Goal: Task Accomplishment & Management: Manage account settings

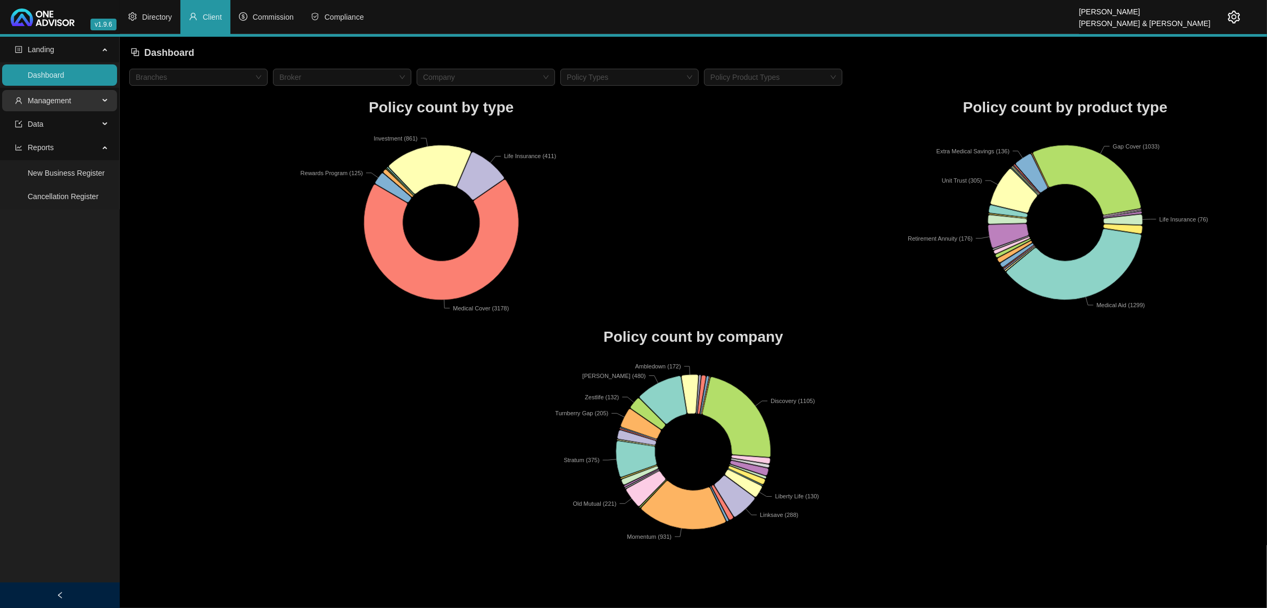
click at [28, 108] on span "Management" at bounding box center [57, 100] width 84 height 21
click at [34, 169] on link "Tasks" at bounding box center [37, 173] width 19 height 9
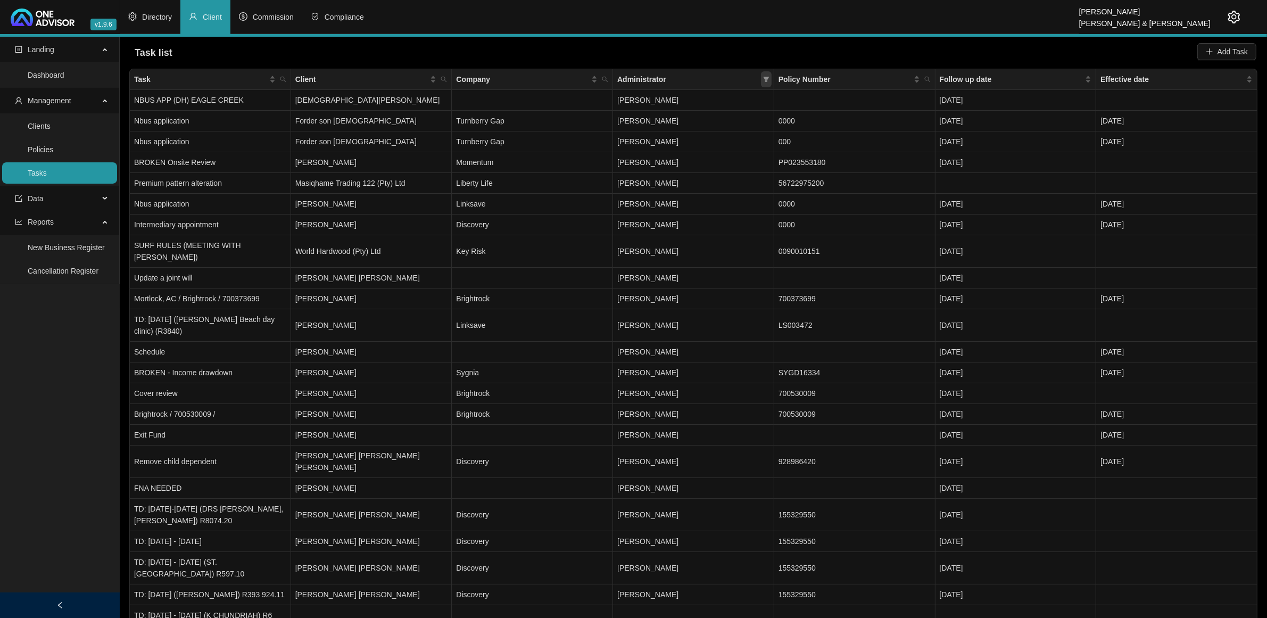
click at [761, 77] on div "Administrator" at bounding box center [693, 79] width 152 height 12
click at [761, 79] on span at bounding box center [766, 79] width 11 height 16
click at [691, 168] on span "[PERSON_NAME]" at bounding box center [659, 168] width 65 height 9
checkbox input "true"
click at [766, 246] on button "OK" at bounding box center [757, 244] width 19 height 13
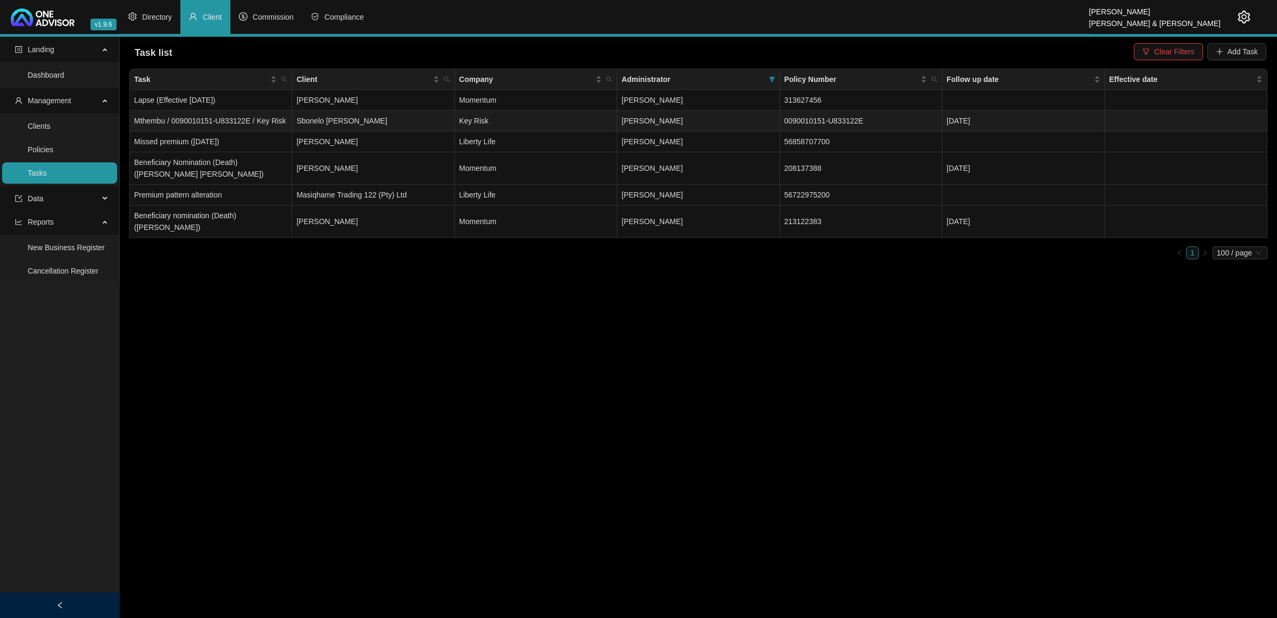
click at [658, 120] on span "[PERSON_NAME]" at bounding box center [652, 121] width 61 height 9
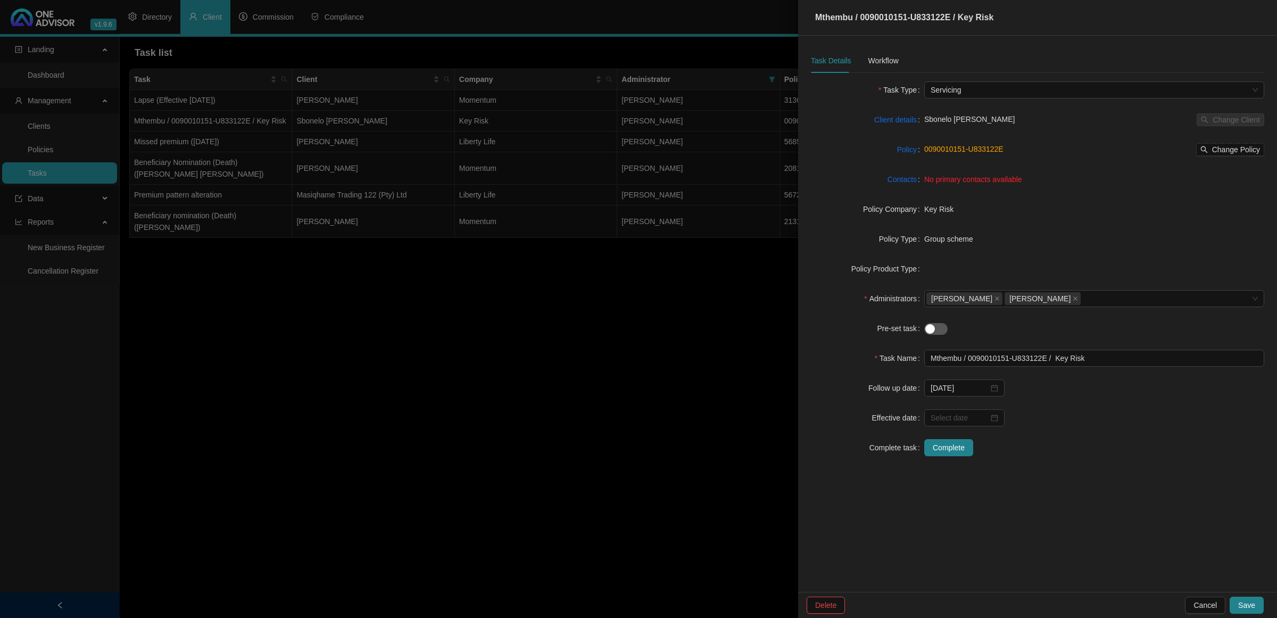
click at [472, 322] on div at bounding box center [638, 309] width 1277 height 618
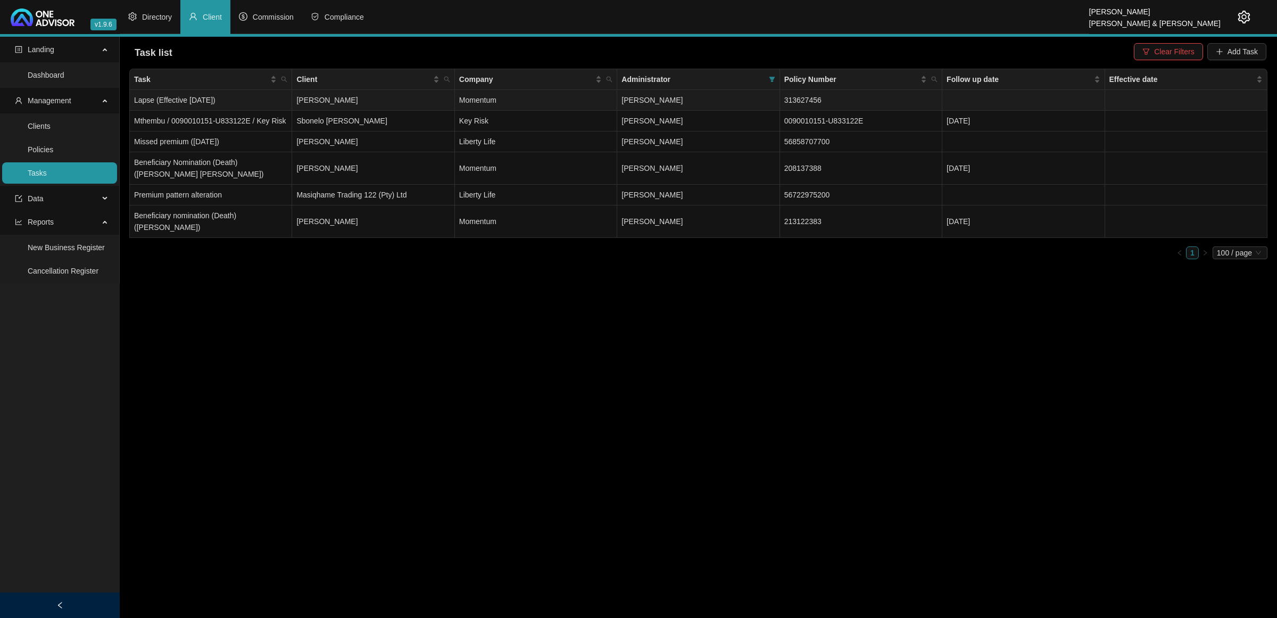
click at [259, 95] on td "Lapse (Effective [DATE])" at bounding box center [211, 100] width 162 height 21
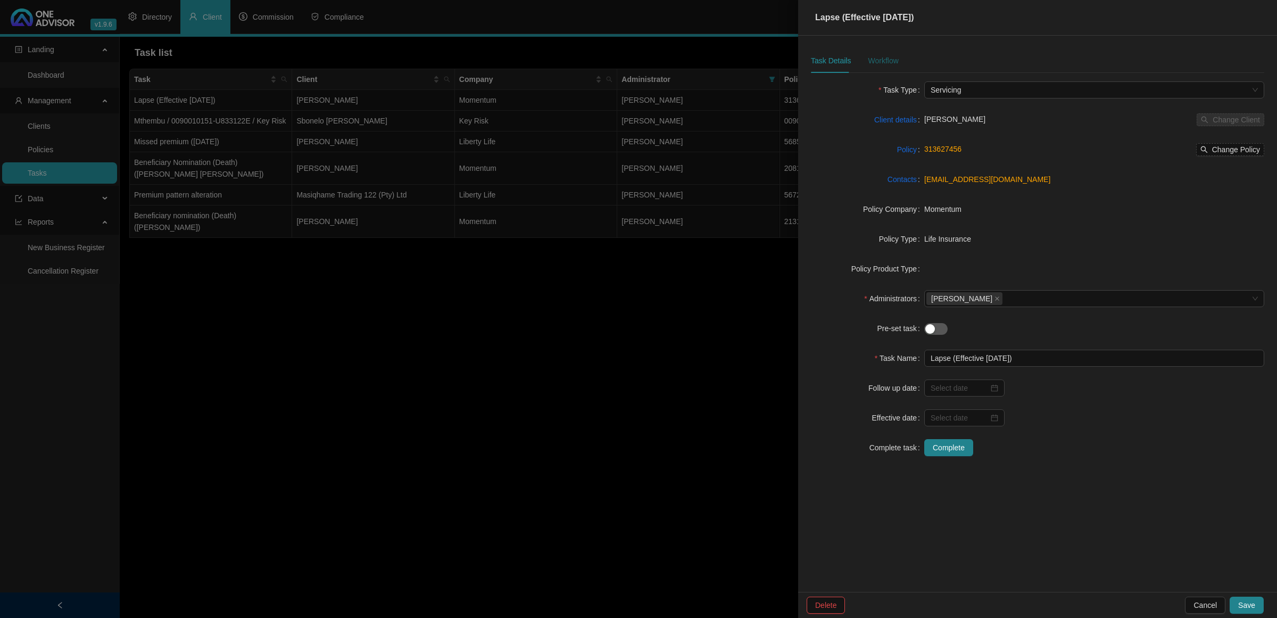
click at [874, 56] on div "Workflow" at bounding box center [883, 61] width 30 height 12
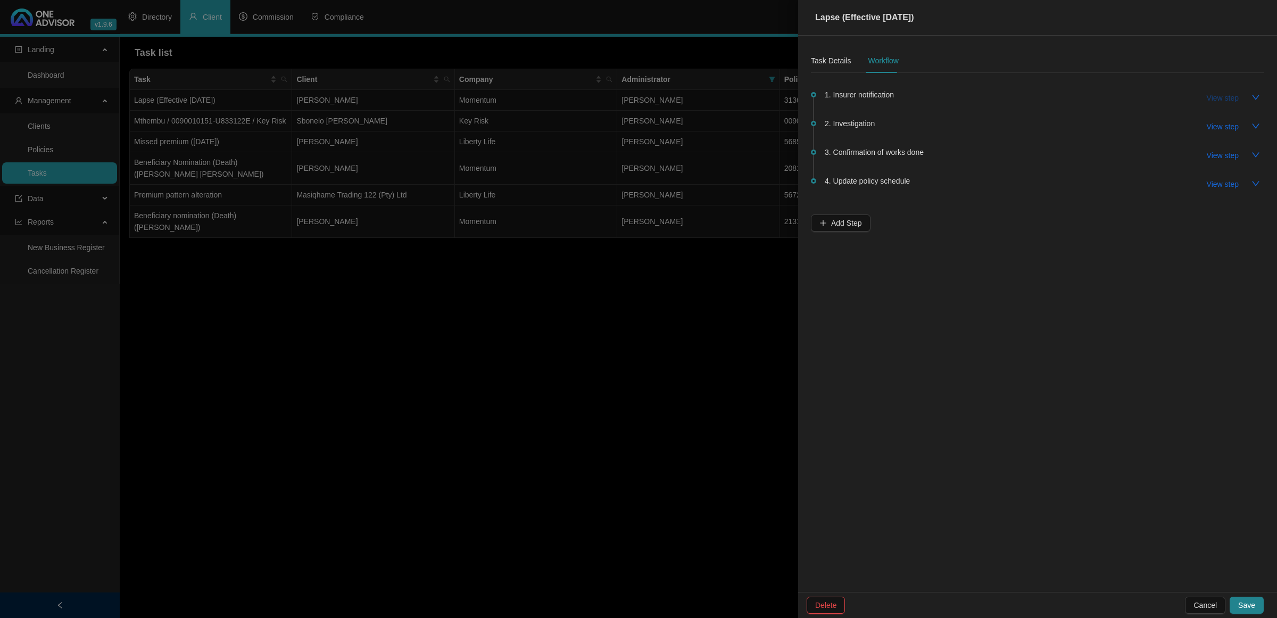
click at [1228, 96] on span "View step" at bounding box center [1223, 98] width 32 height 12
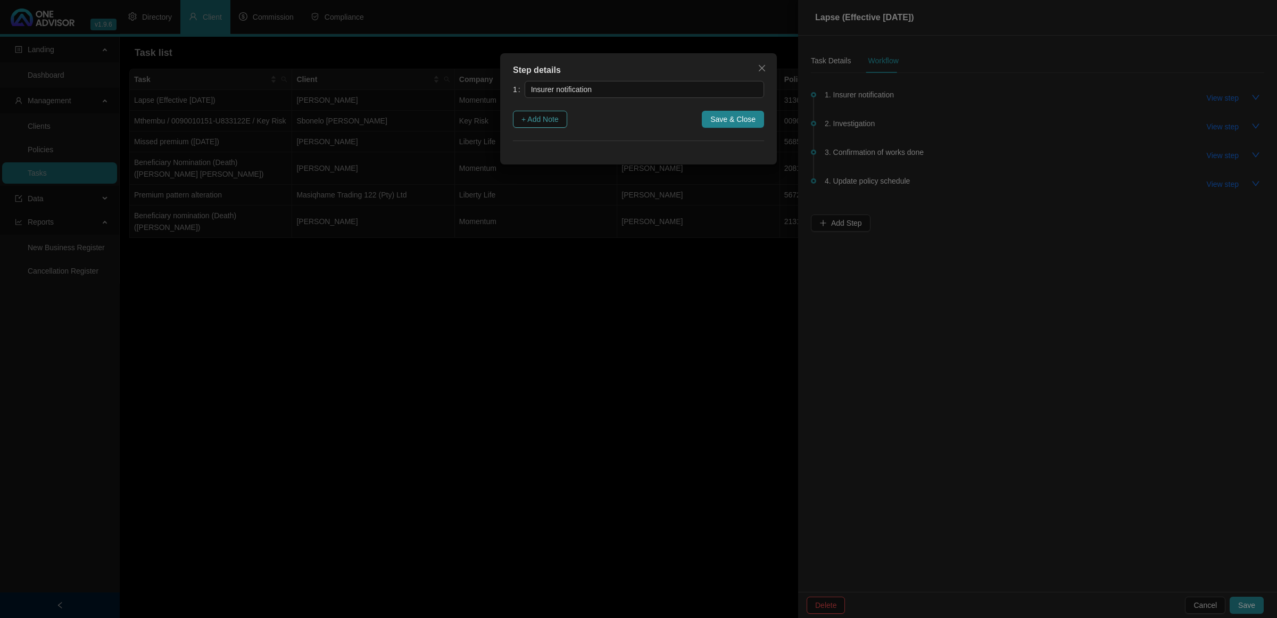
click at [561, 115] on button "+ Add Note" at bounding box center [540, 119] width 54 height 17
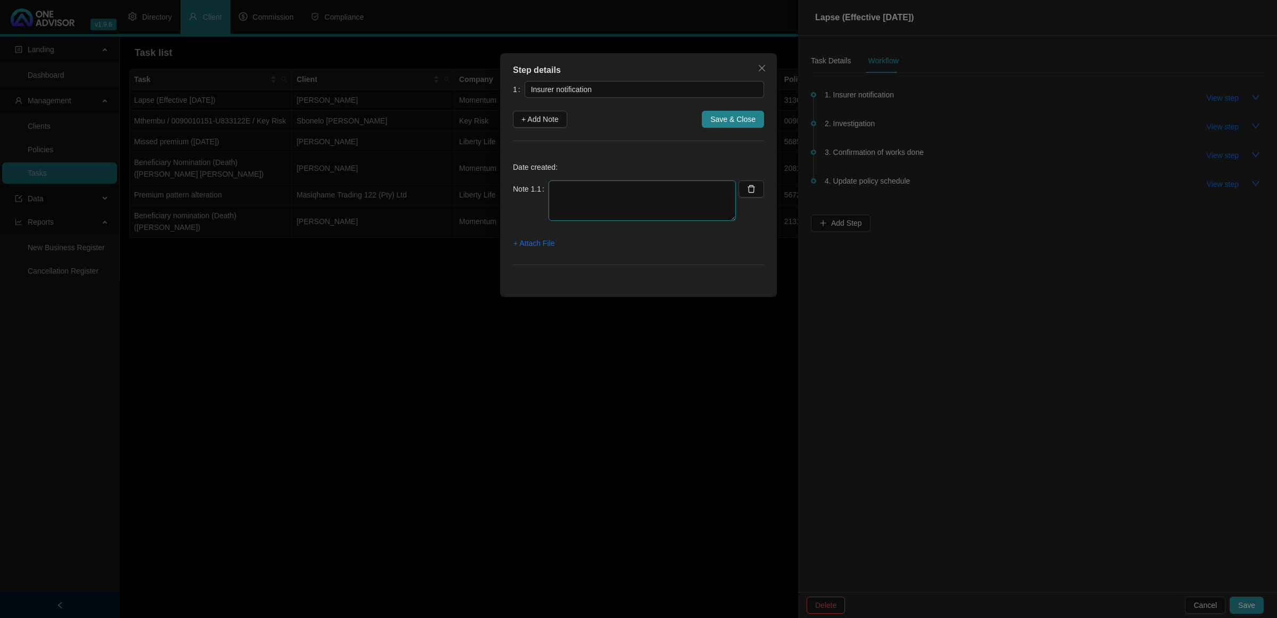
click at [581, 200] on textarea at bounding box center [642, 200] width 187 height 40
click at [595, 198] on textarea at bounding box center [642, 200] width 187 height 40
type textarea "[DATE] - Notification received from Momentum informing of Lapsed Policy"
click at [539, 244] on span "+ Attach File" at bounding box center [534, 243] width 41 height 12
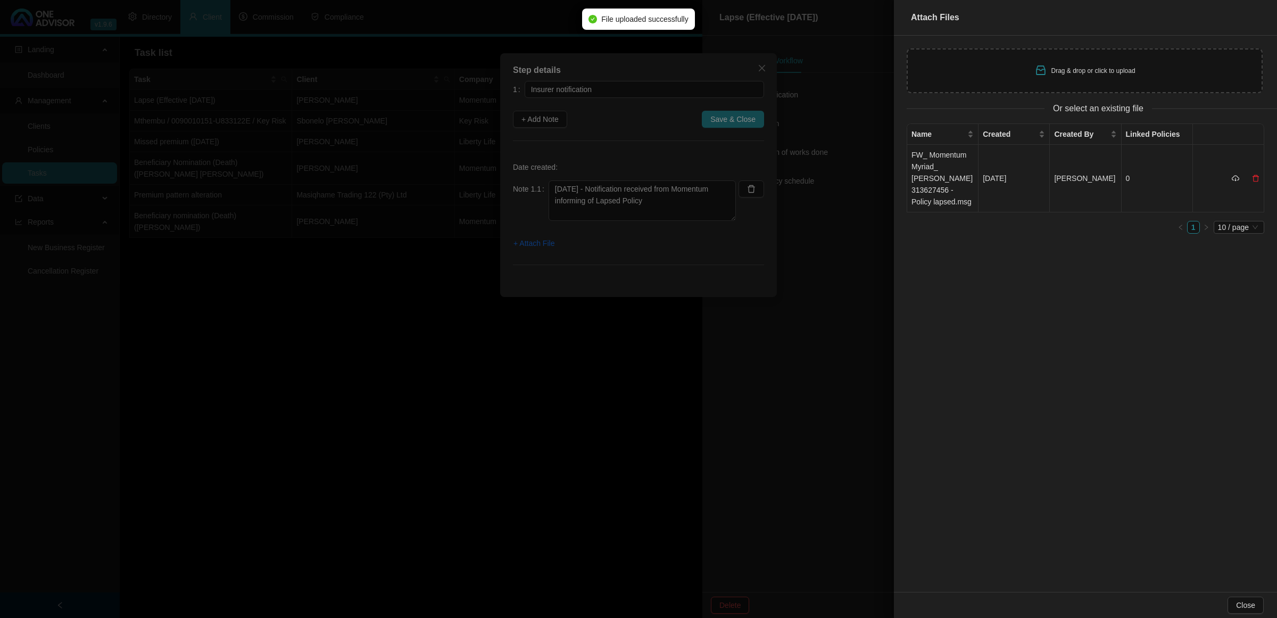
click at [943, 168] on td "FW_ Momentum Myriad_ [PERSON_NAME] 313627456 - Policy lapsed.msg" at bounding box center [942, 179] width 71 height 68
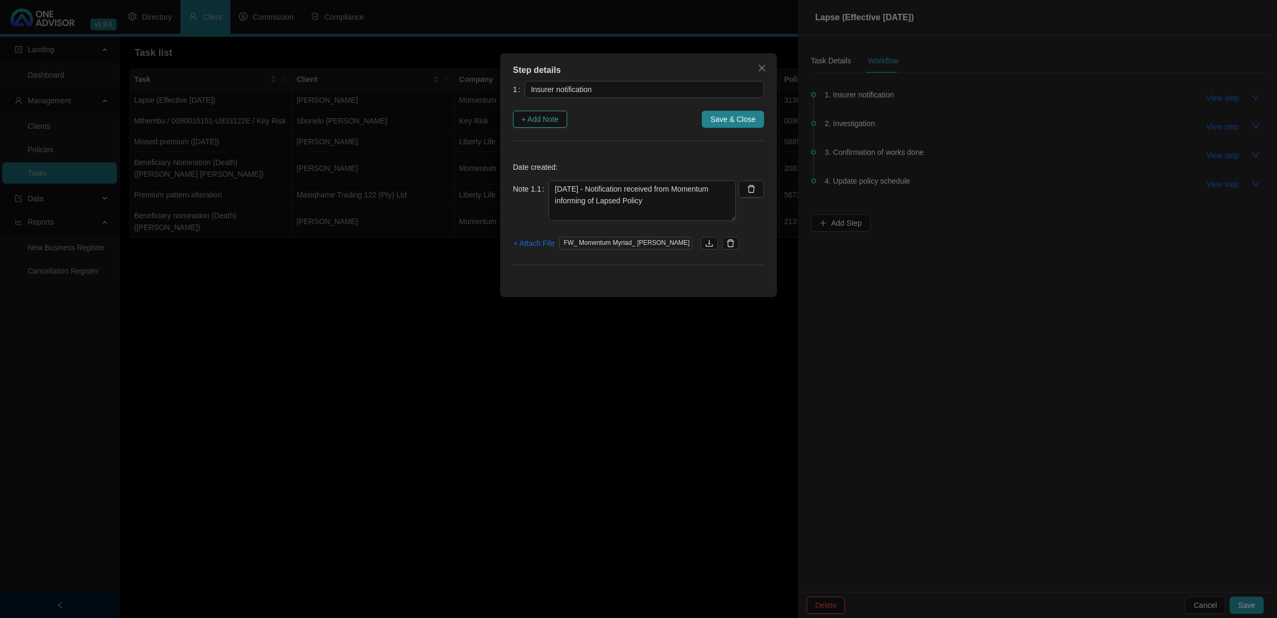
click at [559, 120] on span "+ Add Note" at bounding box center [540, 119] width 37 height 12
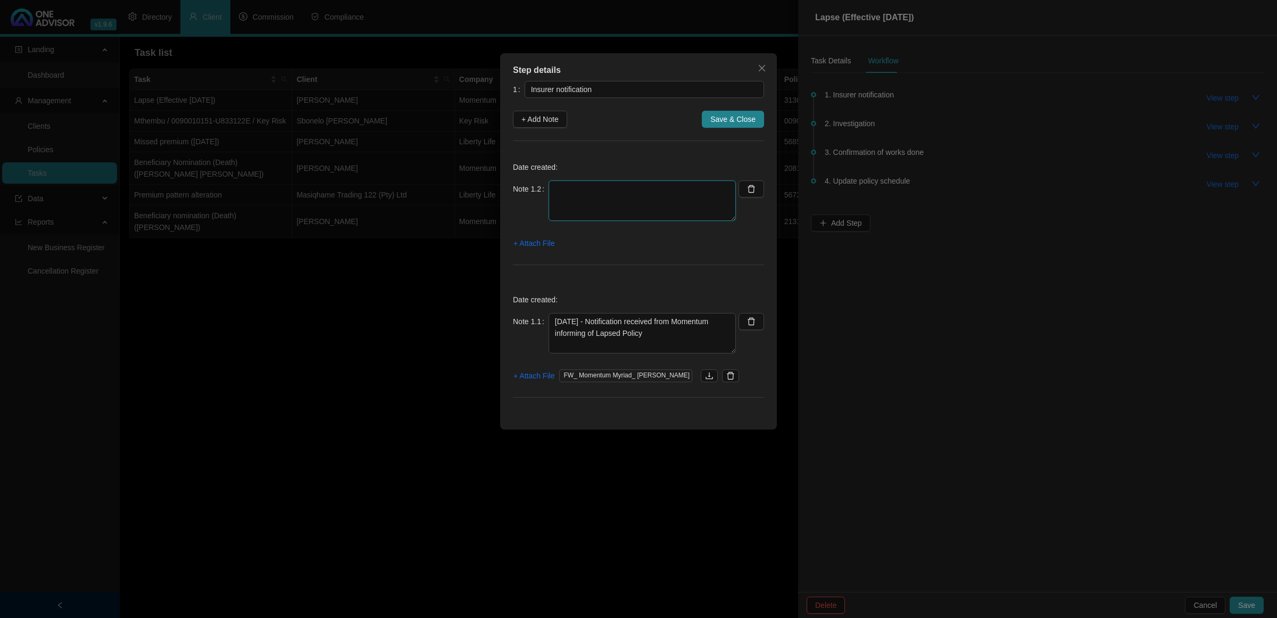
click at [577, 203] on textarea at bounding box center [642, 200] width 187 height 40
click at [588, 199] on textarea "[DATE] - Went online and could view the policy in "Not inforce"" at bounding box center [642, 200] width 187 height 40
type textarea "[DATE] - Went online and could view the policy in "Not in force" Went to docume…"
click at [538, 246] on span "+ Attach File" at bounding box center [534, 243] width 41 height 12
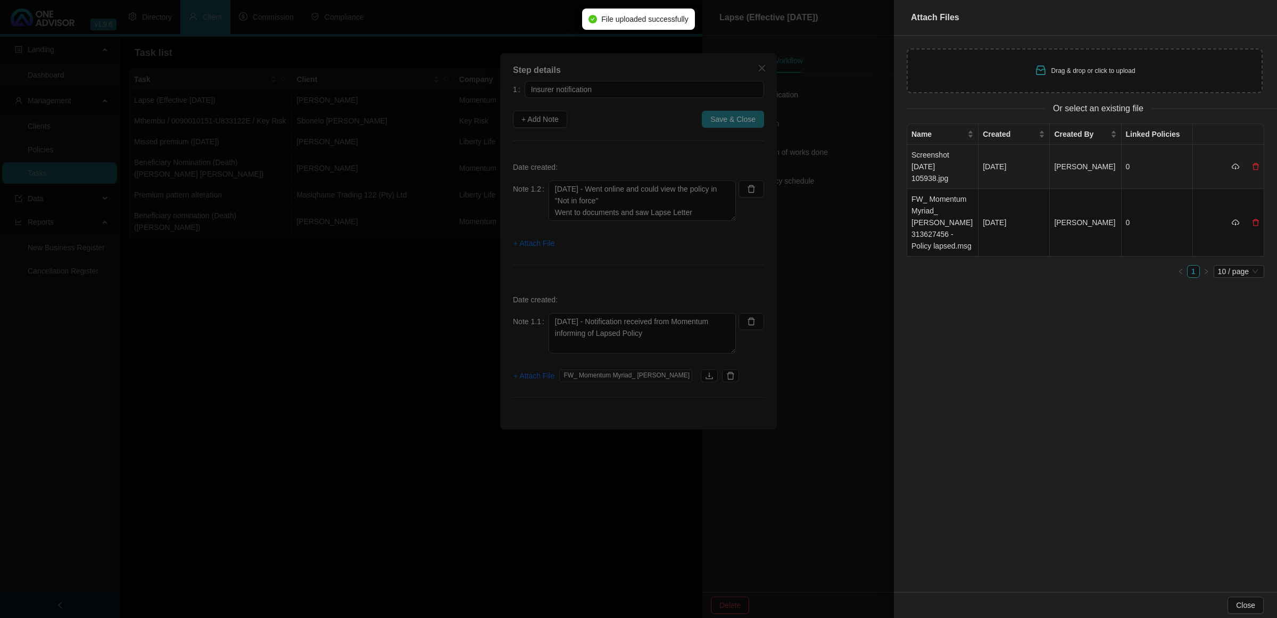
click at [955, 161] on td "Screenshot [DATE] 105938.jpg" at bounding box center [942, 167] width 71 height 44
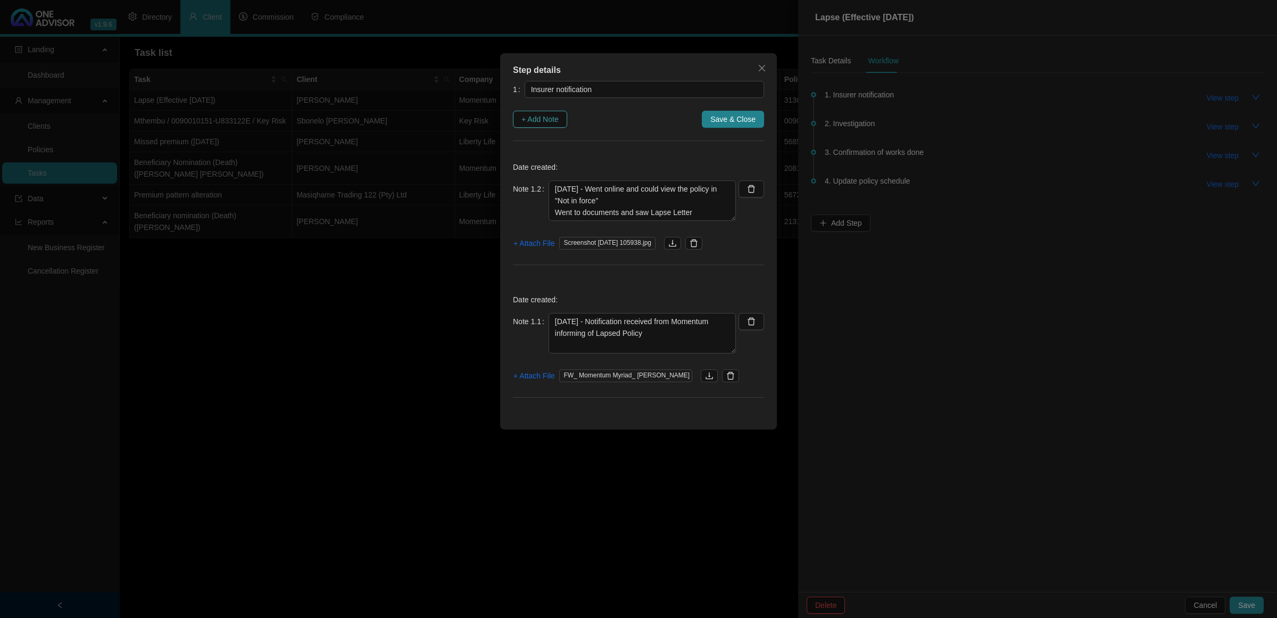
click at [530, 124] on span "+ Add Note" at bounding box center [540, 119] width 37 height 12
type textarea "[DATE] - Went online and could view the policy in "Not in force" Went to docume…"
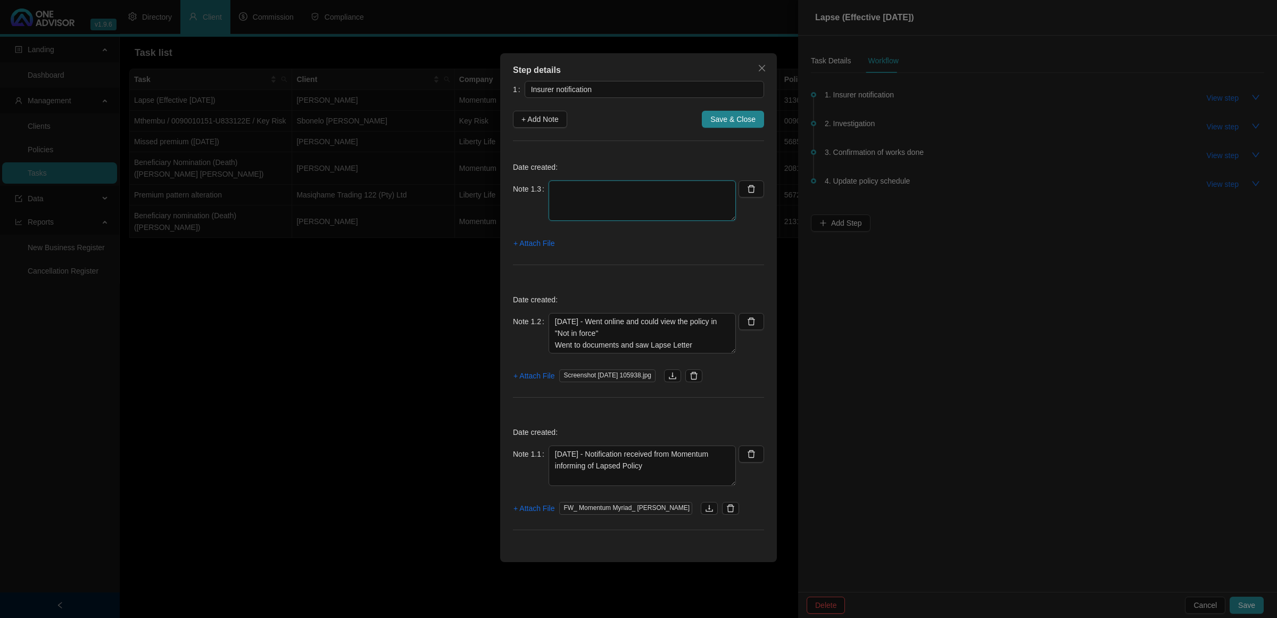
click at [658, 199] on textarea at bounding box center [642, 200] width 187 height 40
type textarea "0"
click at [752, 122] on span "Save & Close" at bounding box center [732, 119] width 45 height 12
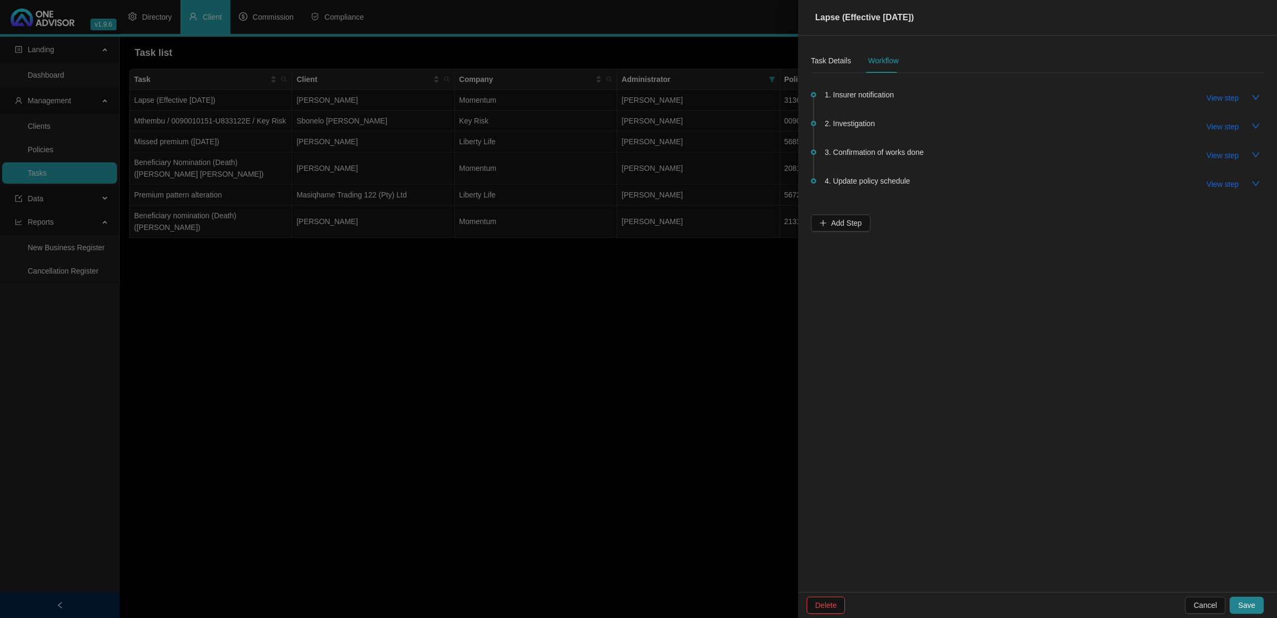
click at [866, 96] on span "1. Insurer notification" at bounding box center [859, 95] width 69 height 12
click at [1235, 94] on span "View step" at bounding box center [1223, 98] width 32 height 12
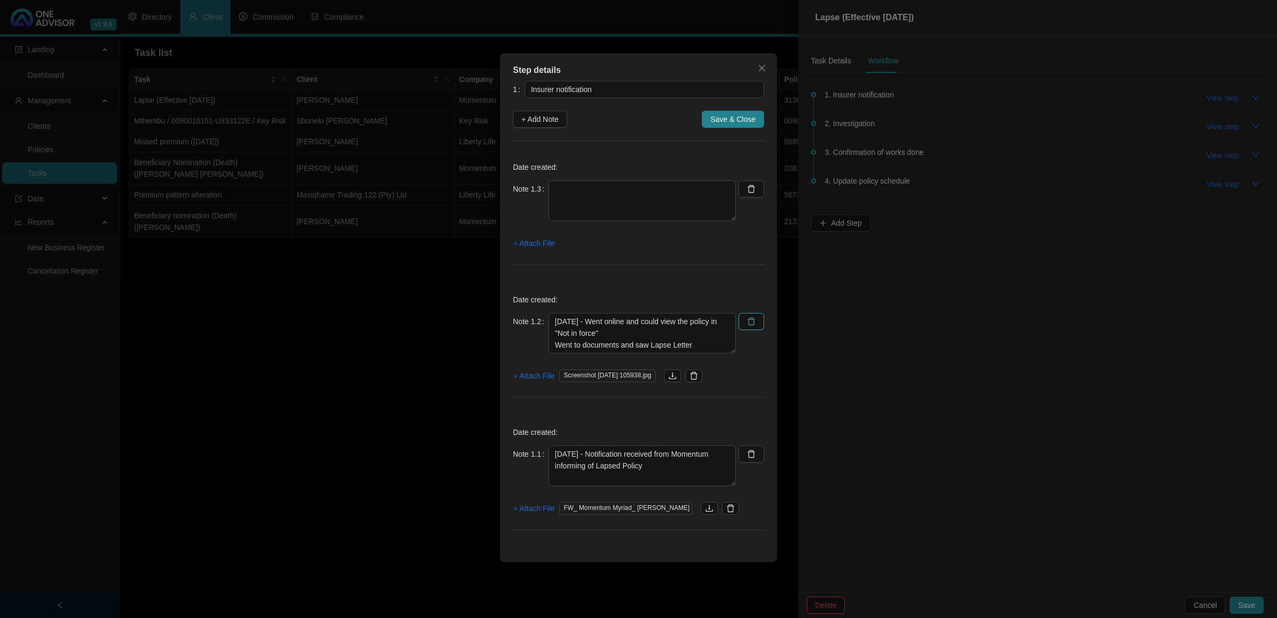
click at [746, 325] on button "button" at bounding box center [752, 321] width 26 height 17
type textarea "[DATE] - Notification received from Momentum informing of Lapsed Policy"
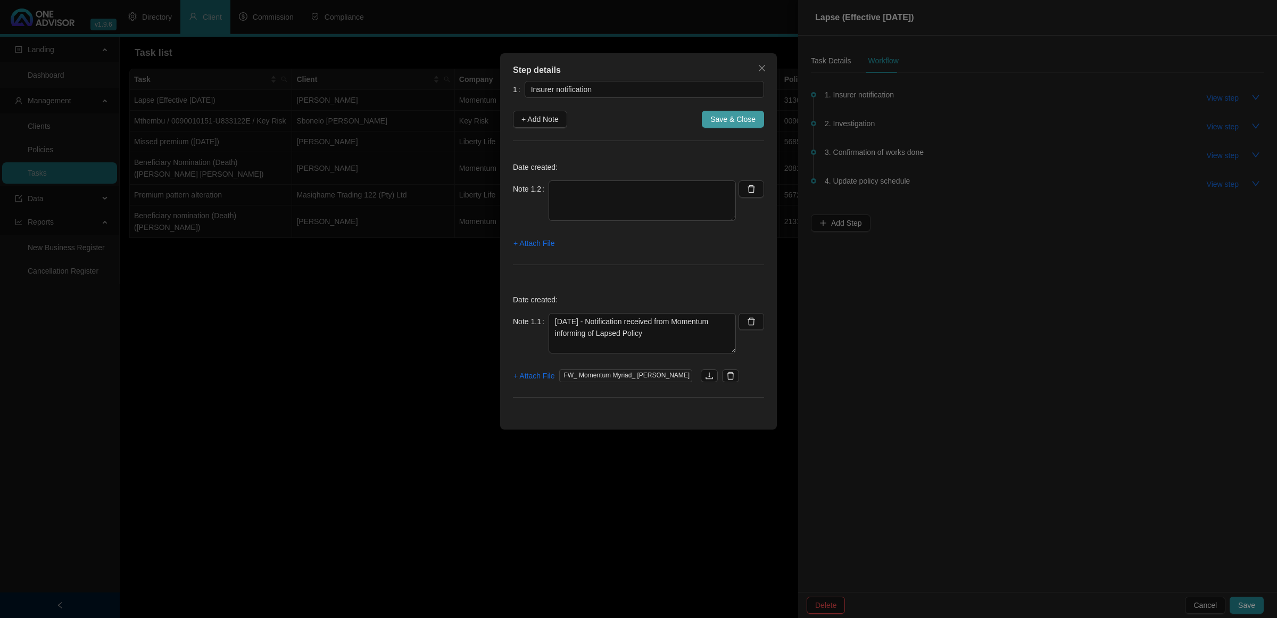
click at [740, 122] on span "Save & Close" at bounding box center [732, 119] width 45 height 12
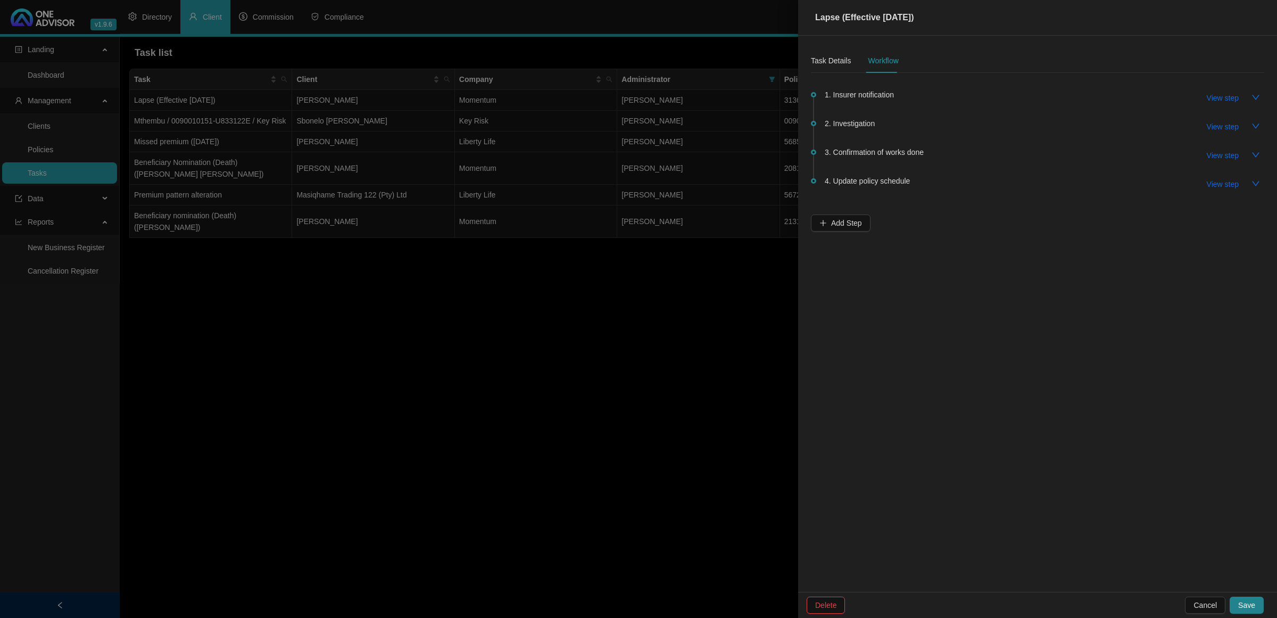
click at [862, 121] on span "2. Investigation" at bounding box center [850, 124] width 50 height 12
click at [1222, 125] on span "View step" at bounding box center [1223, 127] width 32 height 12
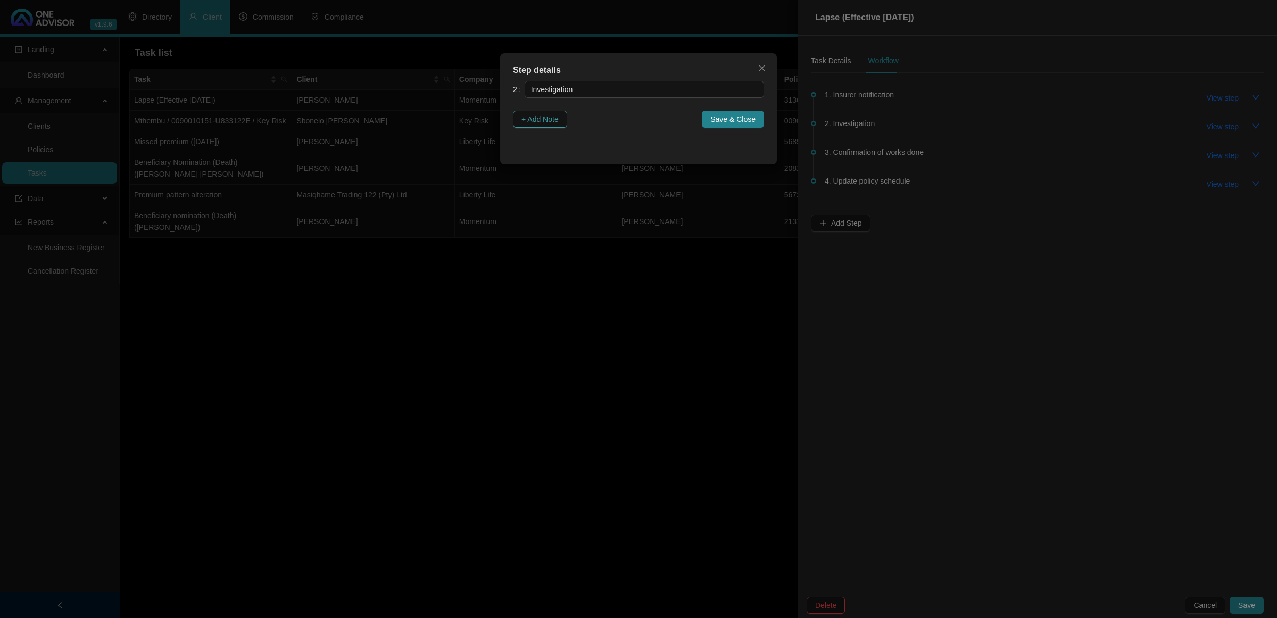
click at [541, 121] on span "+ Add Note" at bounding box center [540, 119] width 37 height 12
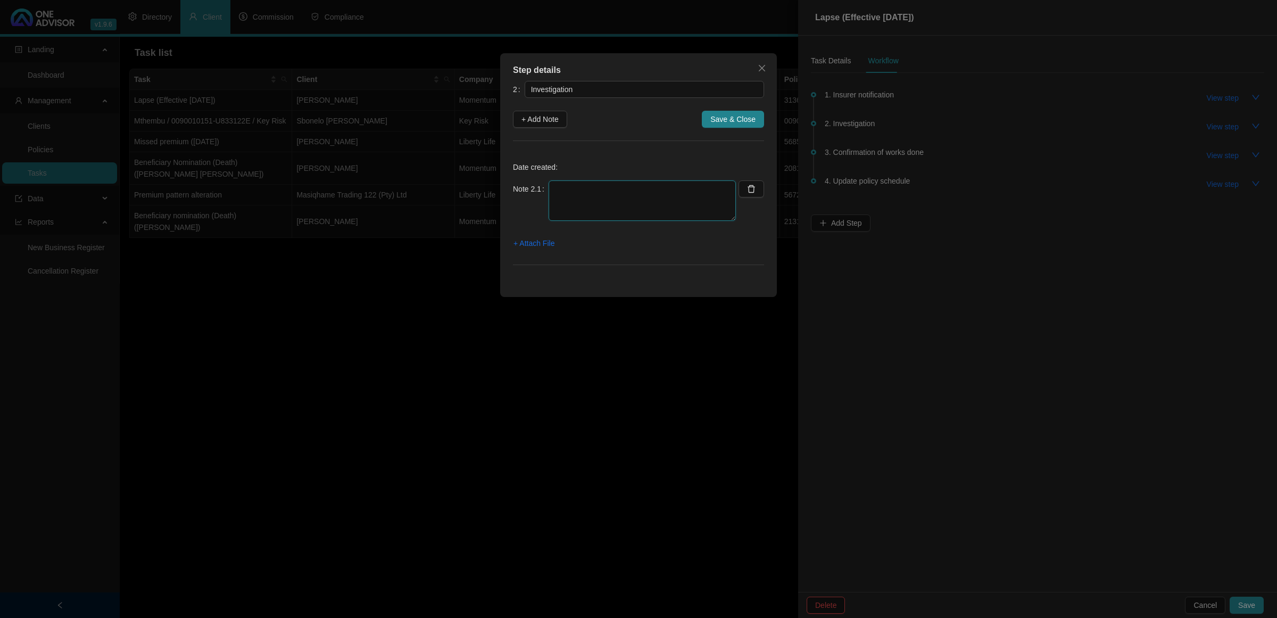
click at [597, 201] on textarea at bounding box center [642, 200] width 187 height 40
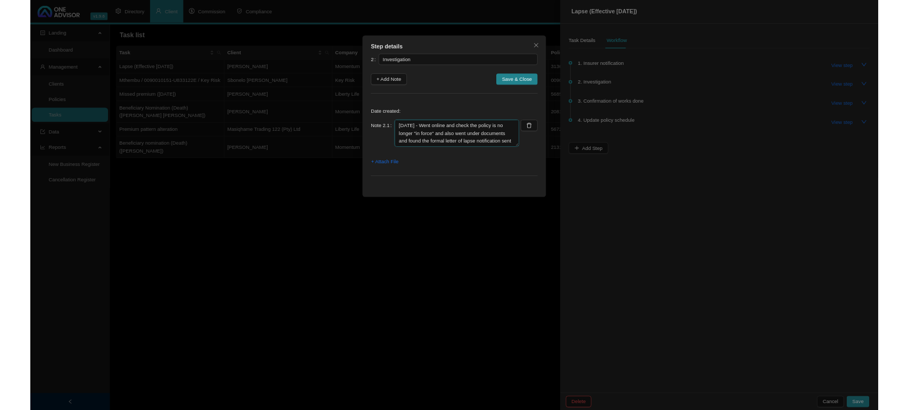
scroll to position [9, 0]
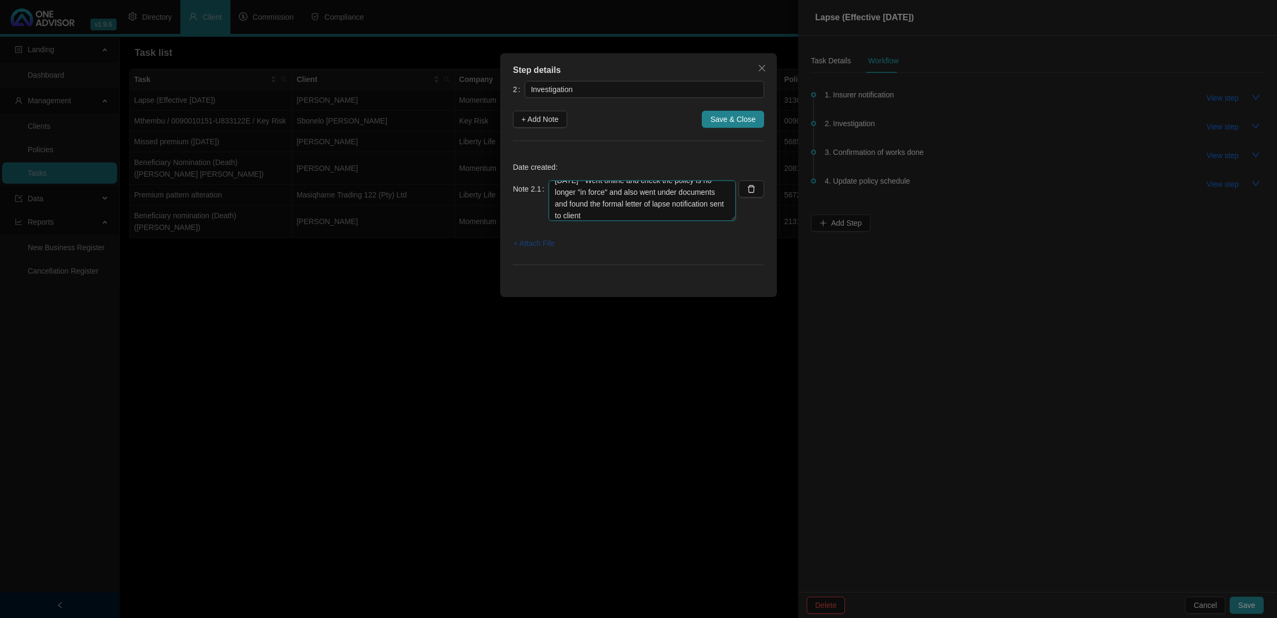
type textarea "[DATE] - Went online and check the policy is no longer "in force" and also went…"
click at [530, 237] on button "+ Attach File" at bounding box center [534, 243] width 42 height 17
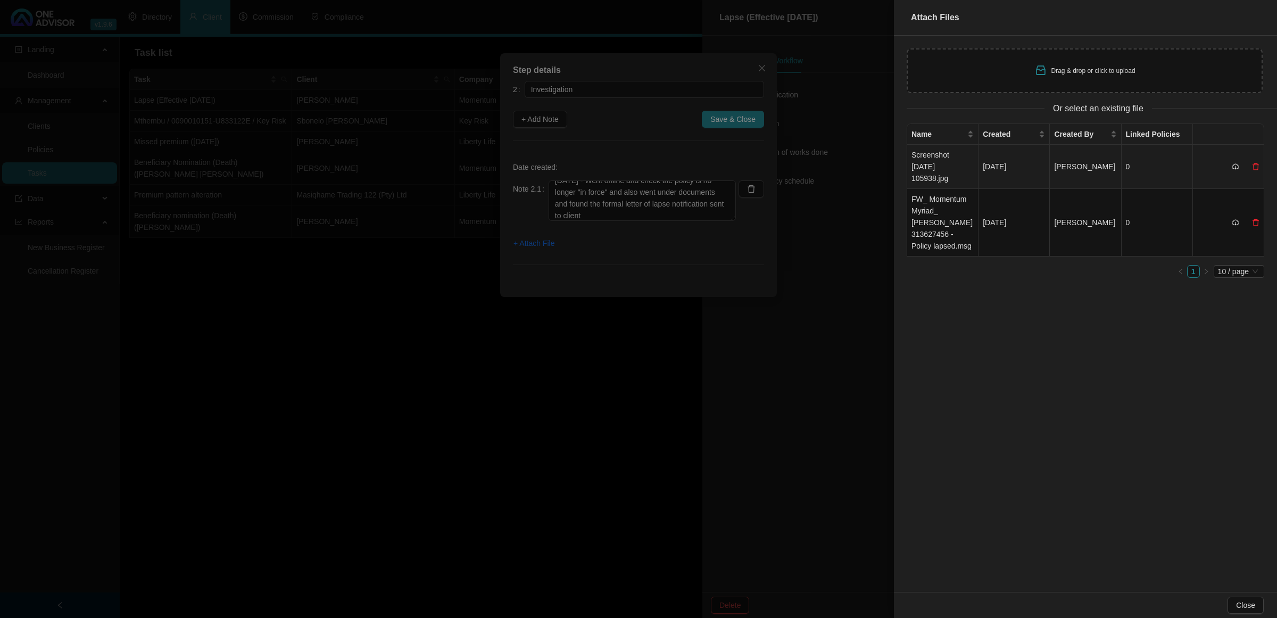
click at [942, 154] on td "Screenshot [DATE] 105938.jpg" at bounding box center [942, 167] width 71 height 44
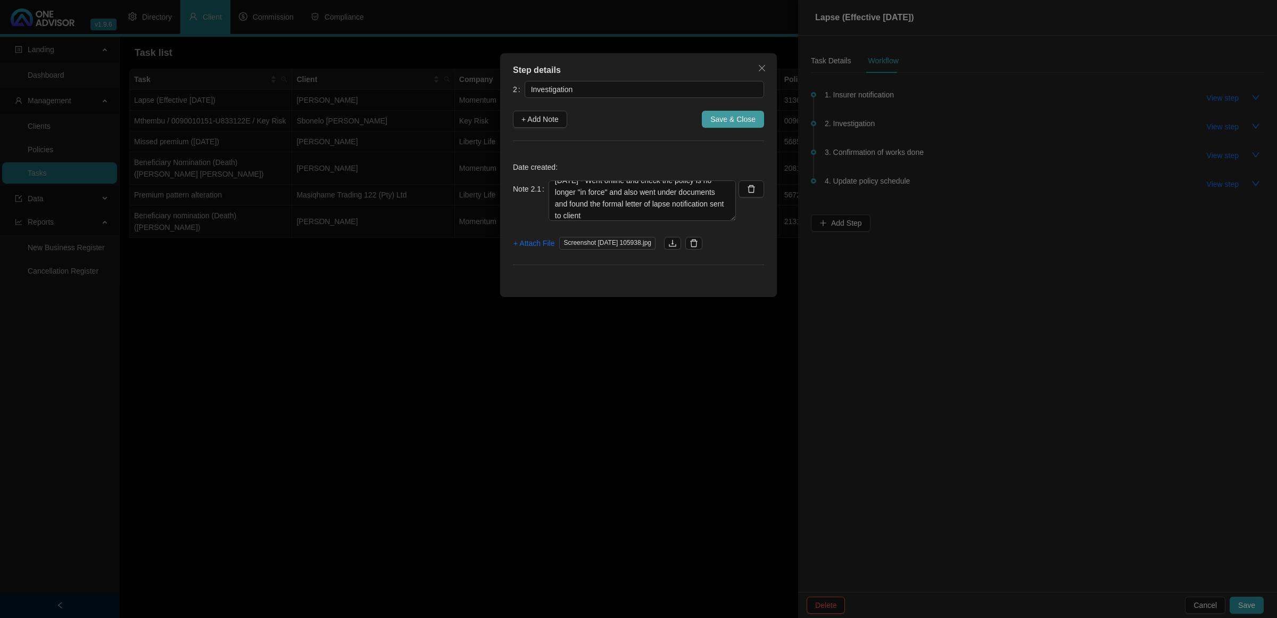
click at [741, 121] on span "Save & Close" at bounding box center [732, 119] width 45 height 12
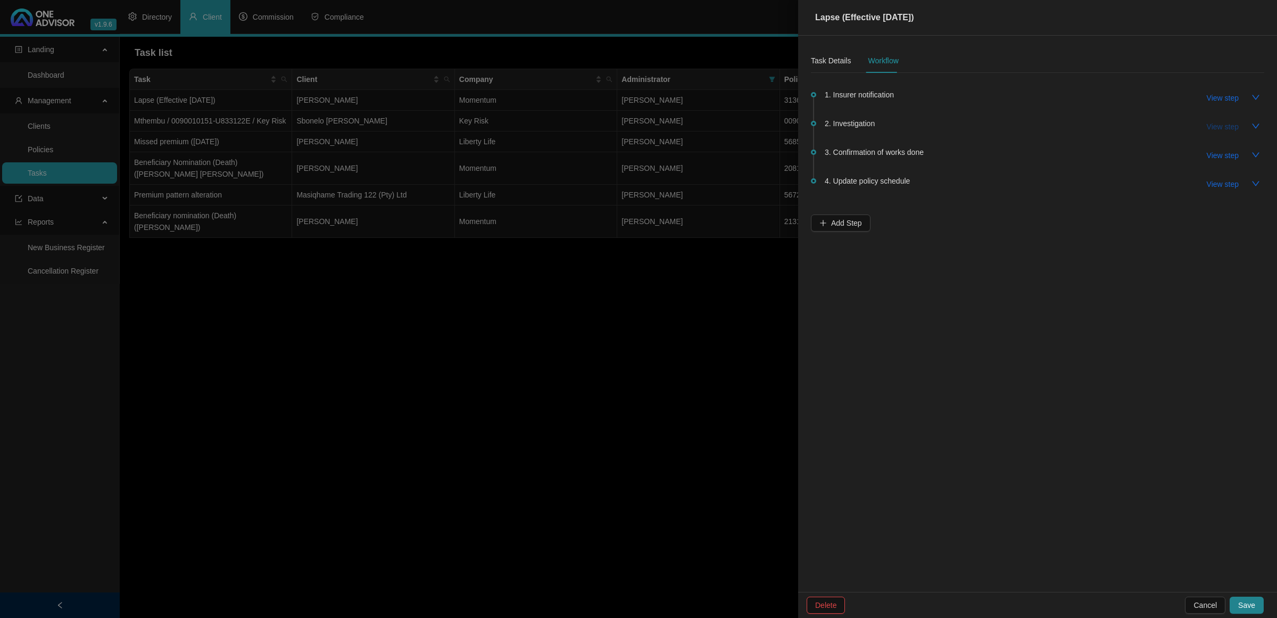
click at [1238, 125] on span "View step" at bounding box center [1223, 127] width 32 height 12
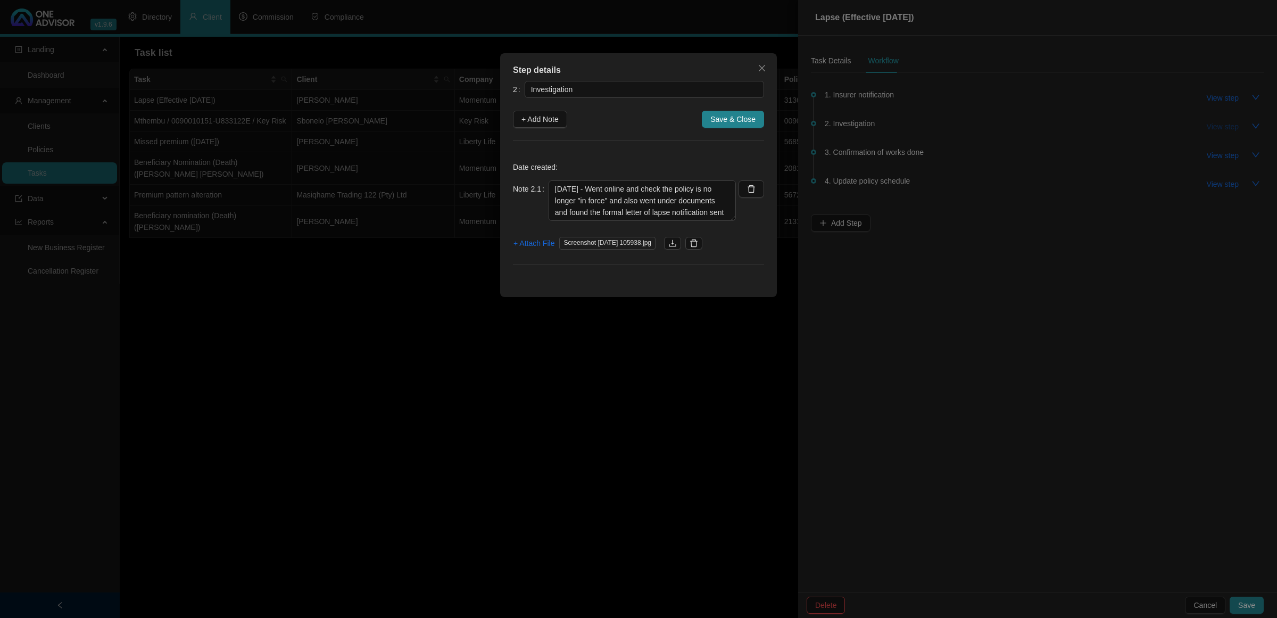
click at [1238, 125] on div "Step details 2 Investigation + Add Note Save & Close Date created: Note 2.1 [DA…" at bounding box center [638, 309] width 1277 height 618
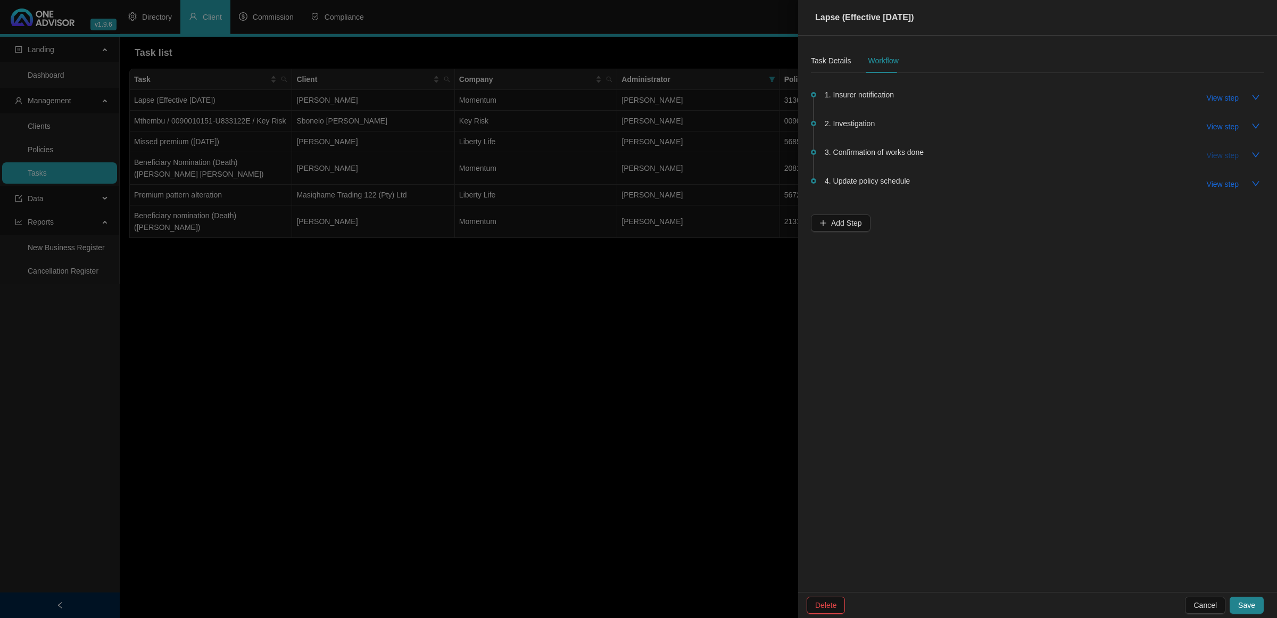
click at [1211, 155] on span "View step" at bounding box center [1223, 156] width 32 height 12
type input "Confirmation of works done"
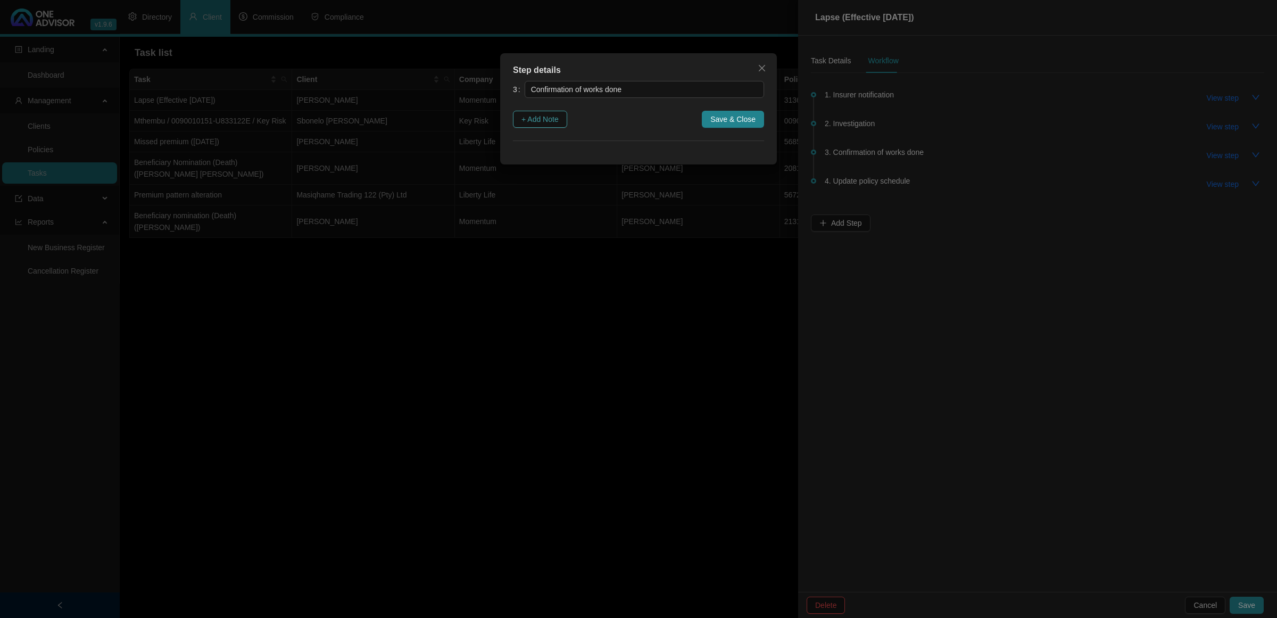
click at [559, 121] on span "+ Add Note" at bounding box center [540, 119] width 37 height 12
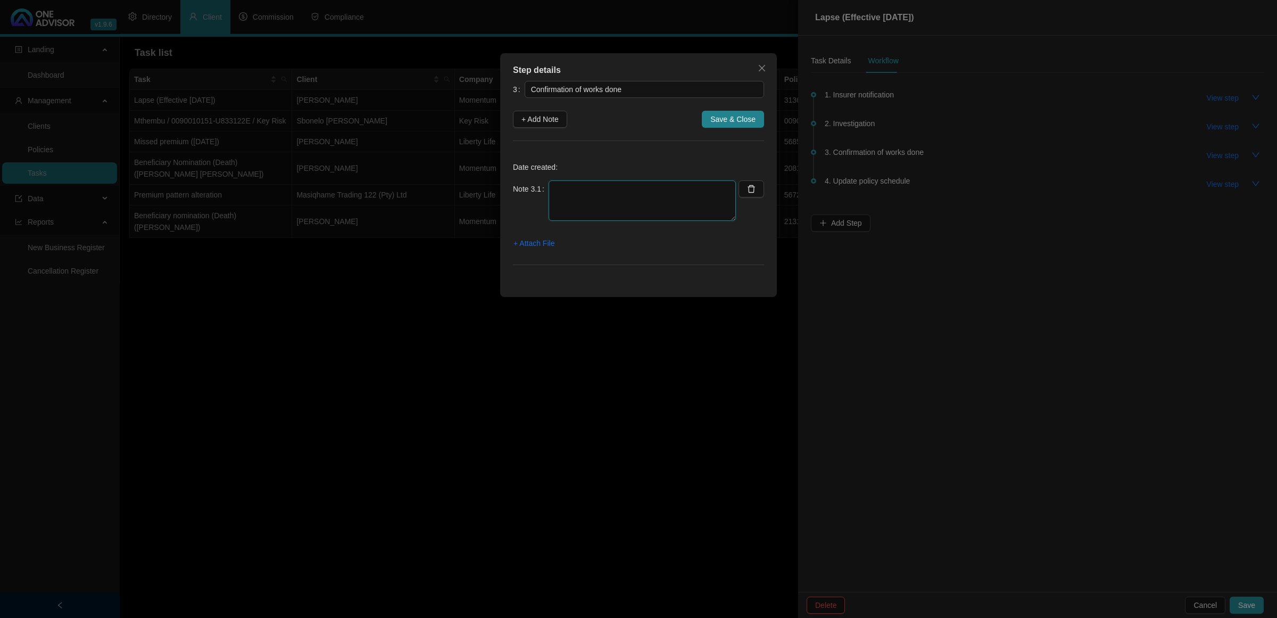
click at [631, 193] on textarea at bounding box center [642, 200] width 187 height 40
type textarea "0"
click at [618, 371] on div "Step details 3 Confirmation of works done + Add Note Save & Close Date created:…" at bounding box center [638, 309] width 1277 height 618
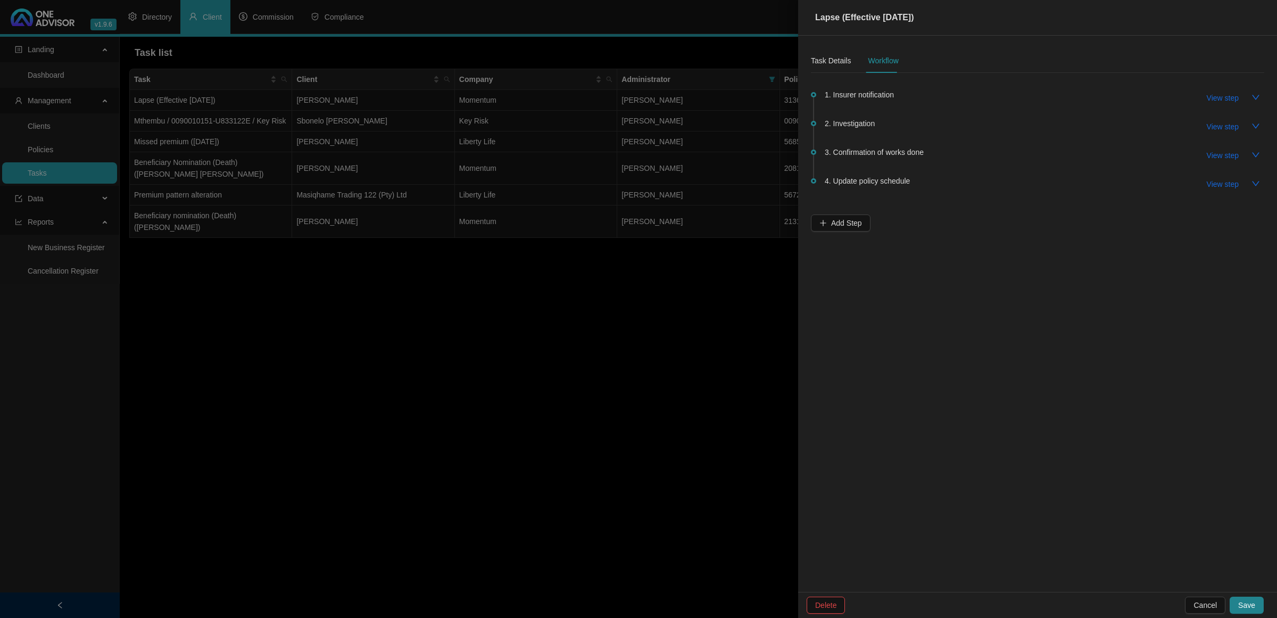
click at [426, 392] on div at bounding box center [638, 309] width 1277 height 618
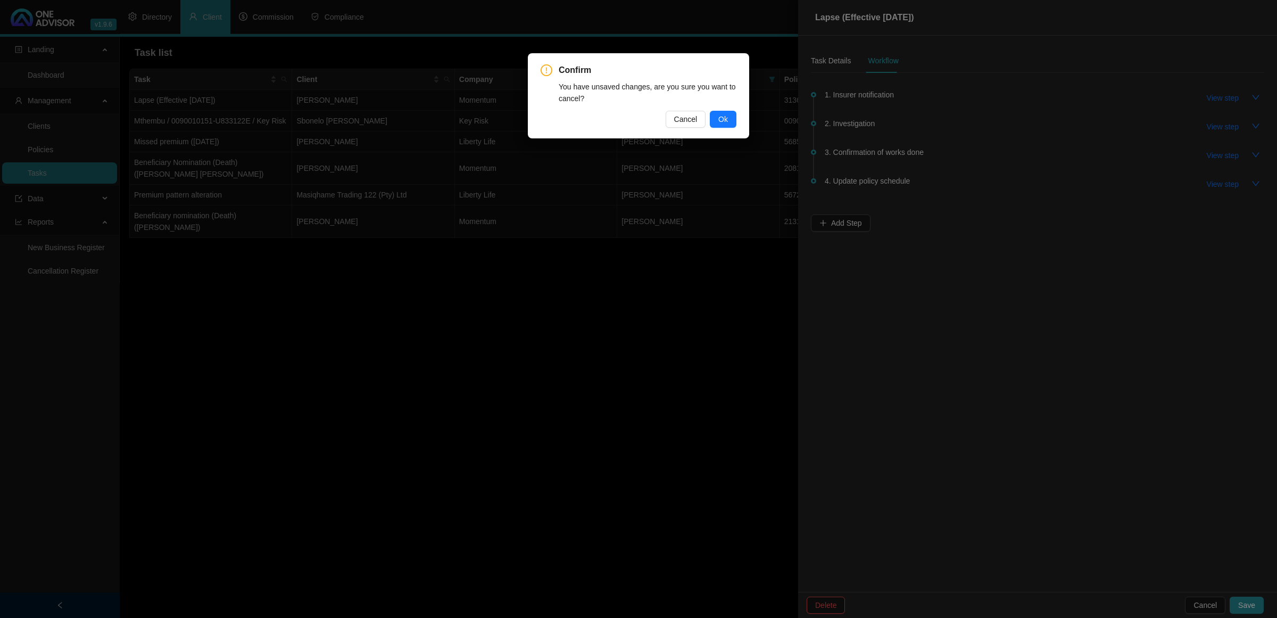
click at [679, 108] on div "Confirm You have unsaved changes, are you sure you want to cancel? Cancel Ok" at bounding box center [639, 96] width 196 height 64
click at [680, 119] on span "Cancel" at bounding box center [685, 119] width 23 height 12
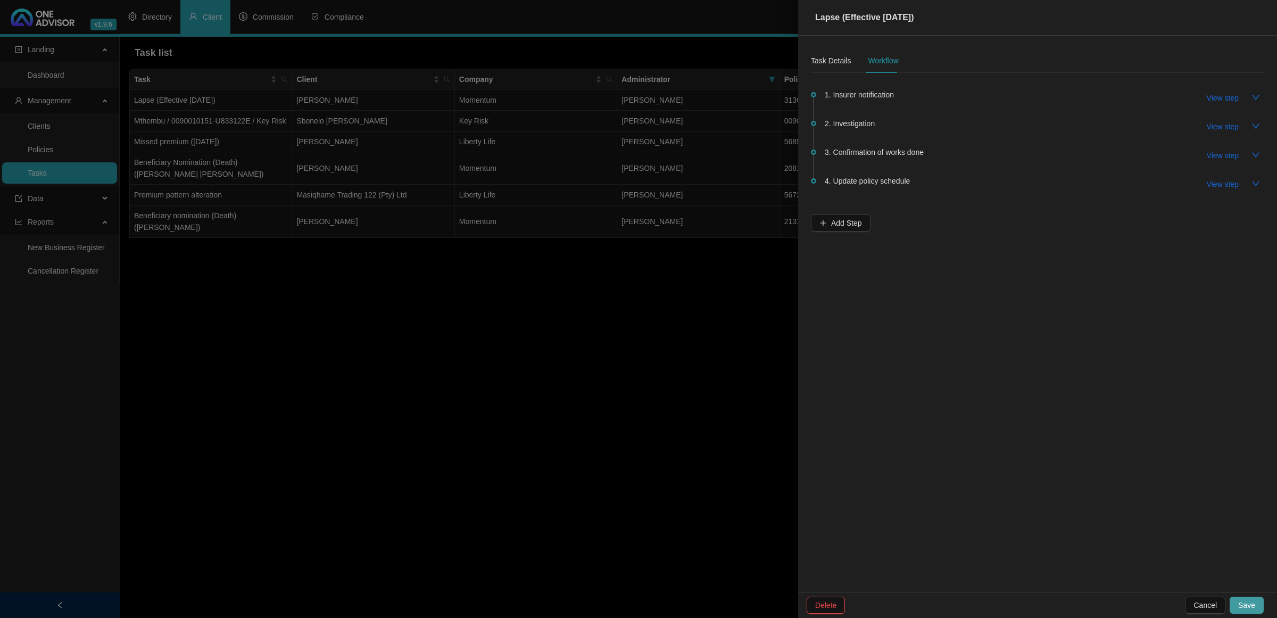
click at [1246, 601] on span "Save" at bounding box center [1246, 605] width 17 height 12
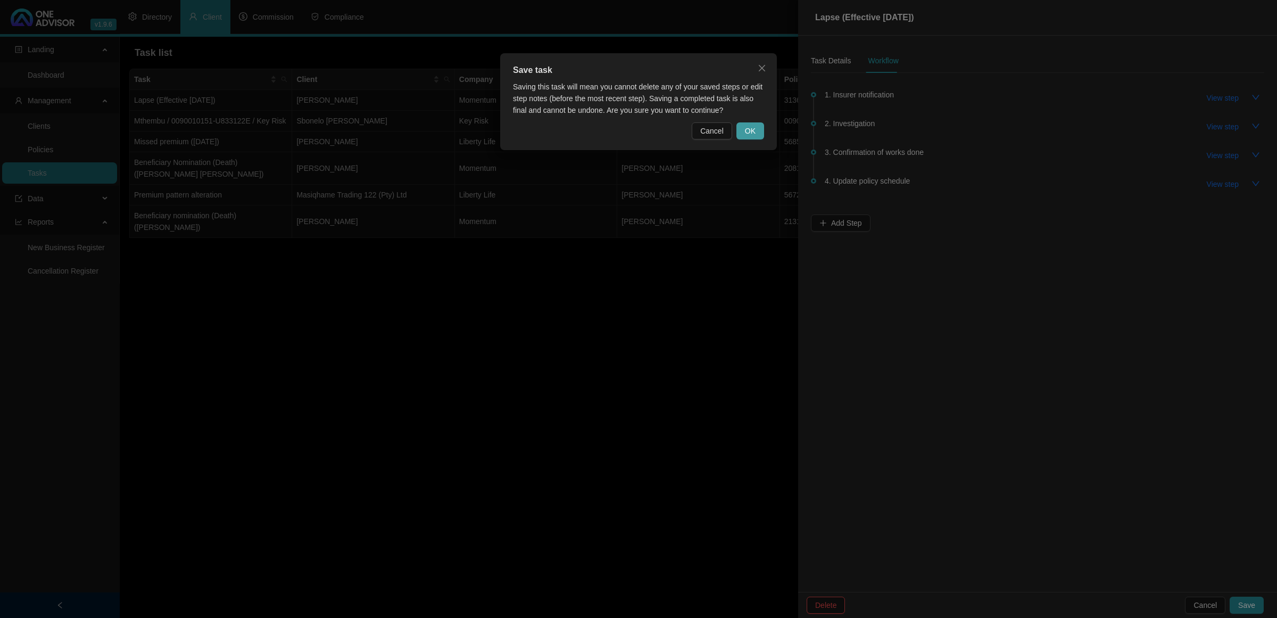
click at [748, 131] on span "OK" at bounding box center [750, 131] width 11 height 12
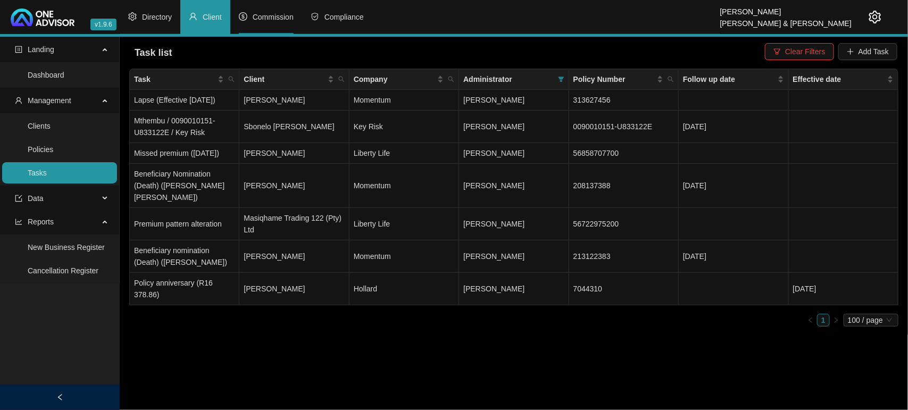
click at [275, 13] on span "Commission" at bounding box center [273, 17] width 41 height 9
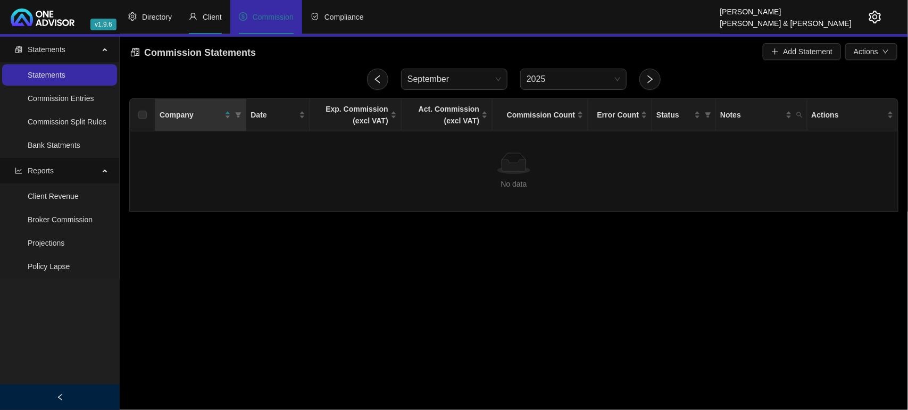
click at [195, 22] on li "Client" at bounding box center [205, 17] width 50 height 34
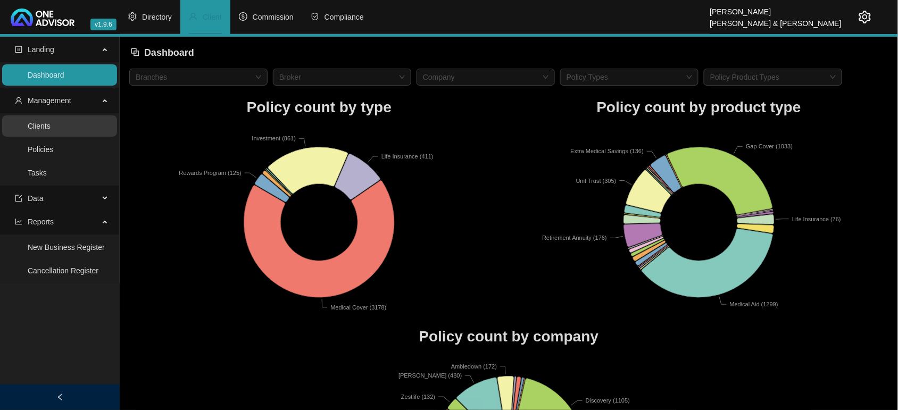
click at [51, 125] on link "Clients" at bounding box center [39, 126] width 23 height 9
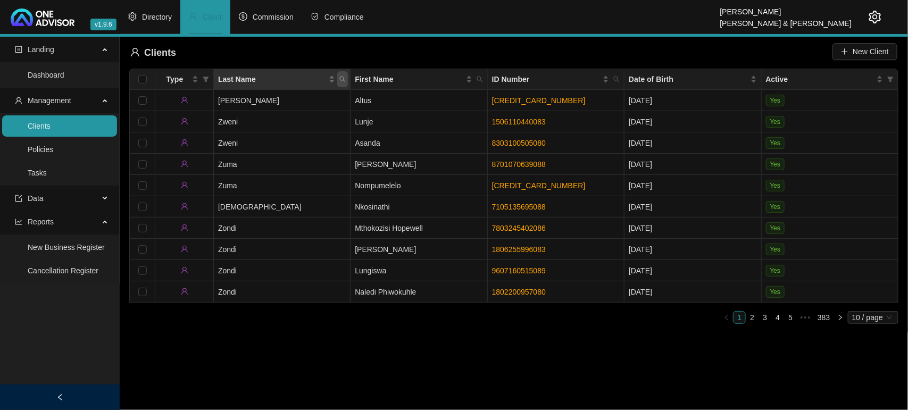
click at [344, 84] on span "Last Name" at bounding box center [342, 79] width 11 height 16
type input "[PERSON_NAME]"
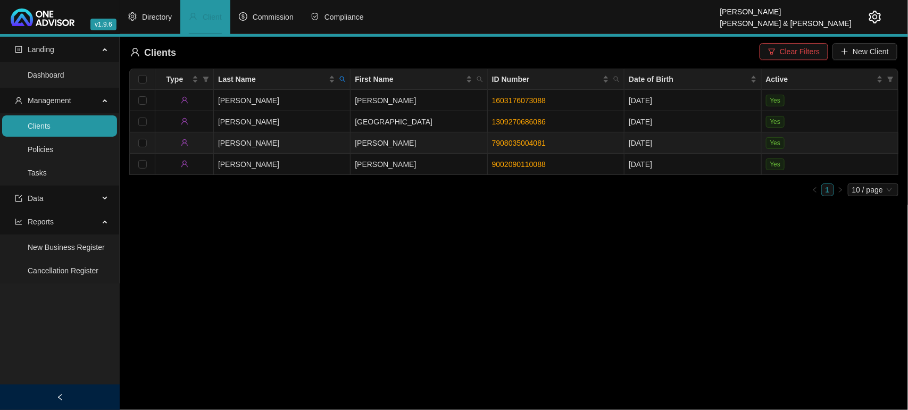
click at [335, 136] on td "[PERSON_NAME]" at bounding box center [282, 143] width 137 height 21
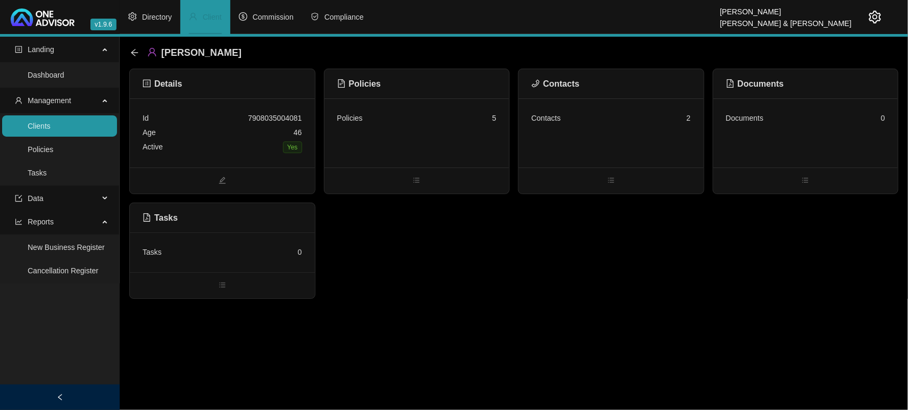
click at [429, 121] on div "Policies 5" at bounding box center [417, 118] width 160 height 14
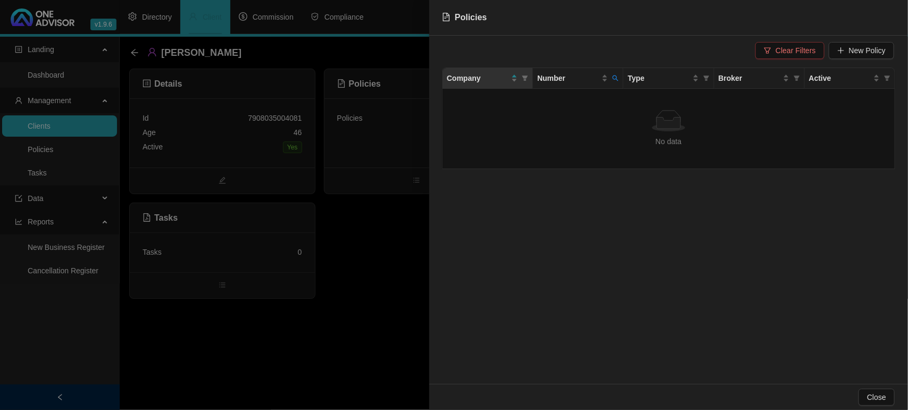
click at [770, 53] on icon "filter" at bounding box center [768, 50] width 6 height 6
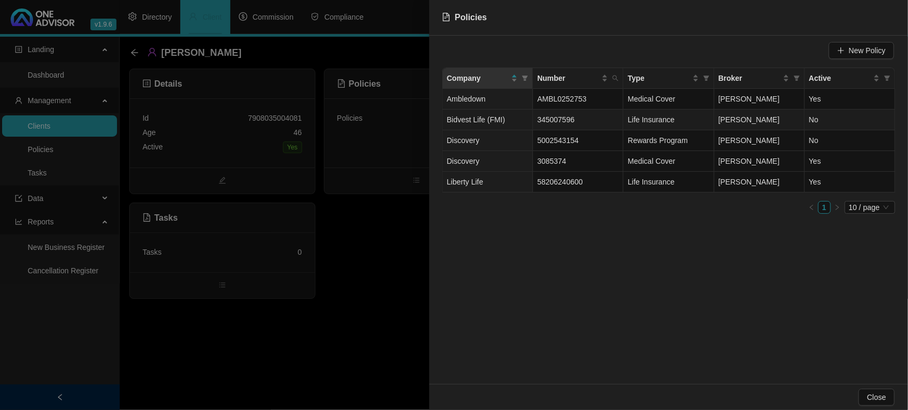
click at [712, 124] on td "Life Insurance" at bounding box center [669, 120] width 90 height 21
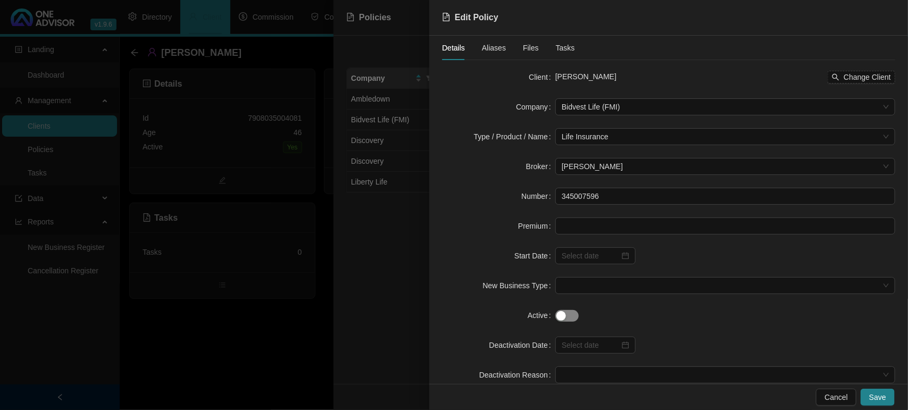
click at [570, 318] on span "button" at bounding box center [567, 316] width 23 height 12
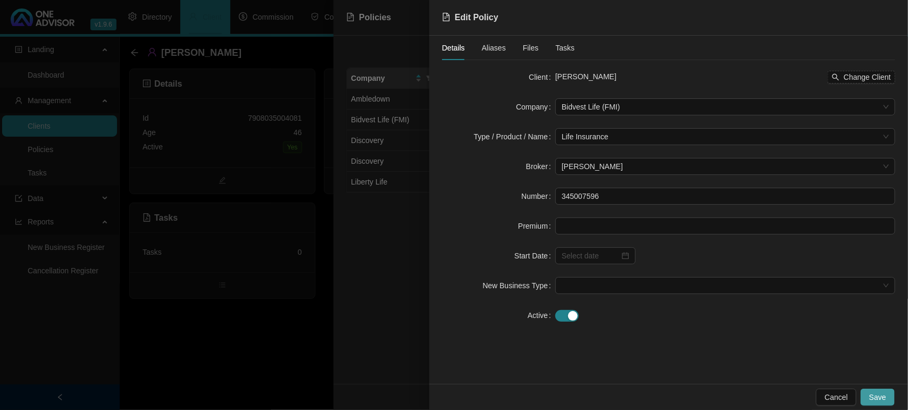
click at [892, 402] on button "Save" at bounding box center [878, 397] width 34 height 17
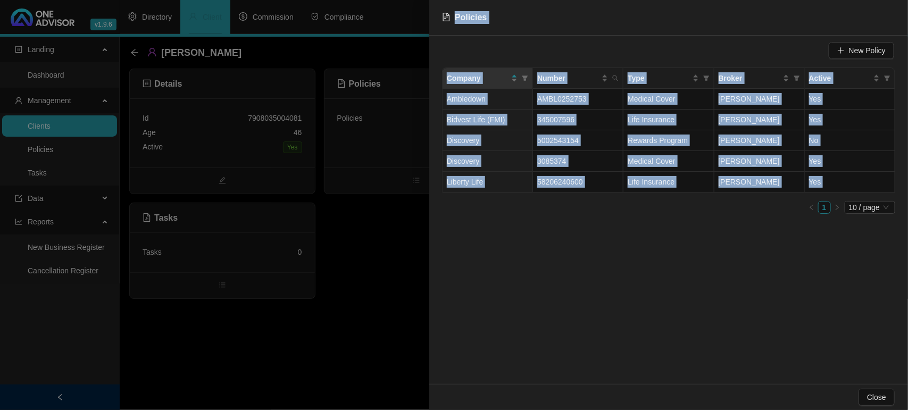
drag, startPoint x: 544, startPoint y: 361, endPoint x: 421, endPoint y: 330, distance: 127.3
click at [421, 330] on div "Policies New Policy Company Number Type Broker Active Ambledown AMBL0252753 Med…" at bounding box center [454, 205] width 908 height 410
click at [403, 322] on div at bounding box center [454, 205] width 908 height 410
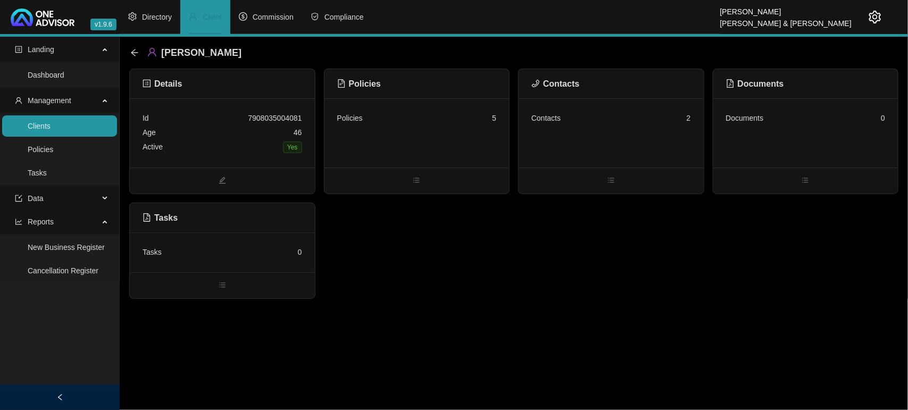
click at [51, 130] on link "Clients" at bounding box center [39, 126] width 23 height 9
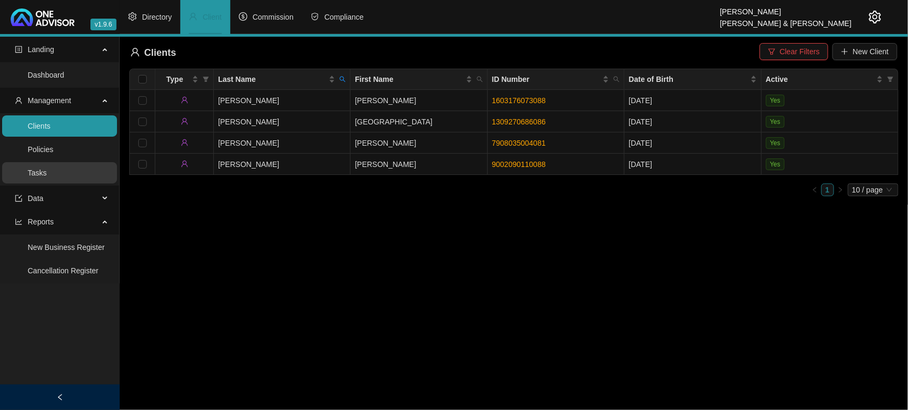
click at [47, 177] on link "Tasks" at bounding box center [37, 173] width 19 height 9
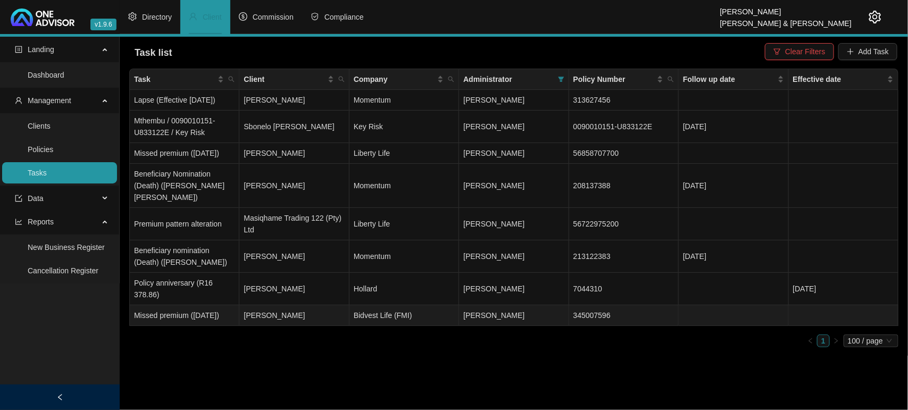
click at [385, 326] on td "Bidvest Life (FMI)" at bounding box center [405, 315] width 110 height 21
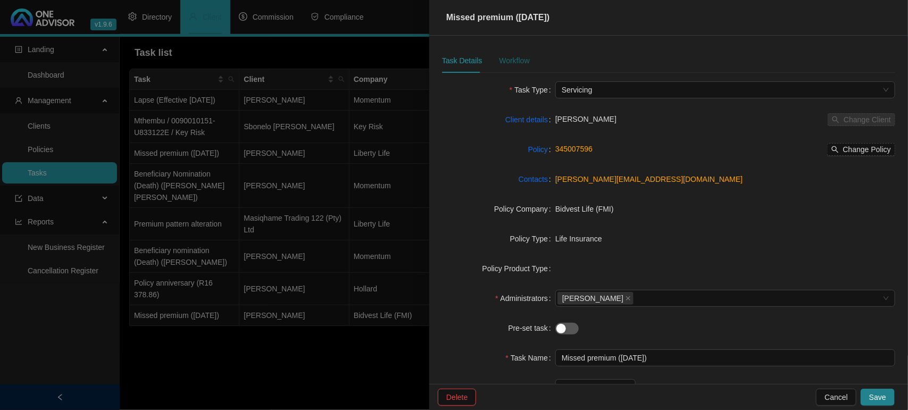
click at [506, 64] on div "Workflow" at bounding box center [514, 61] width 30 height 12
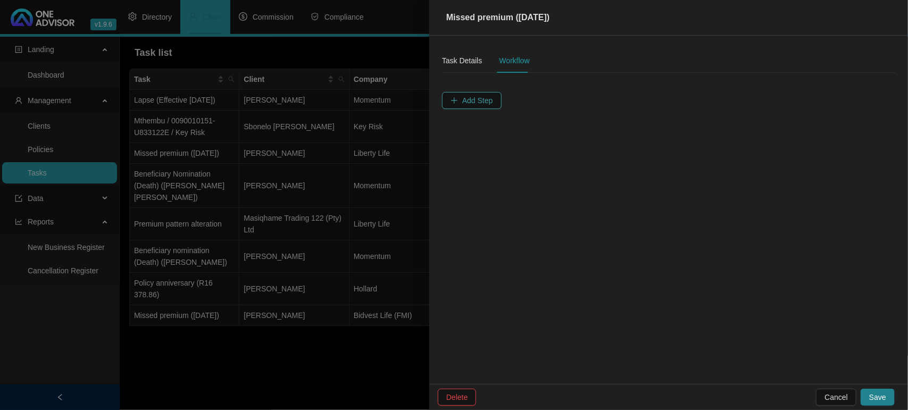
click at [494, 96] on button "Add Step" at bounding box center [472, 100] width 60 height 17
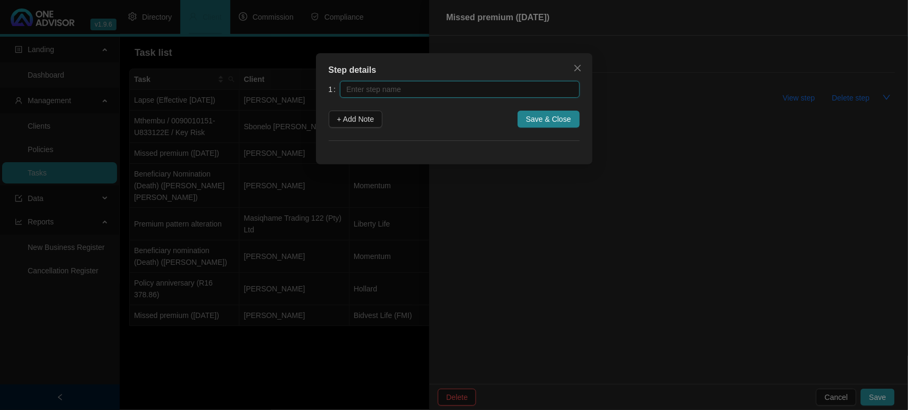
click at [483, 89] on input "text" at bounding box center [459, 89] width 239 height 17
type input "Insurer Notification"
click at [582, 72] on span "Close" at bounding box center [577, 68] width 17 height 9
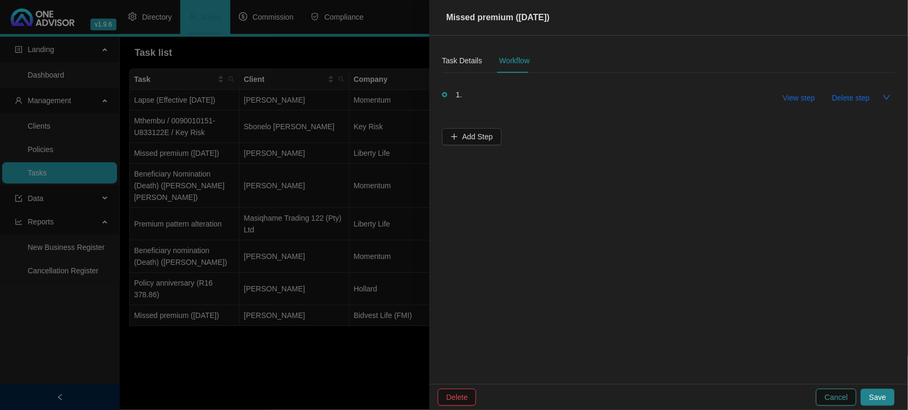
click at [841, 396] on span "Cancel" at bounding box center [836, 398] width 23 height 12
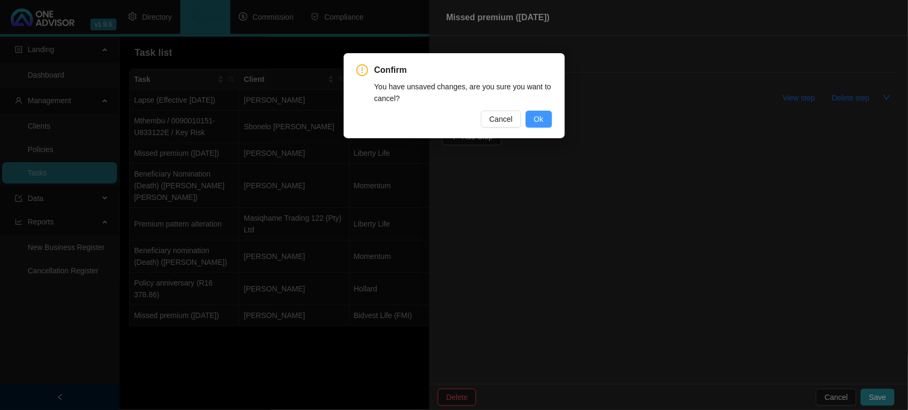
click at [543, 118] on span "Ok" at bounding box center [539, 119] width 10 height 12
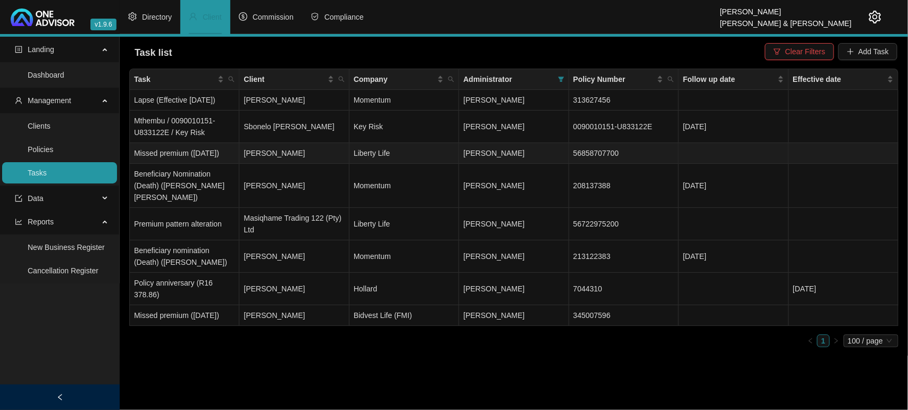
click at [202, 164] on td "Missed premium ([DATE])" at bounding box center [185, 153] width 110 height 21
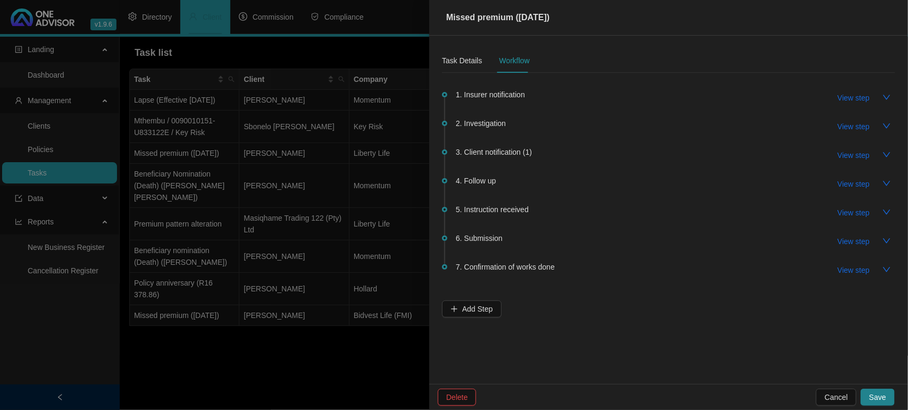
click at [176, 154] on div at bounding box center [454, 205] width 908 height 410
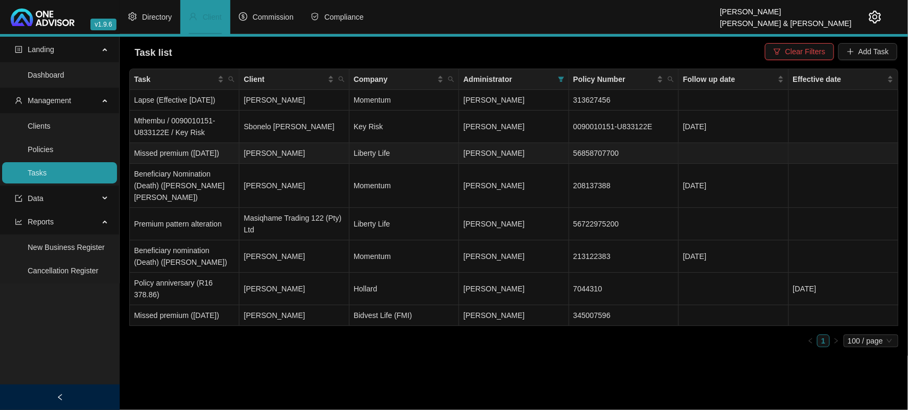
click at [176, 154] on td "Missed premium ([DATE])" at bounding box center [185, 153] width 110 height 21
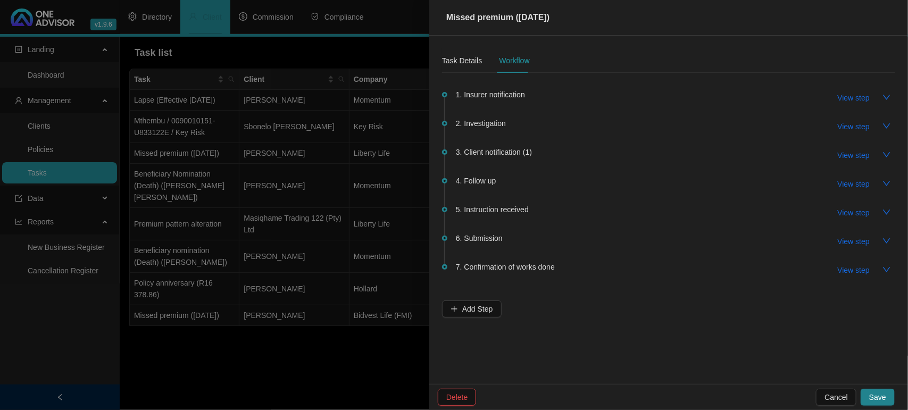
click at [328, 396] on div at bounding box center [454, 205] width 908 height 410
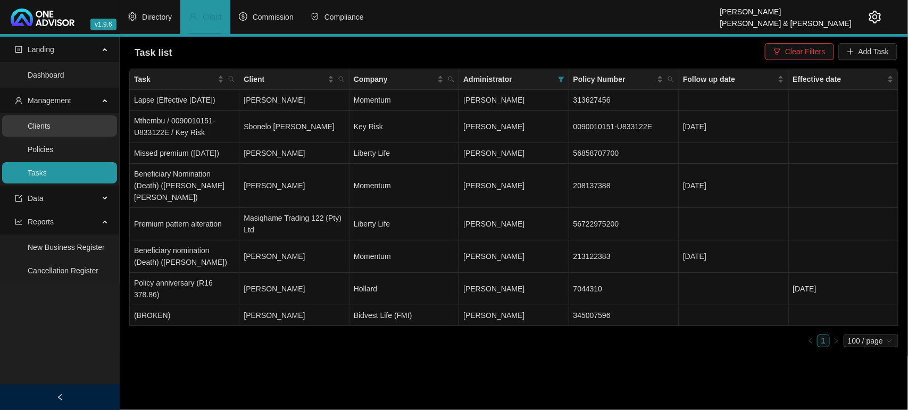
click at [51, 128] on link "Clients" at bounding box center [39, 126] width 23 height 9
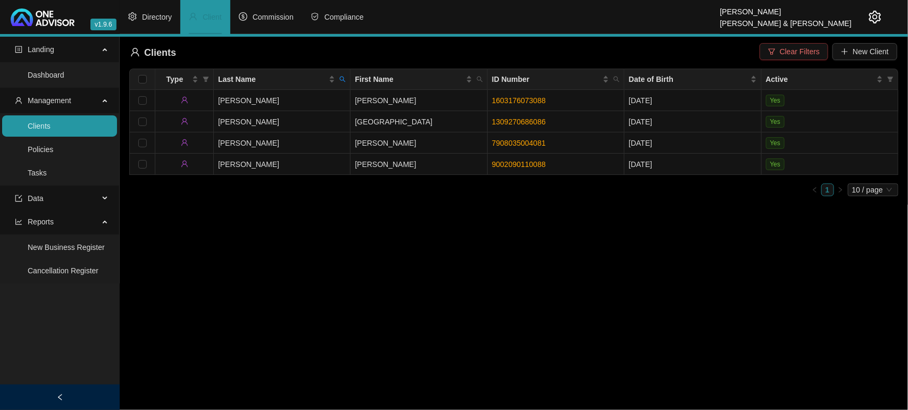
click at [800, 54] on span "Clear Filters" at bounding box center [800, 52] width 40 height 12
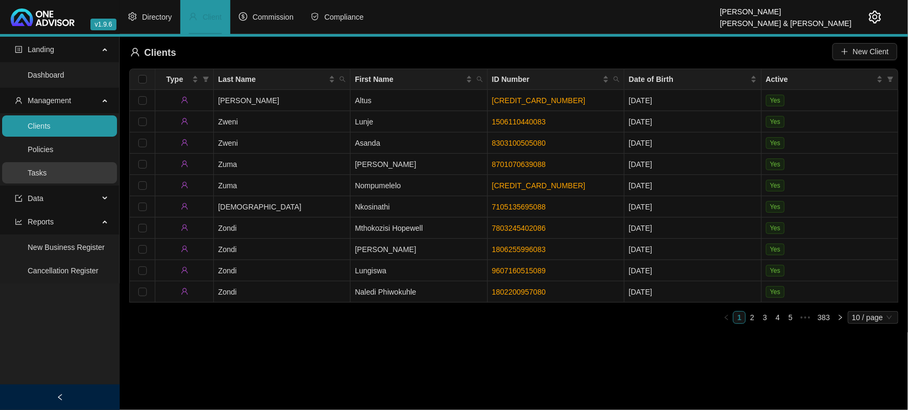
click at [36, 177] on link "Tasks" at bounding box center [37, 173] width 19 height 9
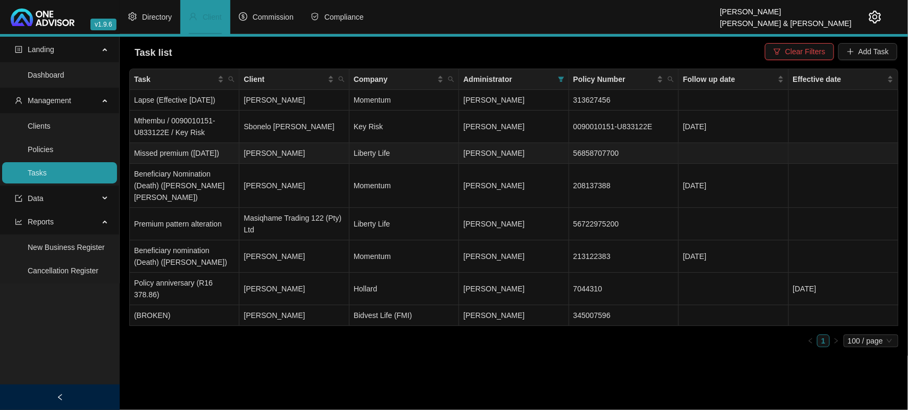
click at [171, 163] on td "Missed premium ([DATE])" at bounding box center [185, 153] width 110 height 21
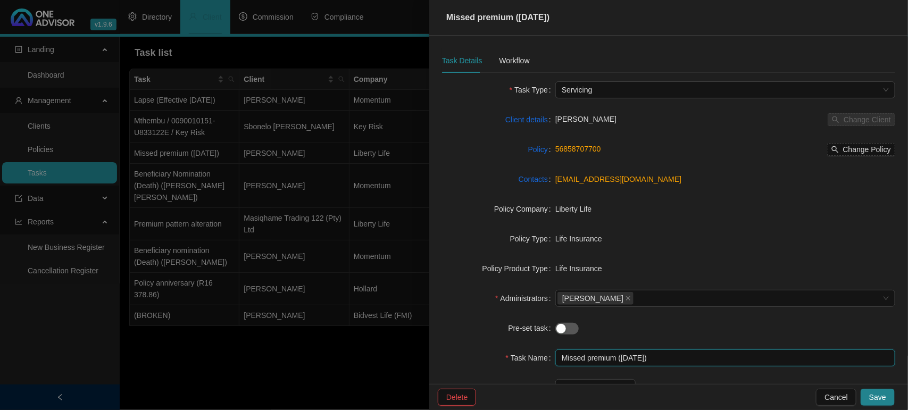
click at [619, 358] on input "Missed premium ([DATE])" at bounding box center [726, 358] width 340 height 17
type input "Missed premium ([DATE])"
click at [503, 62] on div "Workflow" at bounding box center [514, 61] width 30 height 12
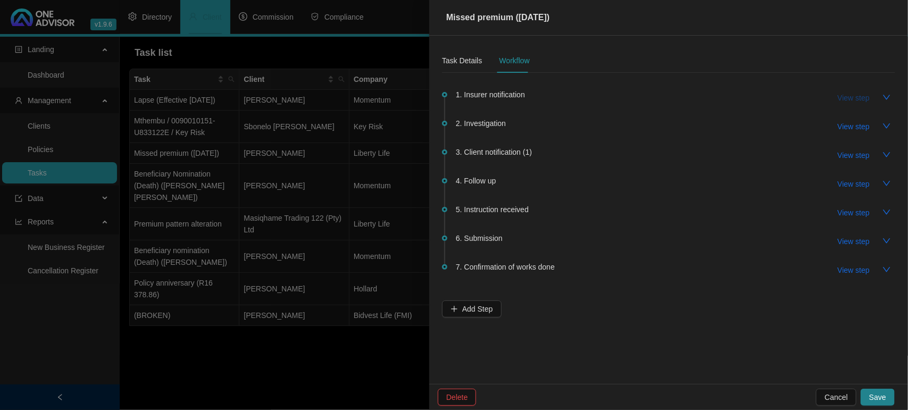
click at [853, 97] on span "View step" at bounding box center [854, 98] width 32 height 12
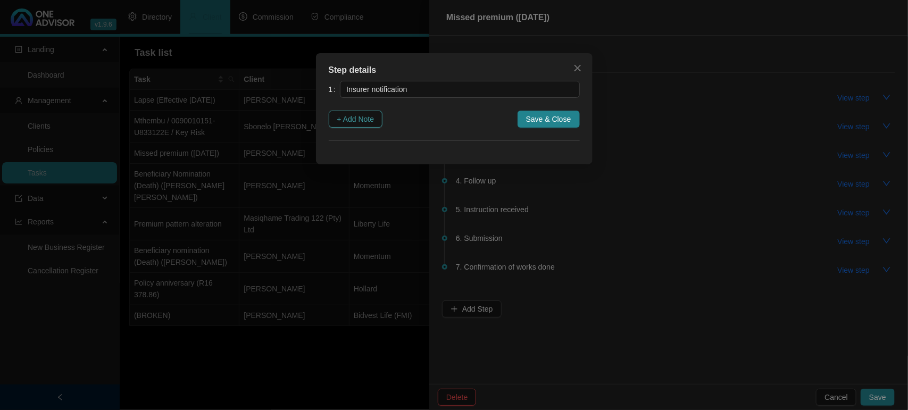
click at [368, 118] on span "+ Add Note" at bounding box center [355, 119] width 37 height 12
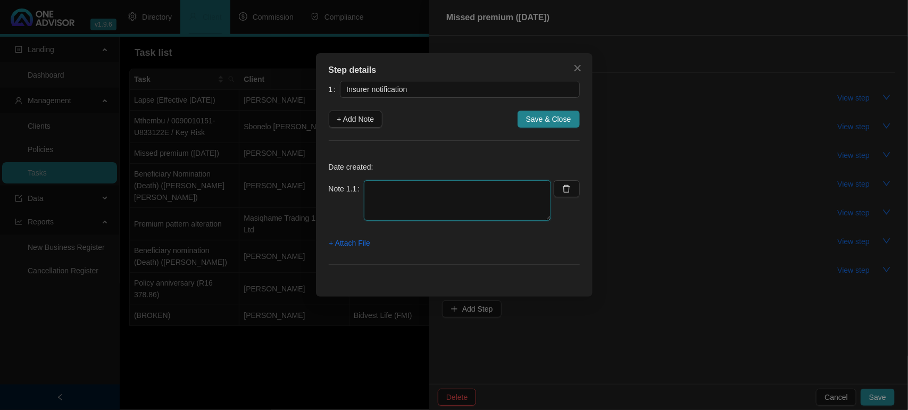
click at [402, 191] on textarea at bounding box center [457, 200] width 187 height 40
click at [349, 246] on span "+ Attach File" at bounding box center [349, 243] width 41 height 12
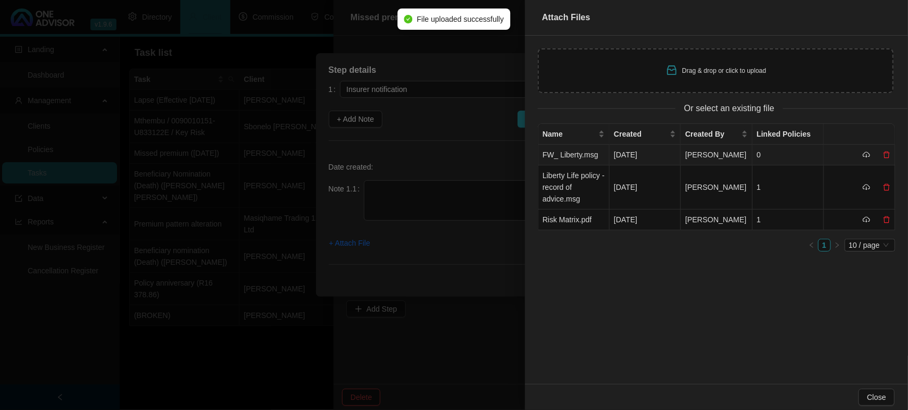
click at [574, 152] on td "FW_ Liberty.msg" at bounding box center [574, 155] width 71 height 21
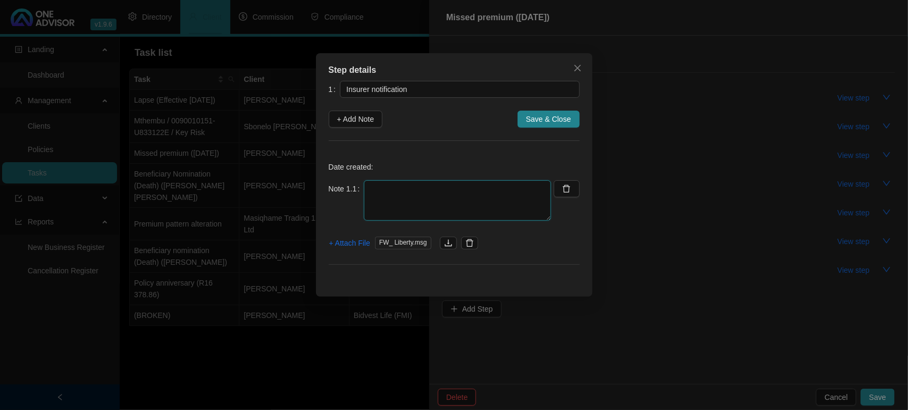
click at [443, 190] on textarea at bounding box center [457, 200] width 187 height 40
type textarea "[DATE] Liberty sent notification that they emailed the client missed premium le…"
click at [342, 115] on span "+ Add Note" at bounding box center [355, 119] width 37 height 12
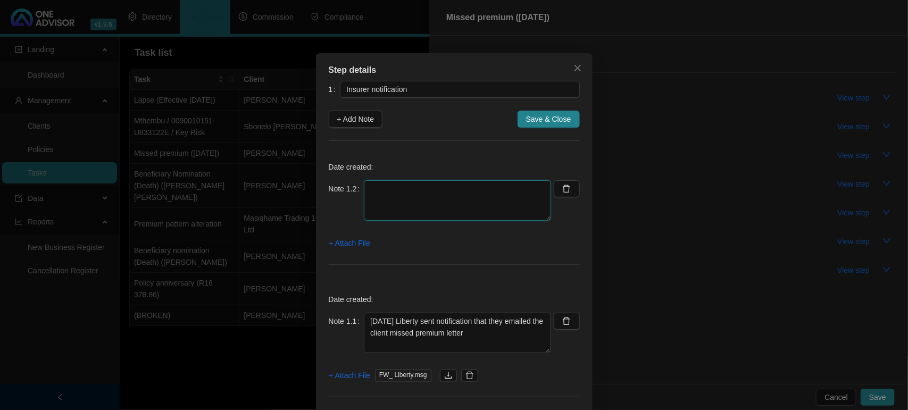
click at [445, 205] on textarea at bounding box center [457, 200] width 187 height 40
type textarea "0"
click at [567, 193] on button "button" at bounding box center [567, 188] width 26 height 17
type textarea "[DATE] Liberty sent notification that they emailed the client missed premium le…"
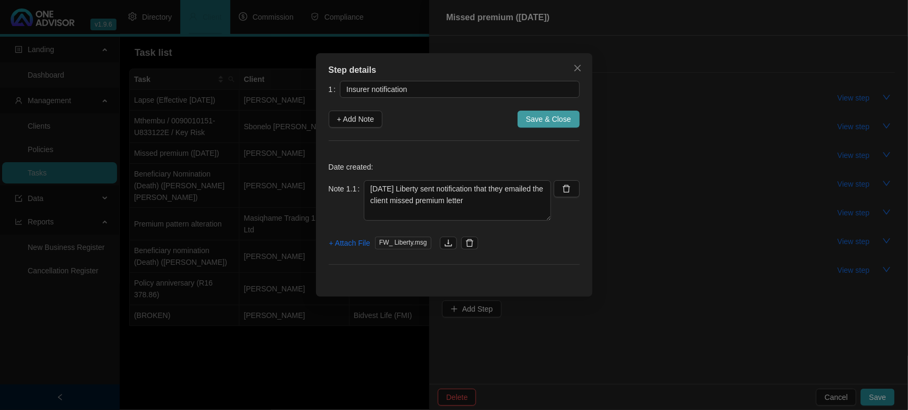
click at [557, 125] on span "Save & Close" at bounding box center [548, 119] width 45 height 12
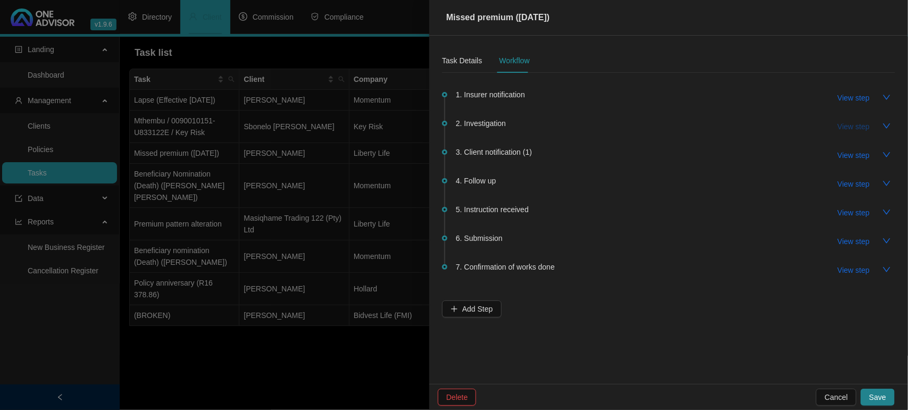
click at [858, 126] on span "View step" at bounding box center [854, 127] width 32 height 12
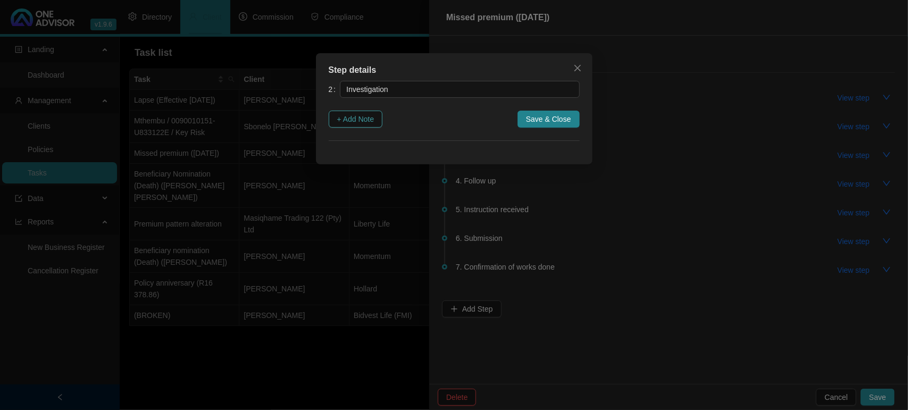
click at [361, 118] on span "+ Add Note" at bounding box center [355, 119] width 37 height 12
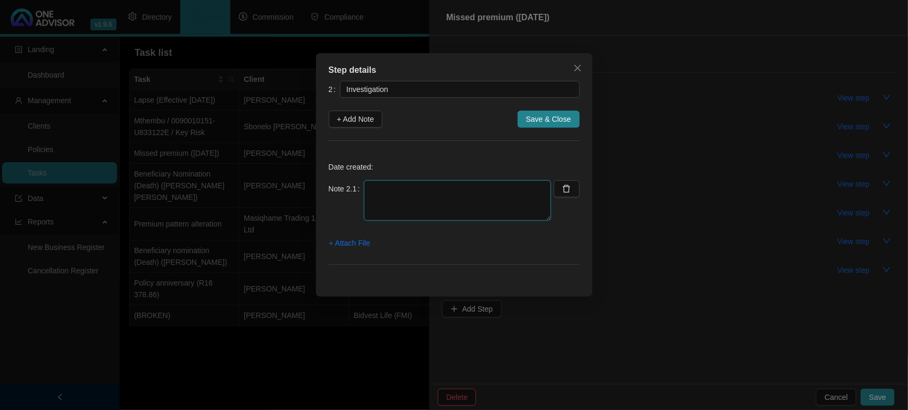
click at [404, 210] on textarea at bounding box center [457, 200] width 187 height 40
type textarea "[DATE] I went online and saw that policy is only paid up until [DATE]"
click at [365, 249] on span "+ Attach File" at bounding box center [349, 243] width 41 height 12
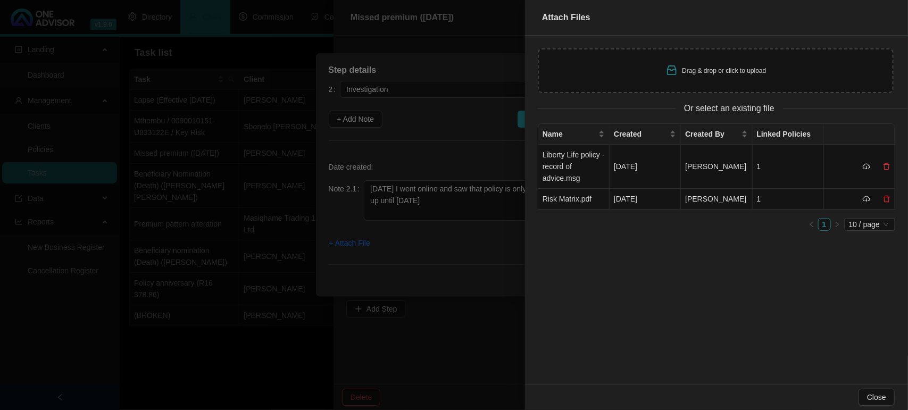
click at [671, 70] on icon "inbox" at bounding box center [672, 70] width 13 height 13
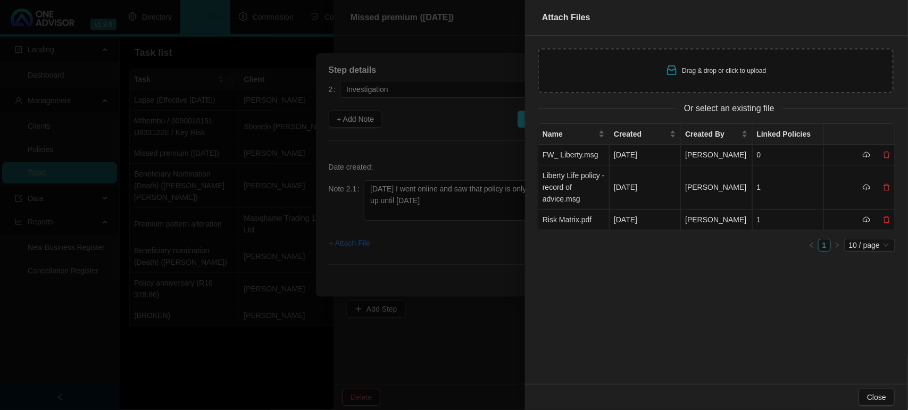
type input "C:\fakepath\Mlambi Screenshot [DATE] 115441.jpg"
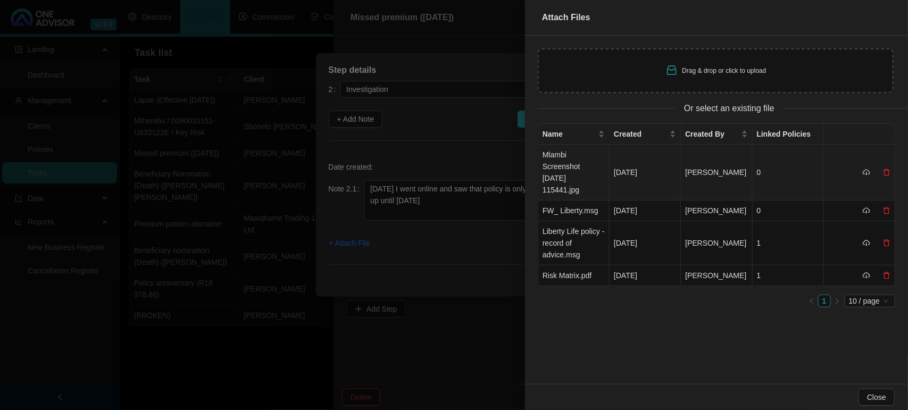
click at [581, 166] on td "Mlambi Screenshot [DATE] 115441.jpg" at bounding box center [574, 173] width 71 height 56
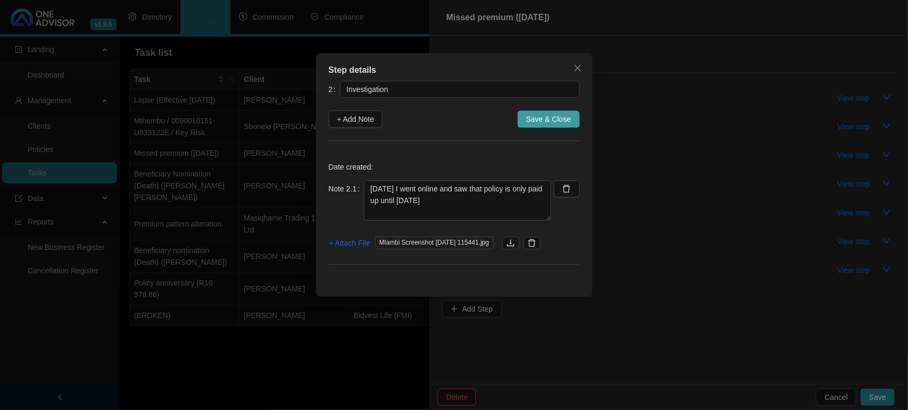
click at [547, 111] on button "Save & Close" at bounding box center [549, 119] width 62 height 17
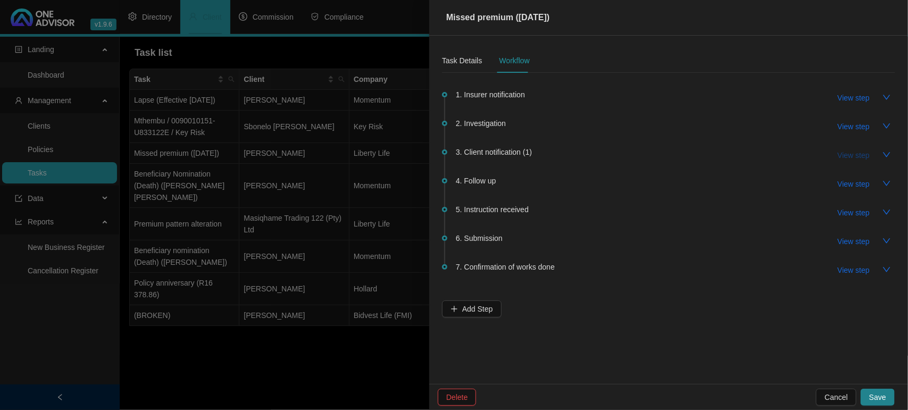
click at [861, 150] on span "View step" at bounding box center [854, 156] width 32 height 12
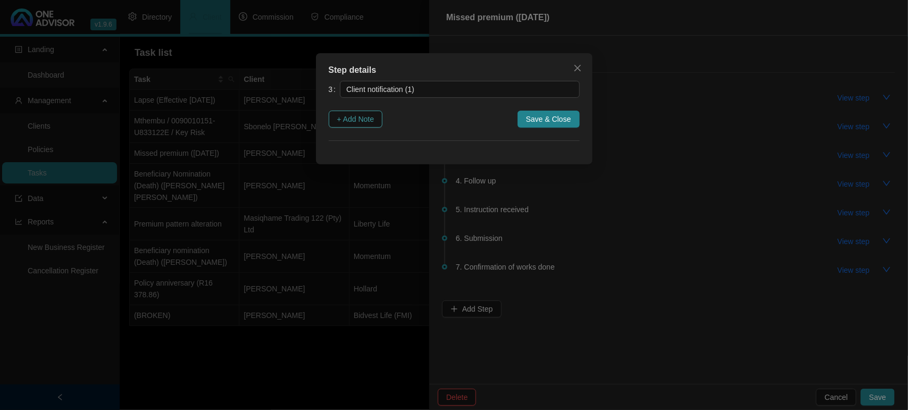
click at [376, 111] on button "+ Add Note" at bounding box center [356, 119] width 54 height 17
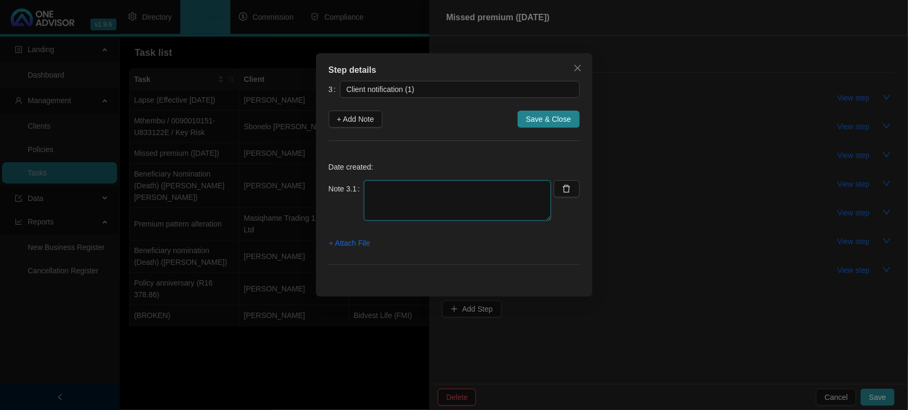
click at [389, 189] on textarea at bounding box center [457, 200] width 187 height 40
type textarea "[DATE] -Emailed and let the client know"
click at [353, 245] on span "+ Attach File" at bounding box center [349, 243] width 41 height 12
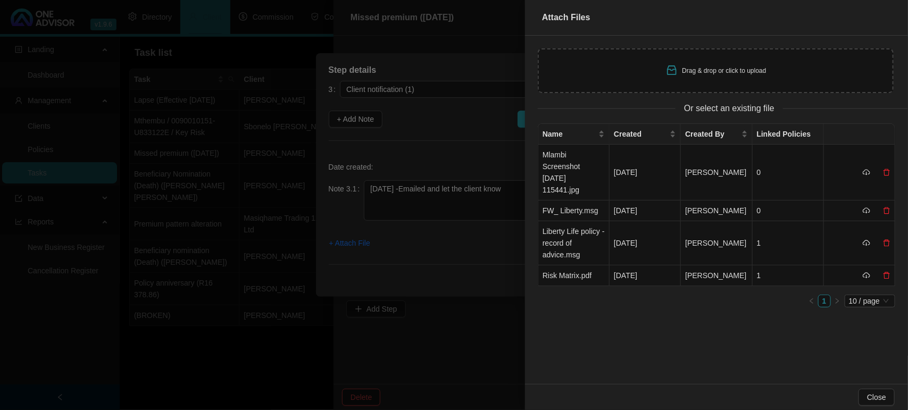
click at [459, 113] on div at bounding box center [454, 205] width 908 height 410
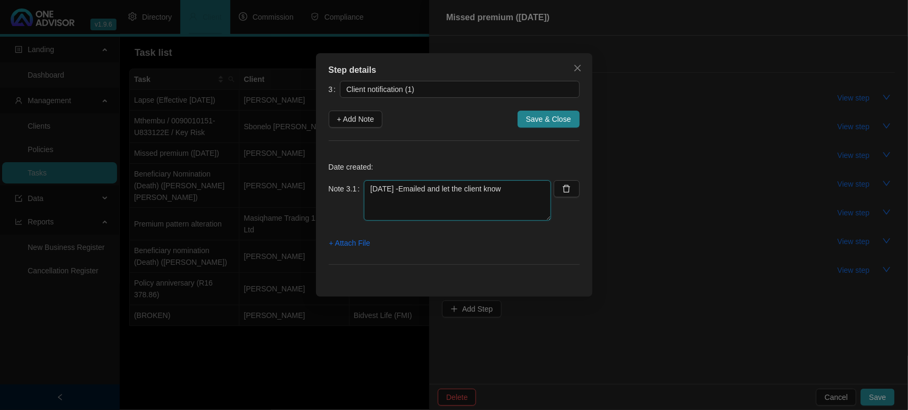
drag, startPoint x: 525, startPoint y: 189, endPoint x: 254, endPoint y: 189, distance: 270.9
click at [254, 189] on div "Step details 3 Client notification (1) + Add Note Save & Close Date created: No…" at bounding box center [454, 205] width 908 height 410
click at [581, 65] on icon "close" at bounding box center [578, 68] width 9 height 9
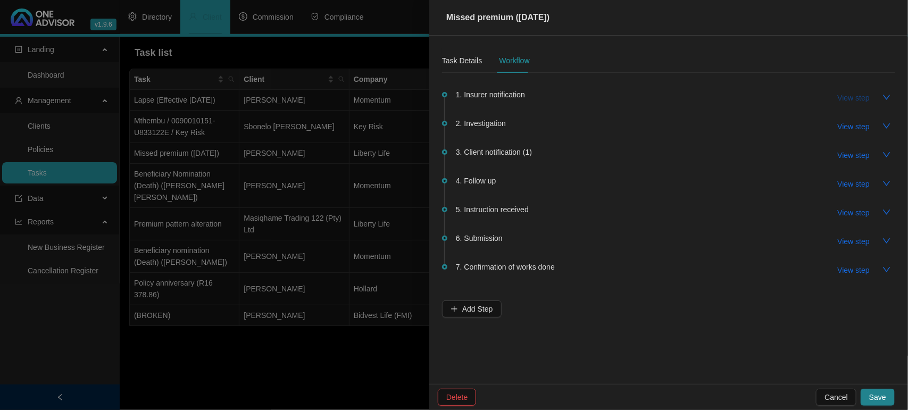
click at [860, 94] on span "View step" at bounding box center [854, 98] width 32 height 12
type input "Insurer notification"
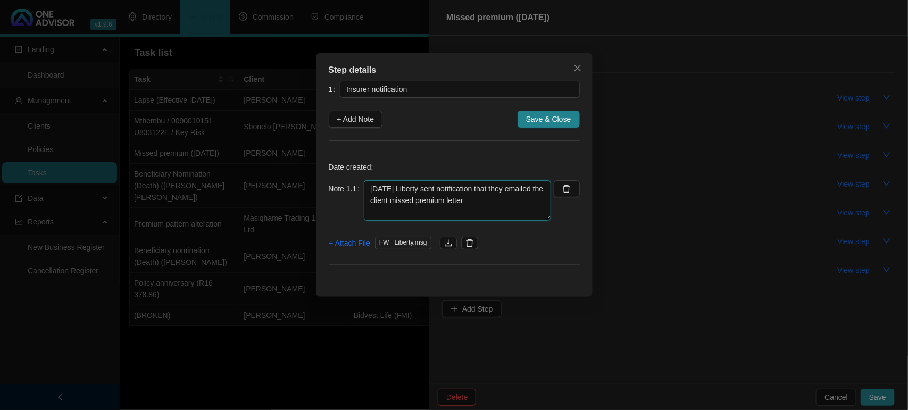
drag, startPoint x: 378, startPoint y: 187, endPoint x: 381, endPoint y: 225, distance: 37.9
click at [378, 194] on textarea "[DATE] Liberty sent notification that they emailed the client missed premium le…" at bounding box center [457, 200] width 187 height 40
type textarea "[DATE] Liberty sent notification that they emailed the client missed premium le…"
click at [557, 113] on span "Save & Close" at bounding box center [548, 119] width 45 height 12
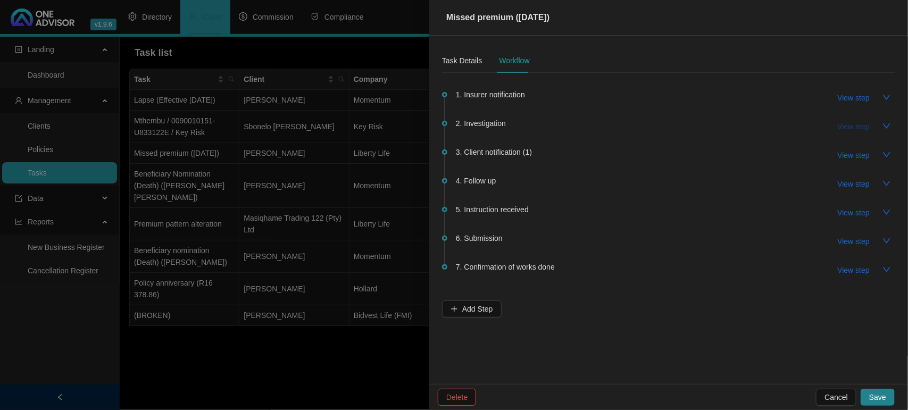
click at [849, 124] on span "View step" at bounding box center [854, 127] width 32 height 12
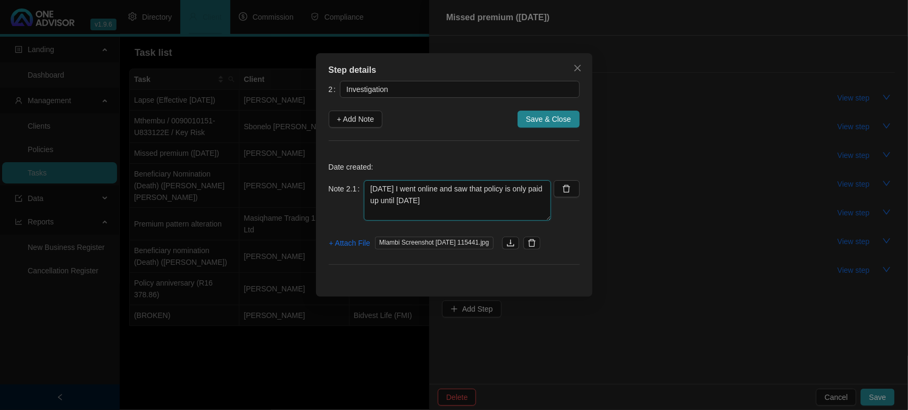
click at [377, 191] on textarea "[DATE] I went online and saw that policy is only paid up until [DATE]" at bounding box center [457, 200] width 187 height 40
type textarea "[DATE] I went online and saw that policy is only paid up until [DATE]"
click at [538, 123] on span "Save & Close" at bounding box center [548, 119] width 45 height 12
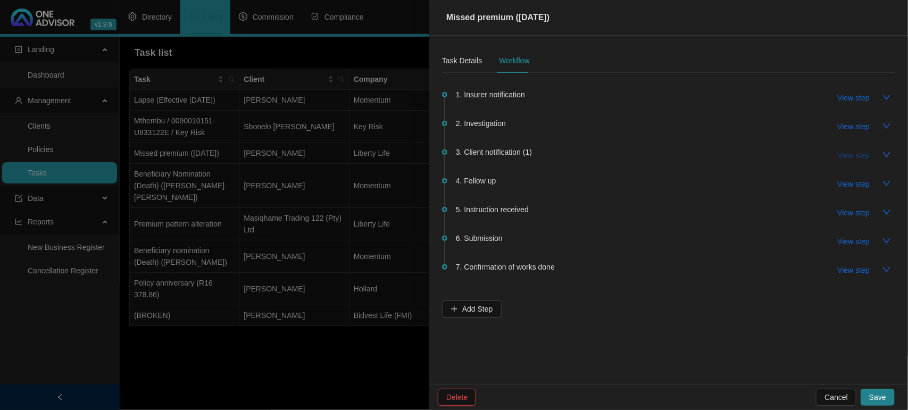
click at [839, 155] on span "View step" at bounding box center [854, 156] width 32 height 12
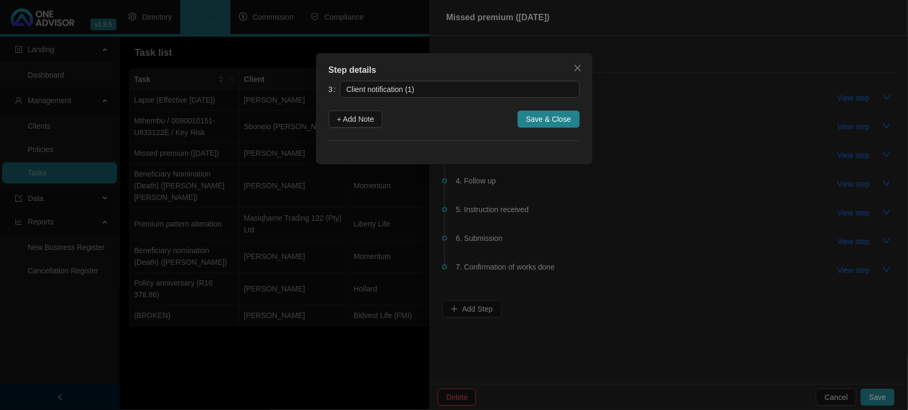
drag, startPoint x: 360, startPoint y: 118, endPoint x: 385, endPoint y: 126, distance: 26.4
click at [358, 118] on span "+ Add Note" at bounding box center [355, 119] width 37 height 12
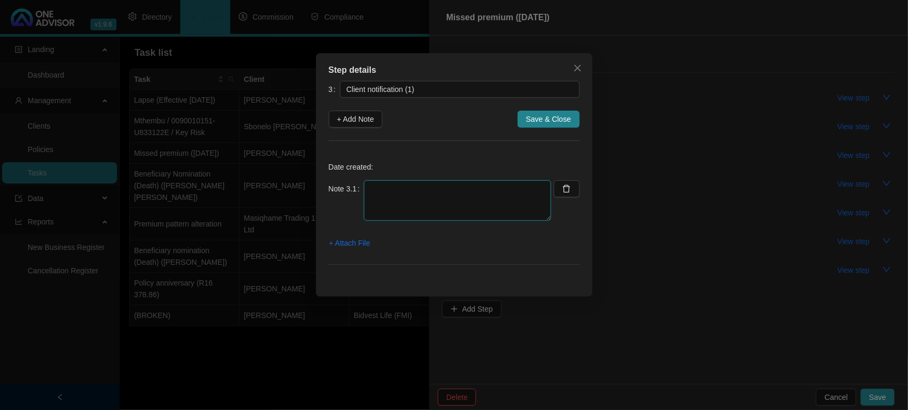
drag, startPoint x: 442, startPoint y: 192, endPoint x: 437, endPoint y: 184, distance: 9.8
click at [440, 190] on textarea at bounding box center [457, 200] width 187 height 40
type textarea "[DATE] Emailed and let the client know"
click at [352, 244] on span "+ Attach File" at bounding box center [349, 243] width 41 height 12
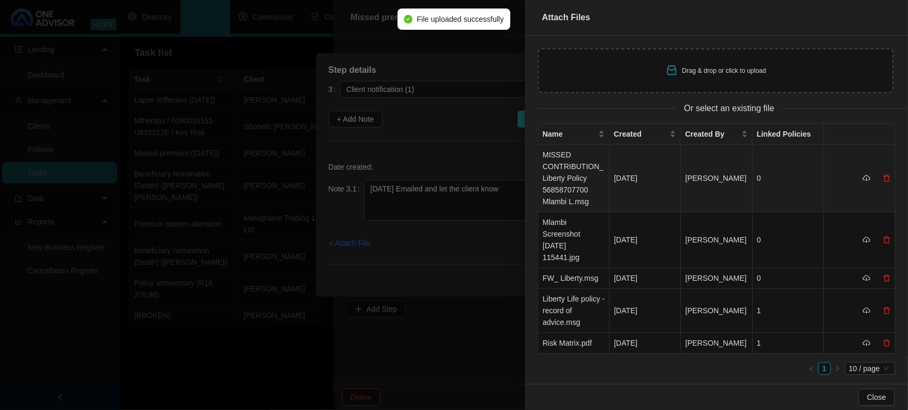
click at [561, 175] on td "MISSED CONTRIBUTION_ Liberty Policy 56858707700 Mlambi L.msg" at bounding box center [574, 179] width 71 height 68
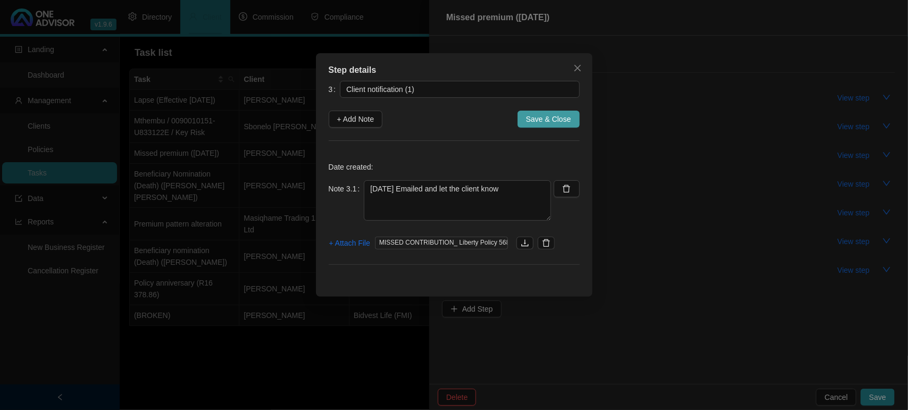
click at [553, 122] on span "Save & Close" at bounding box center [548, 119] width 45 height 12
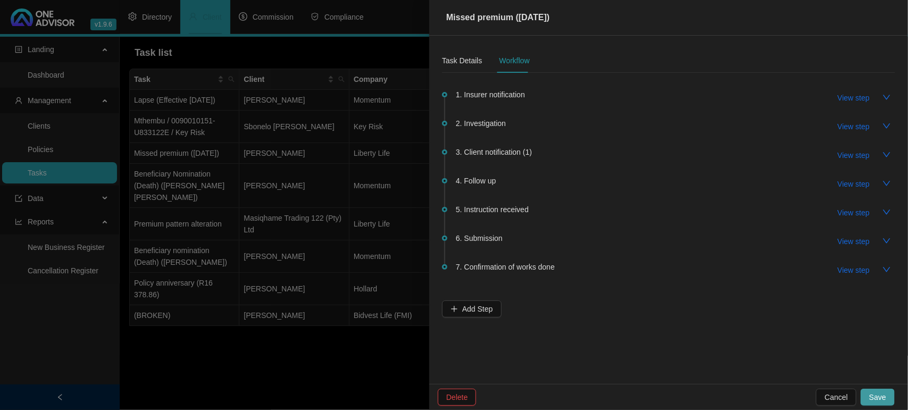
click at [877, 399] on span "Save" at bounding box center [878, 398] width 17 height 12
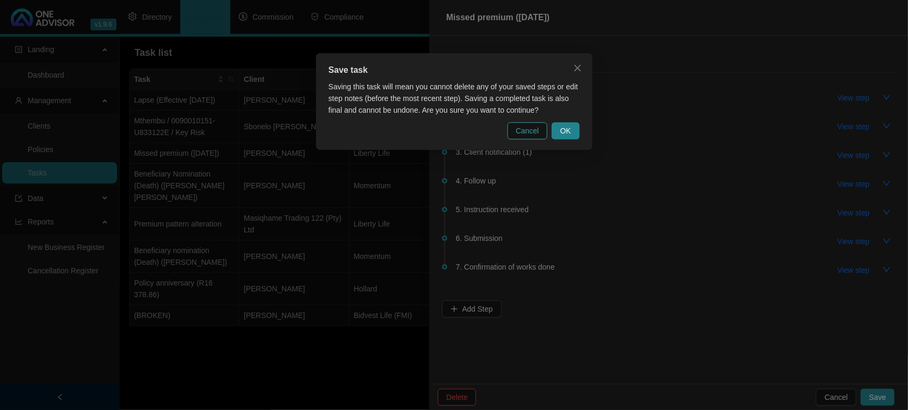
click at [518, 131] on span "Cancel" at bounding box center [527, 131] width 23 height 12
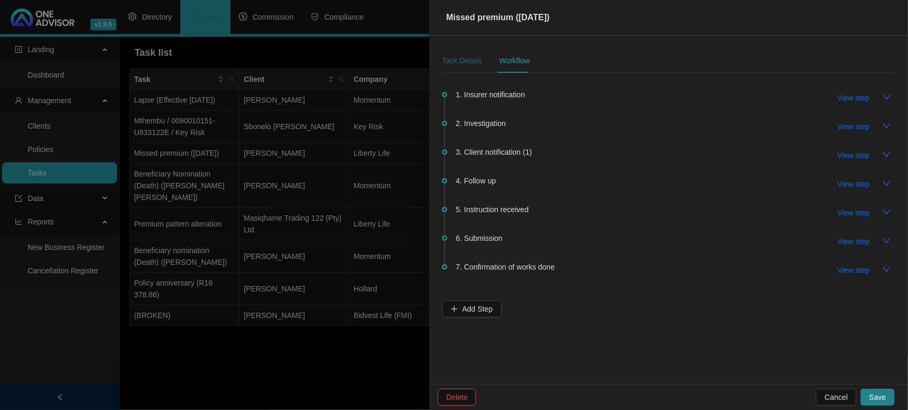
click at [469, 57] on div "Task Details" at bounding box center [462, 61] width 40 height 12
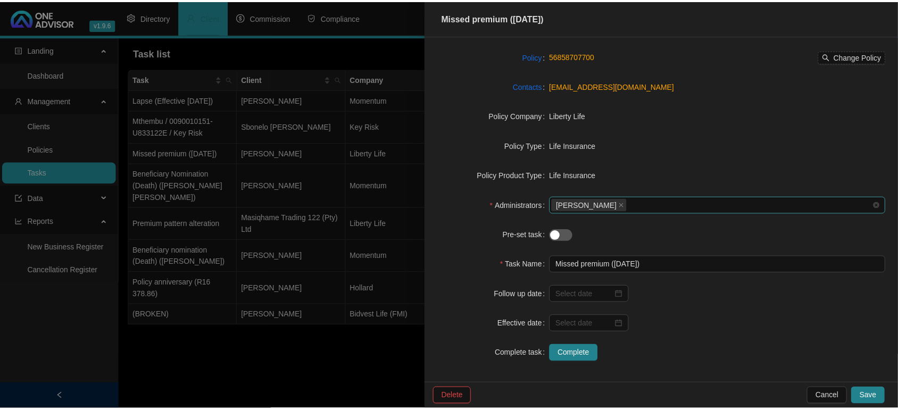
scroll to position [97, 0]
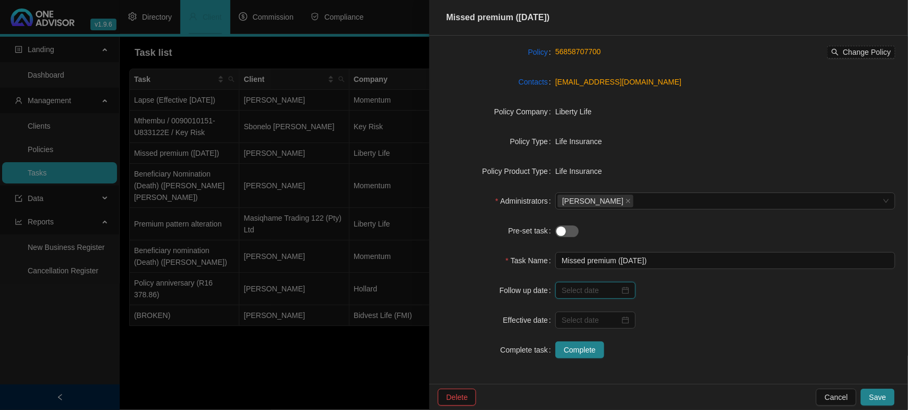
click at [572, 290] on input at bounding box center [591, 291] width 58 height 12
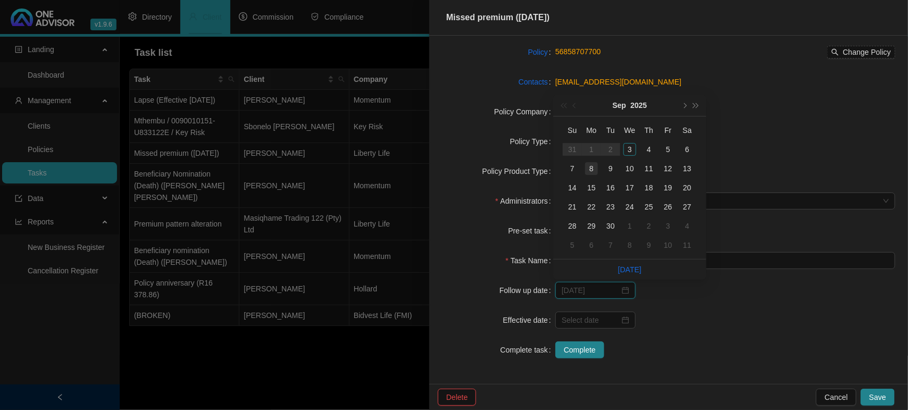
type input "[DATE]"
click at [584, 171] on td "8" at bounding box center [591, 168] width 19 height 19
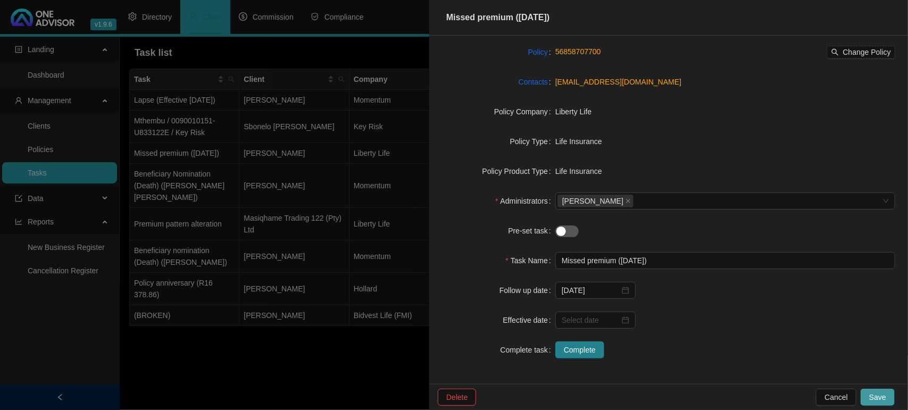
click at [869, 397] on button "Save" at bounding box center [878, 397] width 34 height 17
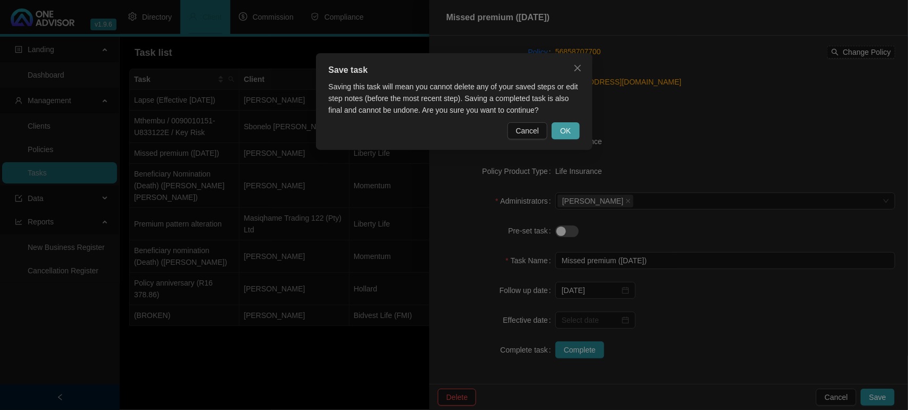
click at [560, 129] on button "OK" at bounding box center [566, 130] width 28 height 17
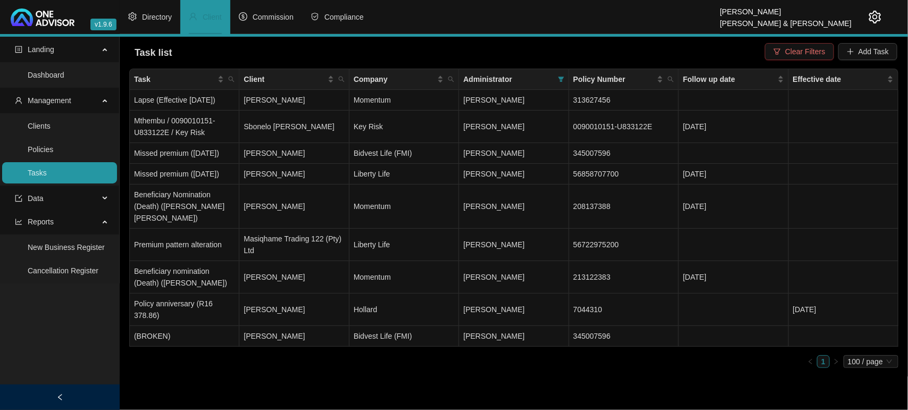
click at [796, 54] on span "Clear Filters" at bounding box center [806, 52] width 40 height 12
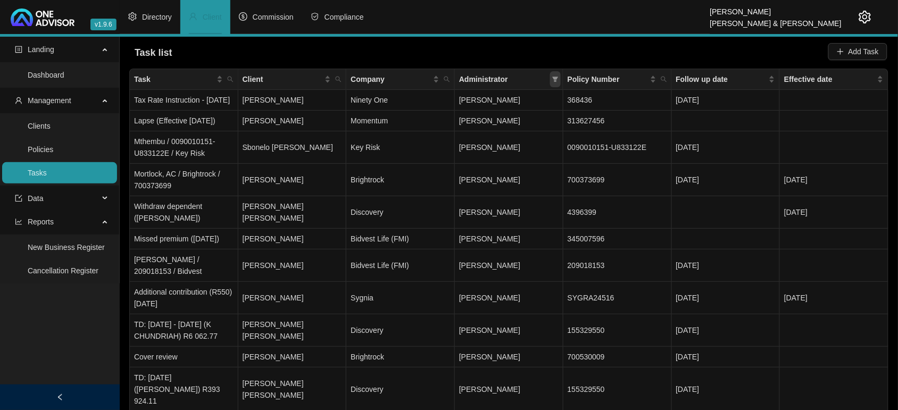
click at [555, 82] on icon "filter" at bounding box center [555, 79] width 6 height 6
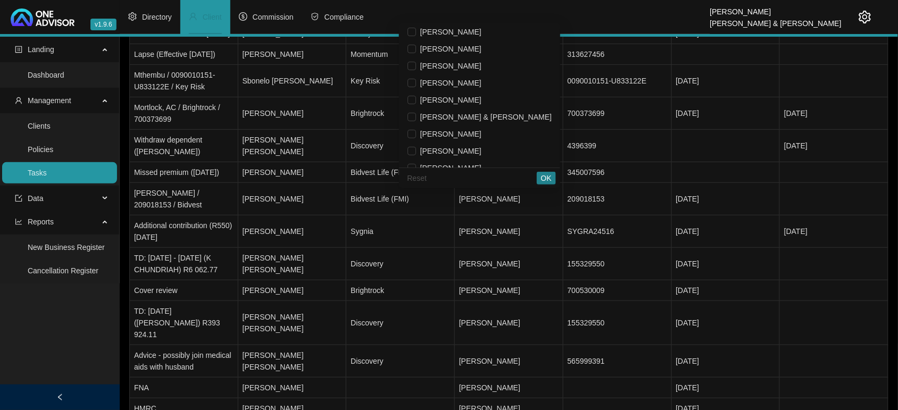
scroll to position [14, 0]
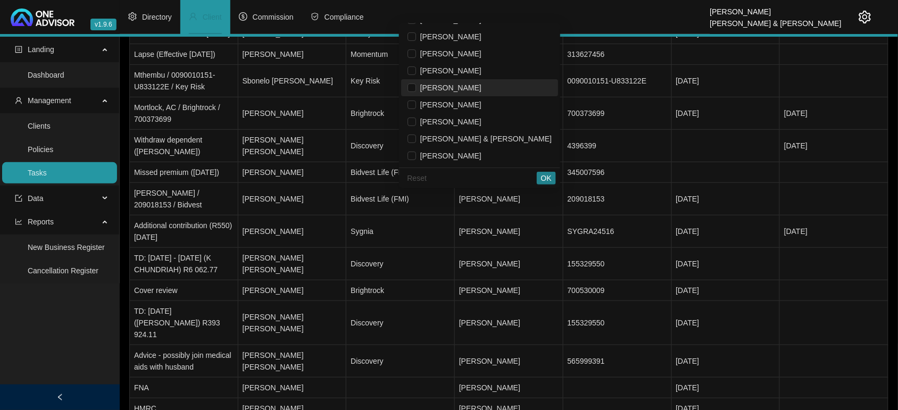
click at [482, 91] on span "[PERSON_NAME]" at bounding box center [448, 88] width 65 height 9
checkbox input "true"
click at [544, 176] on span "OK" at bounding box center [546, 178] width 11 height 12
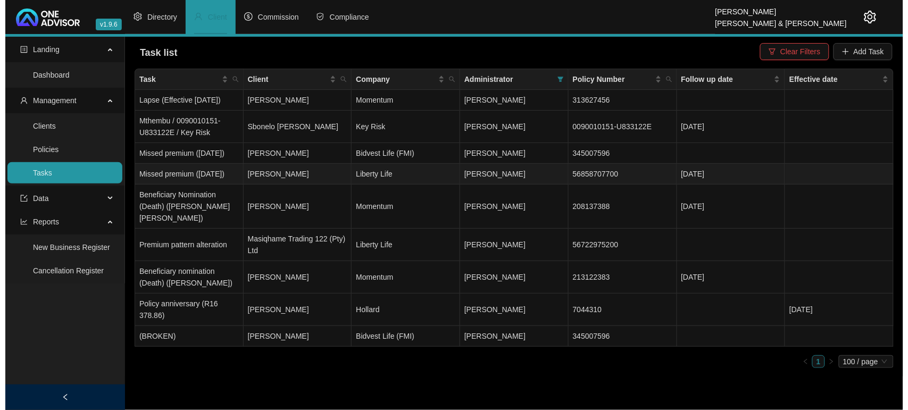
scroll to position [0, 0]
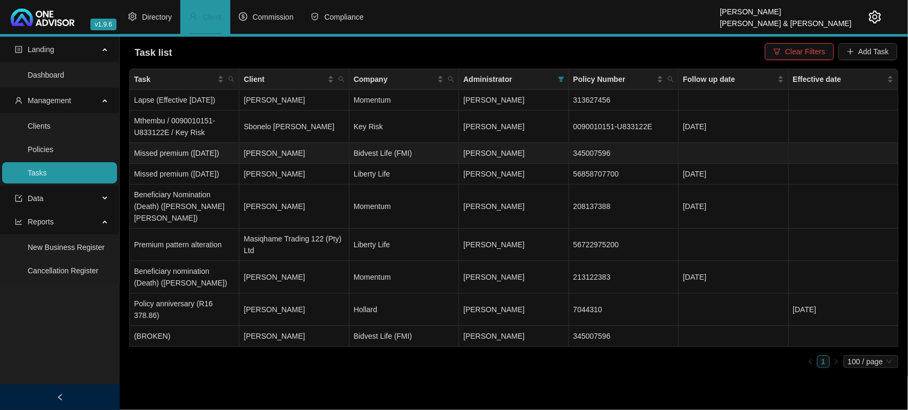
click at [200, 160] on td "Missed premium ([DATE])" at bounding box center [185, 153] width 110 height 21
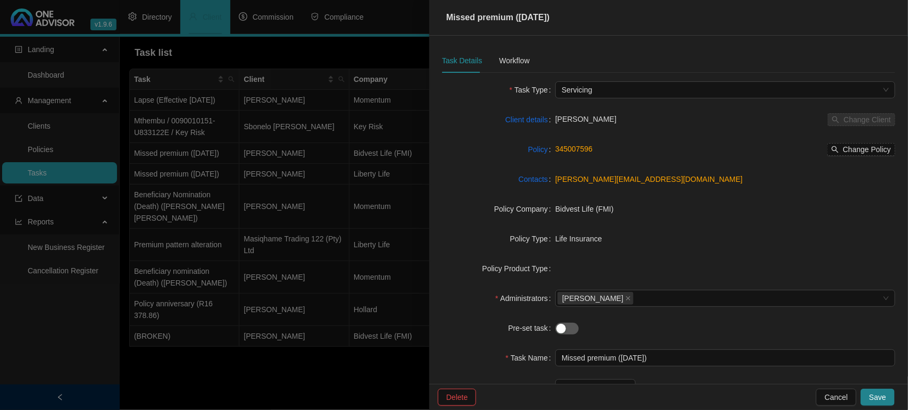
click at [483, 57] on div "Task Details Workflow" at bounding box center [486, 60] width 88 height 24
click at [511, 56] on div "Workflow" at bounding box center [514, 61] width 30 height 12
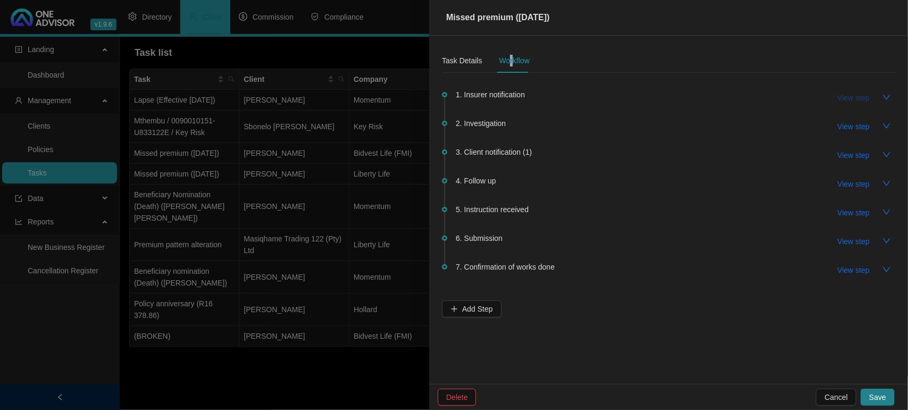
click at [861, 98] on span "View step" at bounding box center [854, 98] width 32 height 12
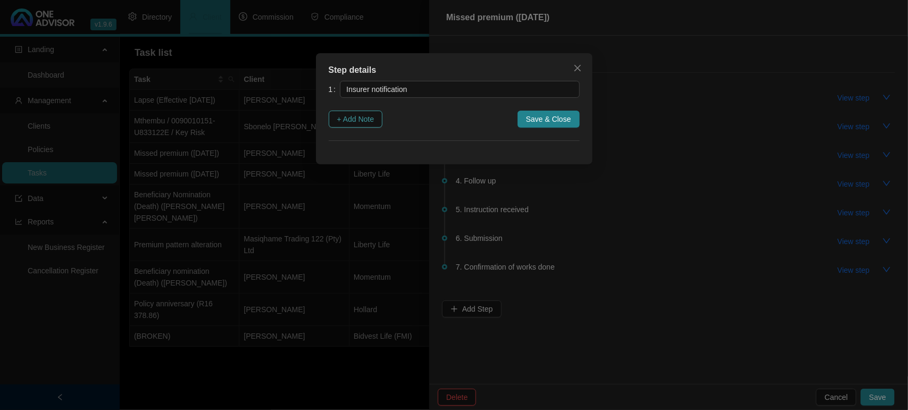
click at [374, 118] on span "+ Add Note" at bounding box center [355, 119] width 37 height 12
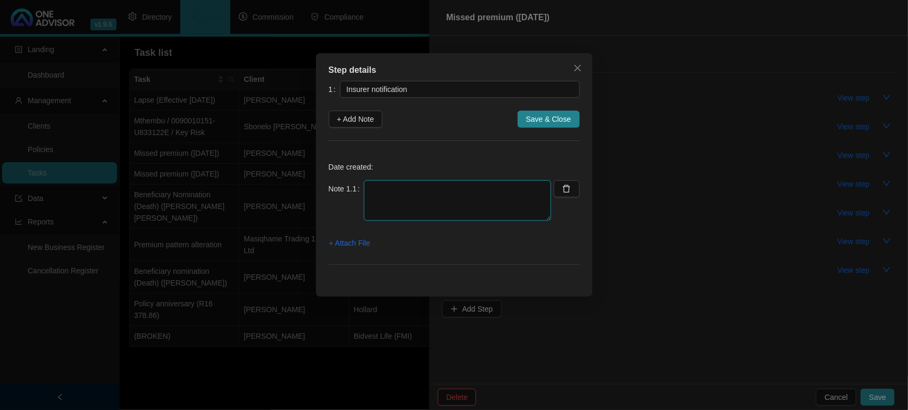
click at [385, 194] on textarea at bounding box center [457, 200] width 187 height 40
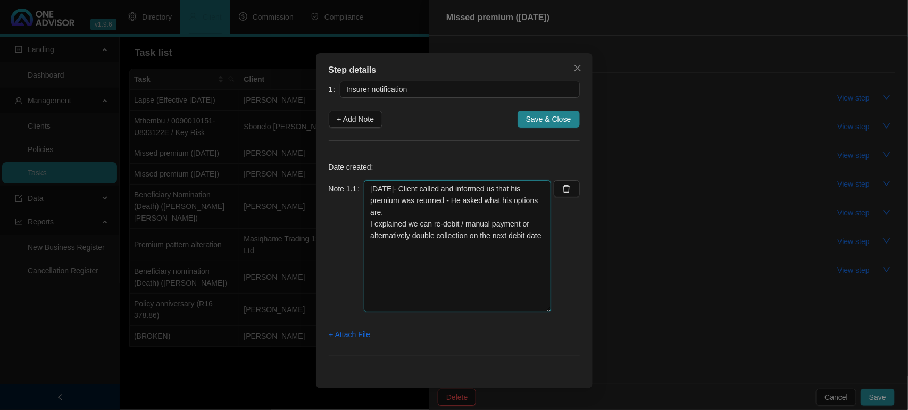
drag, startPoint x: 549, startPoint y: 218, endPoint x: 549, endPoint y: 310, distance: 91.5
click at [549, 310] on textarea "[DATE]- Client called and informed us that his premium was returned - He asked …" at bounding box center [457, 246] width 187 height 132
drag, startPoint x: 511, startPoint y: 264, endPoint x: 507, endPoint y: 271, distance: 8.6
drag, startPoint x: 436, startPoint y: 286, endPoint x: 366, endPoint y: 187, distance: 121.8
click at [366, 187] on textarea "[DATE]- Client called and informed us that his premium was returned - He asked …" at bounding box center [457, 246] width 187 height 132
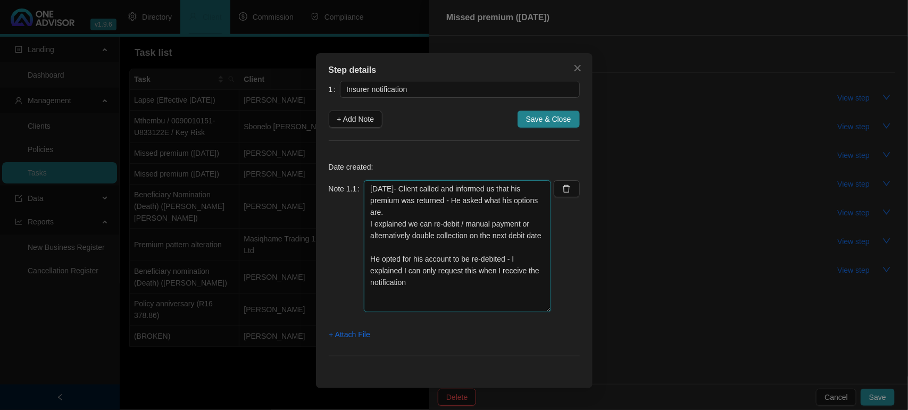
click at [444, 204] on textarea "[DATE]- Client called and informed us that his premium was returned - He asked …" at bounding box center [457, 246] width 187 height 132
click at [451, 197] on textarea "[DATE]- Client called and informed us that his premium was returned - He asked …" at bounding box center [457, 246] width 187 height 132
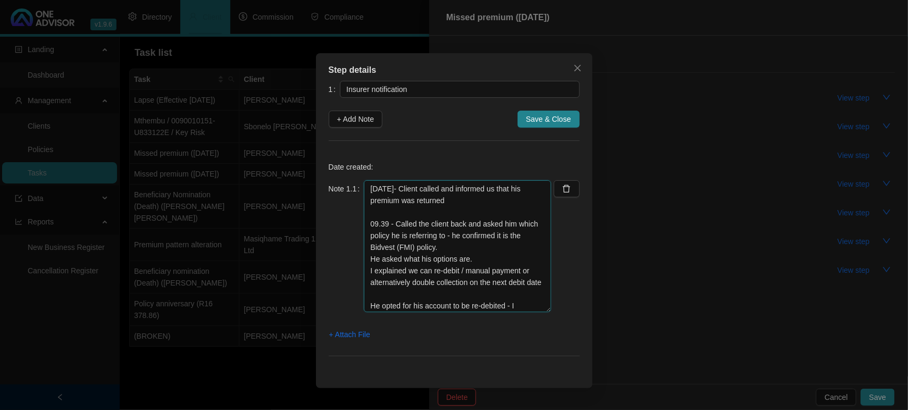
drag, startPoint x: 440, startPoint y: 308, endPoint x: 360, endPoint y: 166, distance: 162.3
click at [360, 166] on div "Date created: Note 1.1 [DATE]- Client called and informed us that his premium w…" at bounding box center [454, 262] width 251 height 216
type textarea "[DATE]- Client called and informed us that his premium was returned 09.39 - Cal…"
click at [543, 118] on span "Save & Close" at bounding box center [548, 119] width 45 height 12
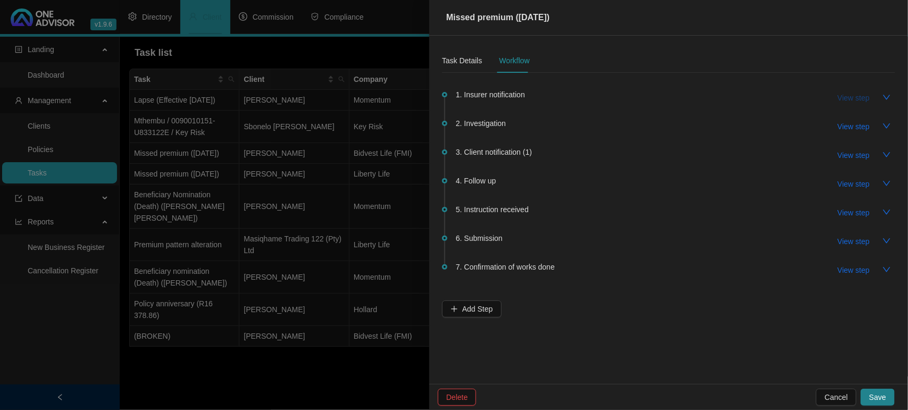
click at [860, 102] on span "View step" at bounding box center [854, 98] width 32 height 12
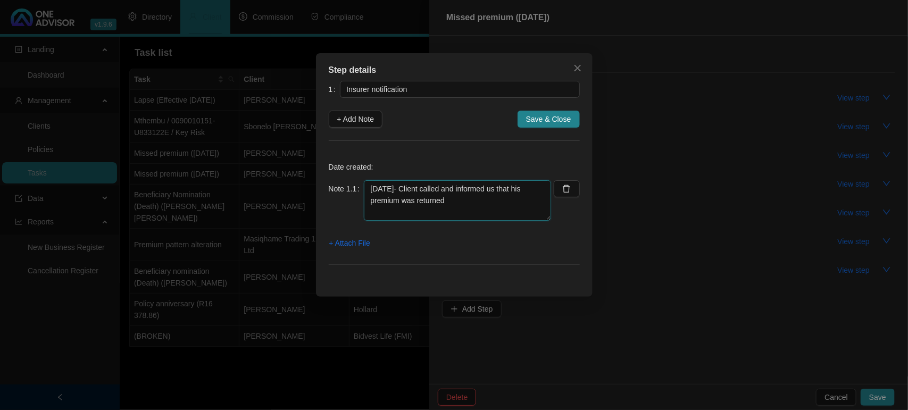
drag, startPoint x: 442, startPoint y: 212, endPoint x: 327, endPoint y: 150, distance: 130.7
click at [327, 150] on div "Step details 1 Insurer notification + Add Note Save & Close Date created: Note …" at bounding box center [454, 175] width 277 height 244
click at [575, 68] on icon "close" at bounding box center [578, 68] width 9 height 9
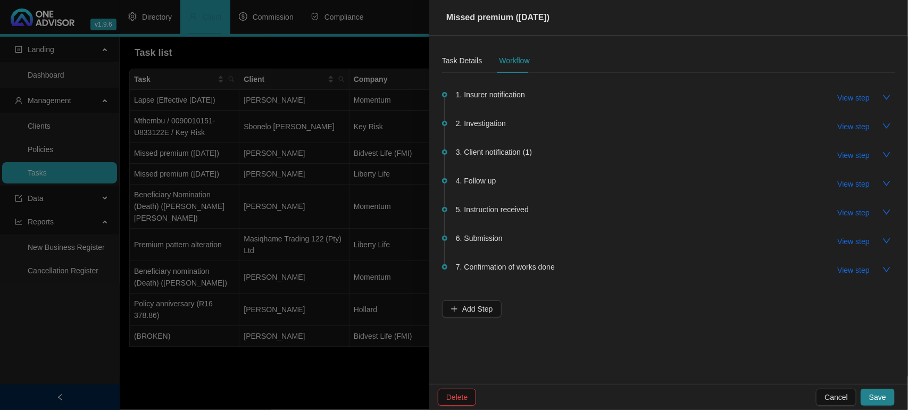
click at [850, 128] on span "View step" at bounding box center [854, 127] width 32 height 12
type input "Investigation"
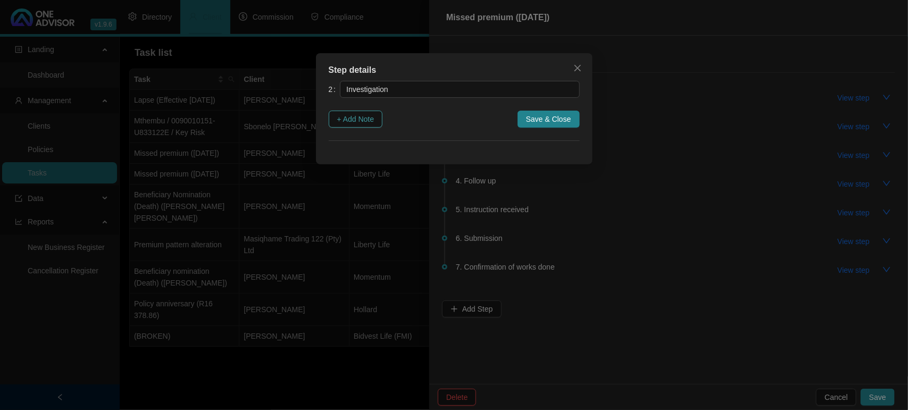
click at [367, 121] on span "+ Add Note" at bounding box center [355, 119] width 37 height 12
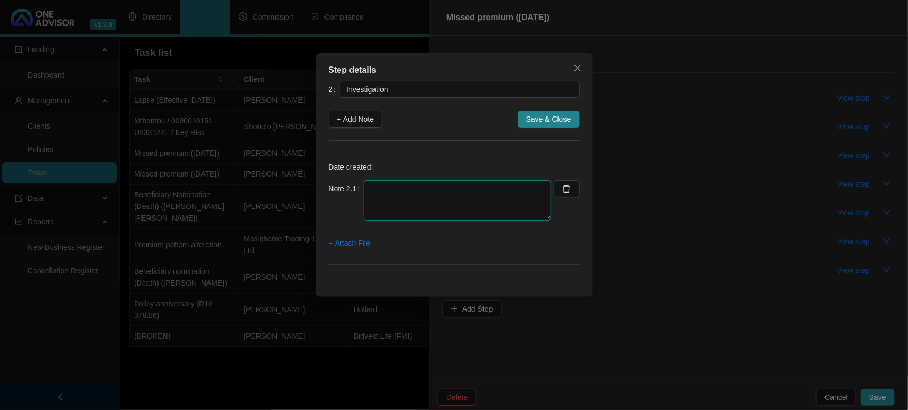
click at [419, 199] on textarea at bounding box center [457, 200] width 187 height 40
paste textarea "[DATE]- Client called and informed us that his premium was returned 09.39 - Cal…"
type textarea "[DATE]- Client called and informed us that his premium was returned 09.39 - Cal…"
click at [543, 111] on button "Save & Close" at bounding box center [549, 119] width 62 height 17
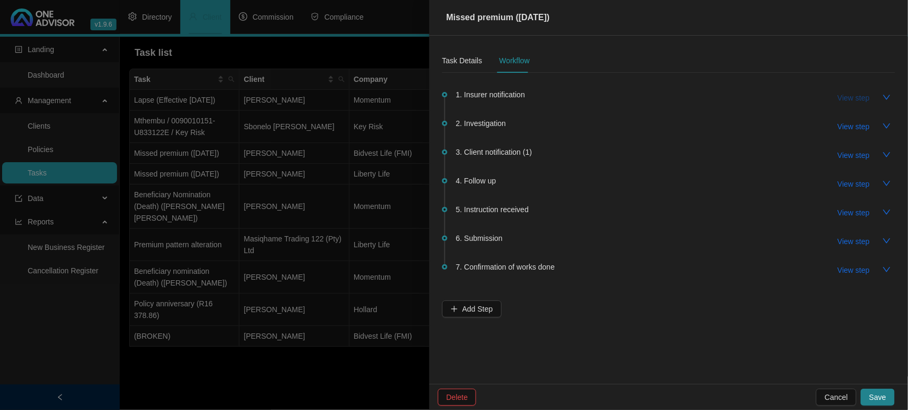
click at [856, 96] on span "View step" at bounding box center [854, 98] width 32 height 12
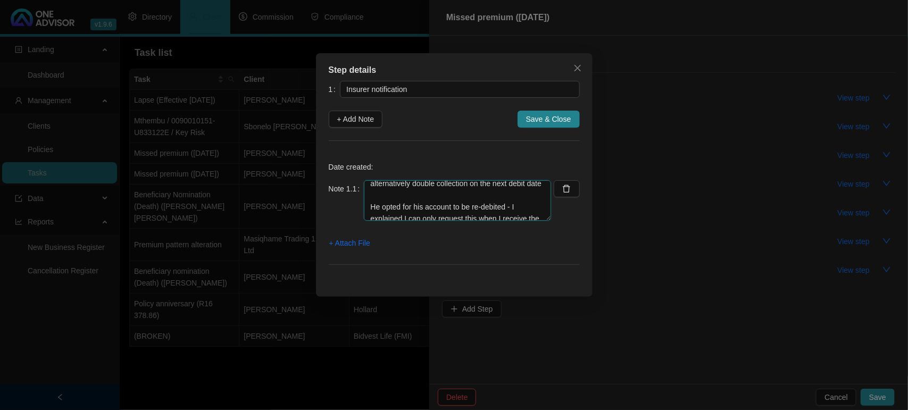
scroll to position [129, 0]
drag, startPoint x: 370, startPoint y: 186, endPoint x: 532, endPoint y: 248, distance: 173.2
click at [532, 248] on div "Date created: Note 1.1 [DATE]- Client called and informed us that his premium w…" at bounding box center [454, 216] width 251 height 124
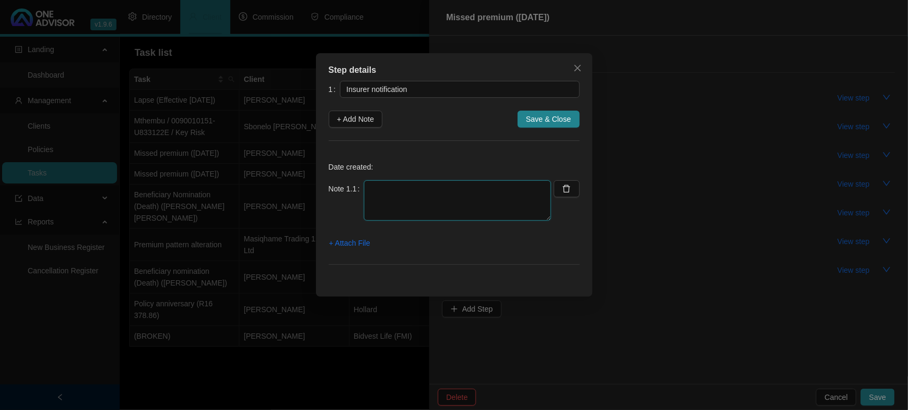
scroll to position [0, 0]
click at [403, 181] on textarea at bounding box center [457, 200] width 187 height 40
type textarea "[DATE] - Notification of unpaid"
click at [362, 238] on span "+ Attach File" at bounding box center [349, 243] width 41 height 12
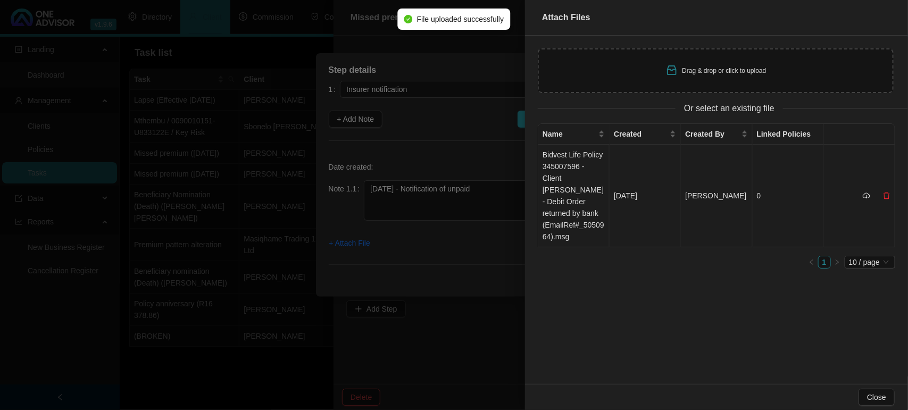
click at [578, 193] on td "Bidvest Life Policy 345007596 - Client [PERSON_NAME] - Debit Order returned by …" at bounding box center [574, 196] width 71 height 103
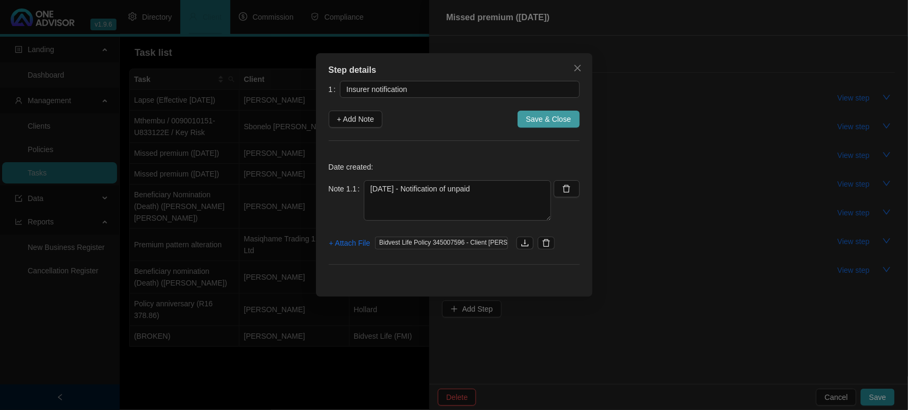
click at [541, 121] on span "Save & Close" at bounding box center [548, 119] width 45 height 12
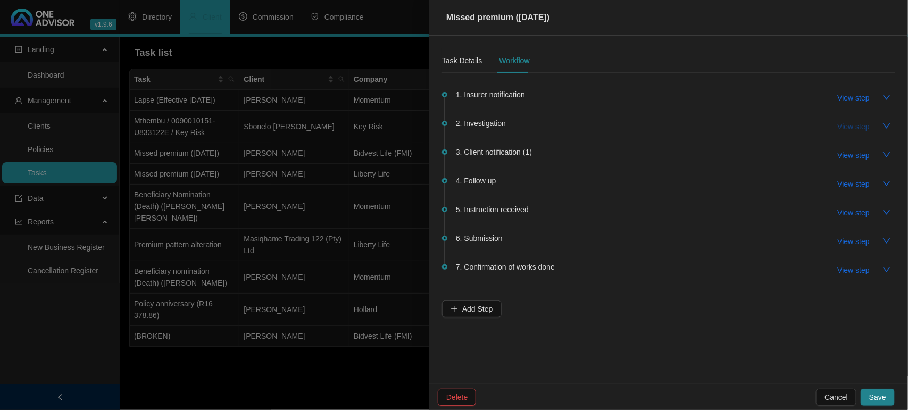
click at [855, 128] on span "View step" at bounding box center [854, 127] width 32 height 12
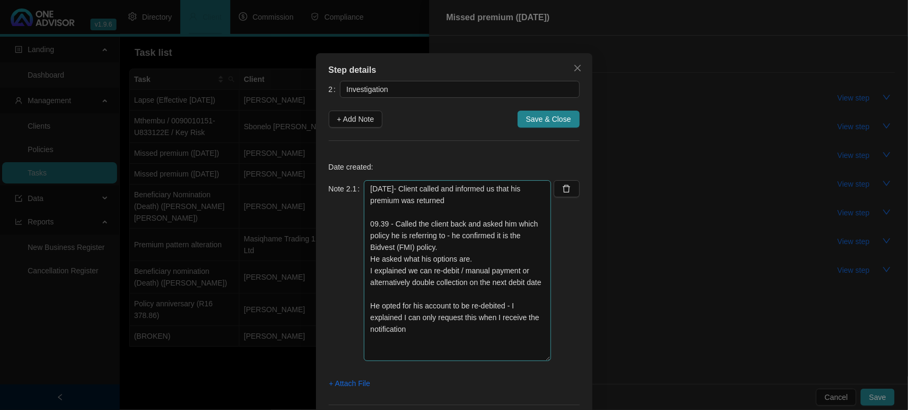
drag, startPoint x: 547, startPoint y: 218, endPoint x: 544, endPoint y: 358, distance: 140.0
click at [544, 358] on textarea "[DATE]- Client called and informed us that his premium was returned 09.39 - Cal…" at bounding box center [457, 270] width 187 height 181
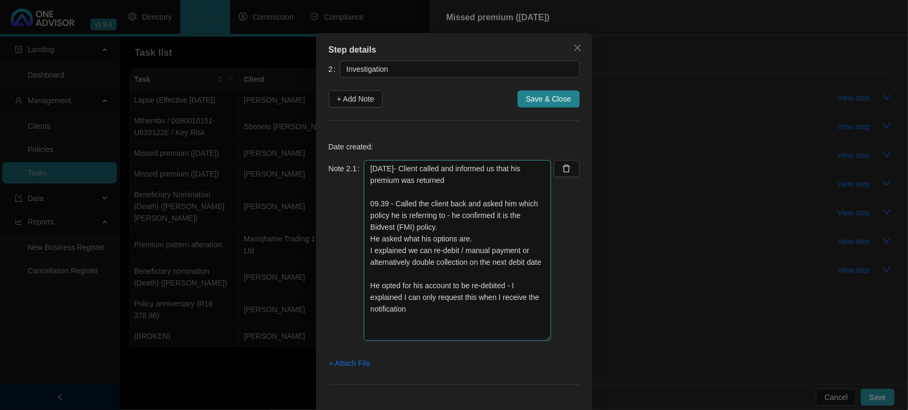
scroll to position [40, 0]
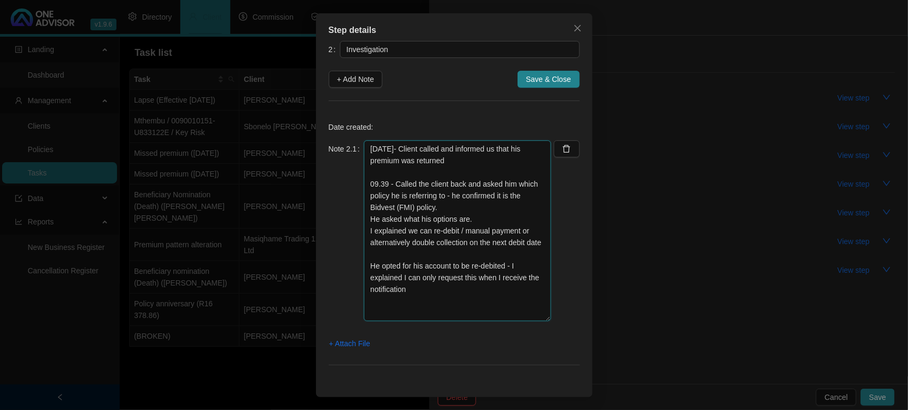
drag, startPoint x: 422, startPoint y: 291, endPoint x: 362, endPoint y: 149, distance: 153.9
click at [364, 149] on textarea "[DATE]- Client called and informed us that his premium was returned 09.39 - Cal…" at bounding box center [457, 231] width 187 height 181
click at [541, 80] on span "Save & Close" at bounding box center [548, 79] width 45 height 12
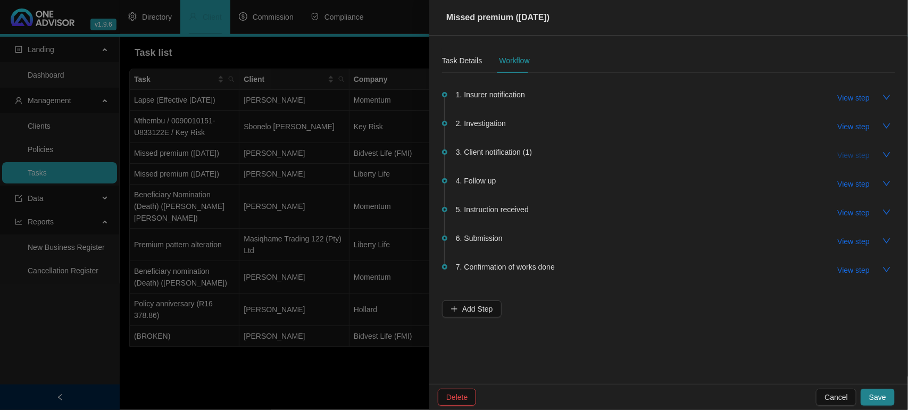
click at [863, 155] on span "View step" at bounding box center [854, 156] width 32 height 12
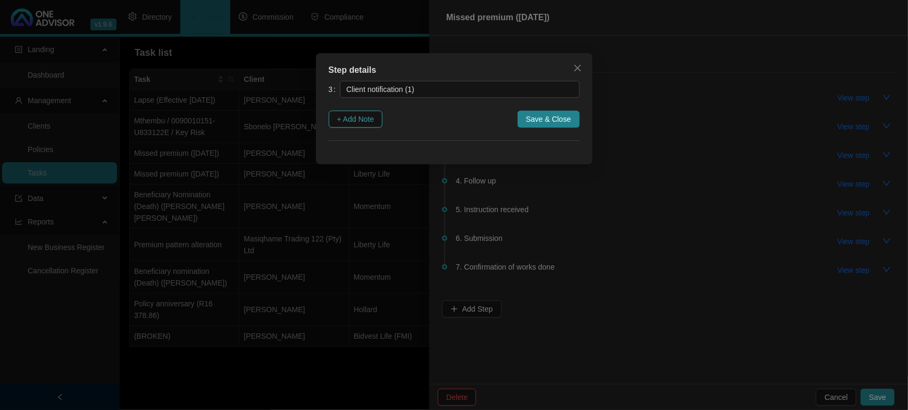
click at [363, 122] on span "+ Add Note" at bounding box center [355, 119] width 37 height 12
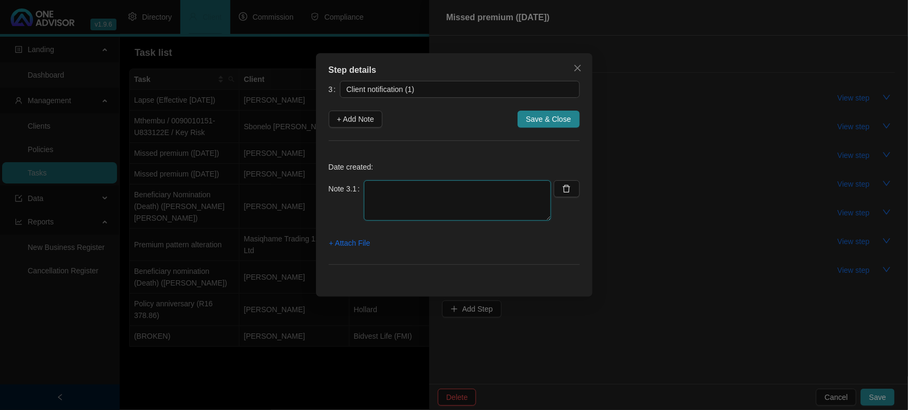
click at [451, 206] on textarea at bounding box center [457, 200] width 187 height 40
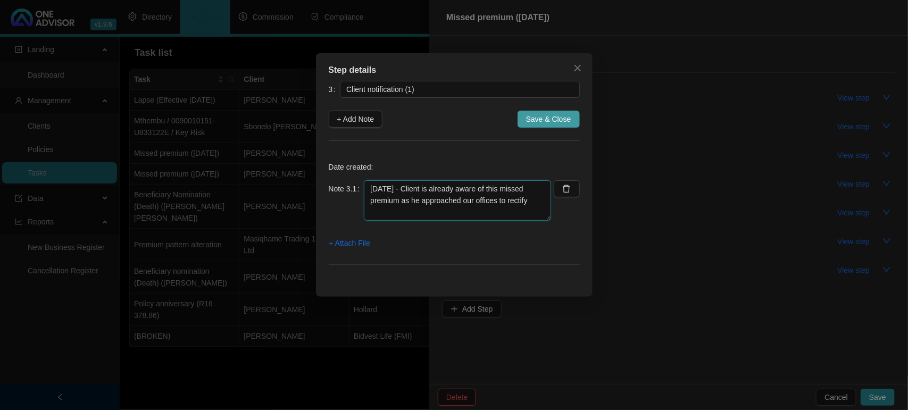
type textarea "[DATE] - Client is already aware of this missed premium as he approached our of…"
click at [560, 125] on span "Save & Close" at bounding box center [548, 119] width 45 height 12
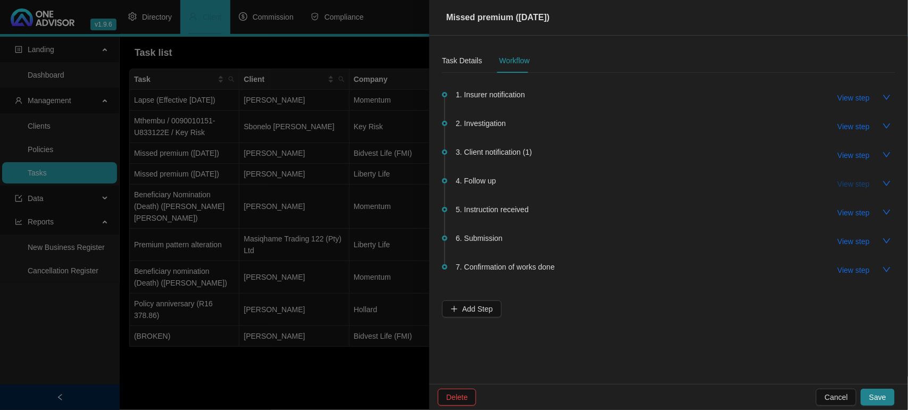
click at [853, 181] on span "View step" at bounding box center [854, 184] width 32 height 12
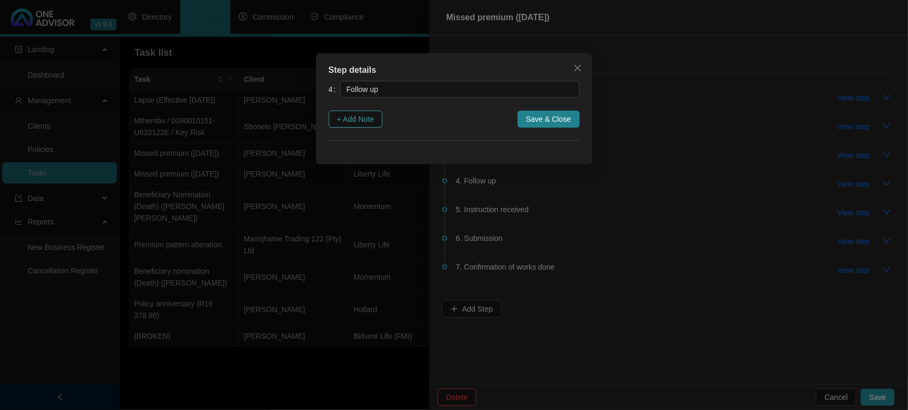
click at [341, 121] on span "+ Add Note" at bounding box center [355, 119] width 37 height 12
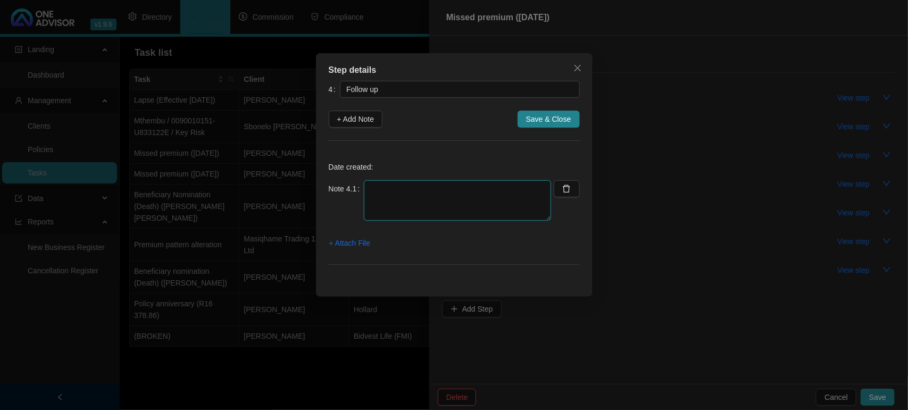
click at [483, 191] on textarea at bounding box center [457, 200] width 187 height 40
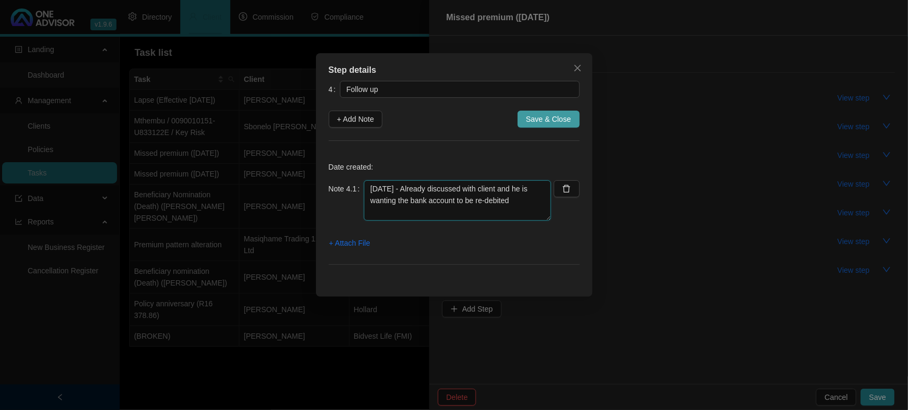
type textarea "[DATE] - Already discussed with client and he is wanting the bank account to be…"
click at [551, 118] on span "Save & Close" at bounding box center [548, 119] width 45 height 12
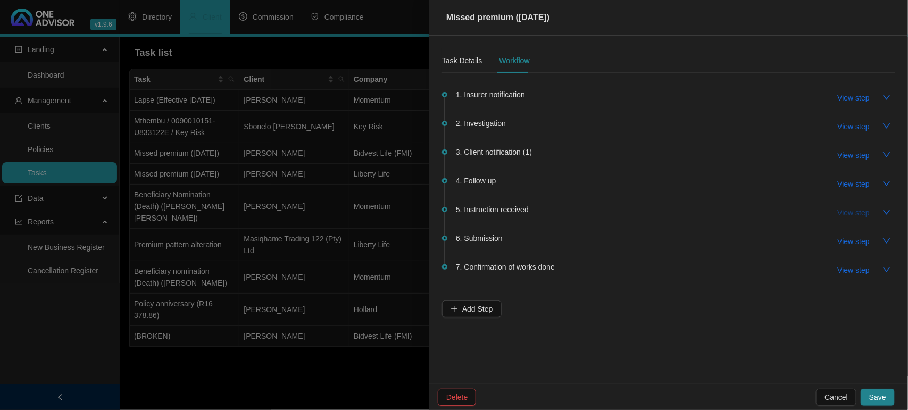
click at [858, 212] on span "View step" at bounding box center [854, 213] width 32 height 12
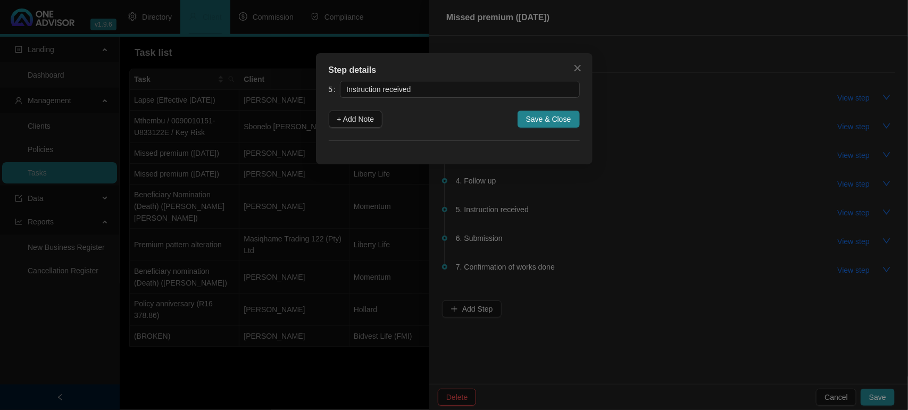
click at [574, 68] on icon "close" at bounding box center [578, 68] width 9 height 9
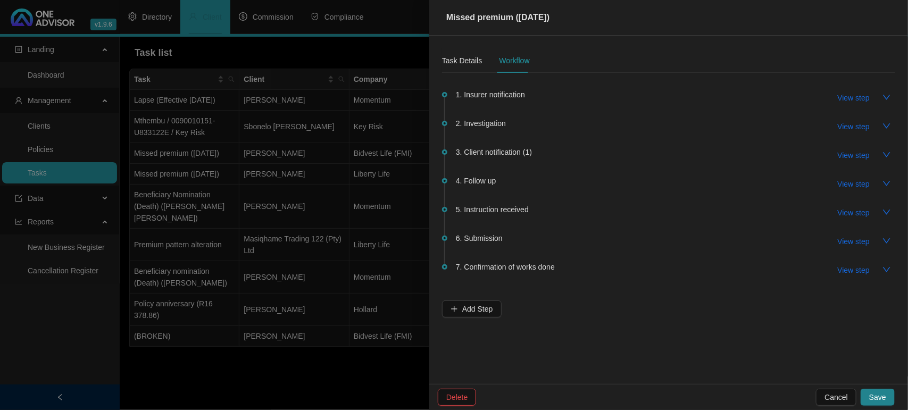
click at [498, 179] on div "4. Follow up View step" at bounding box center [676, 184] width 440 height 18
click at [478, 183] on span "4. Follow up" at bounding box center [476, 181] width 40 height 12
click at [845, 186] on span "View step" at bounding box center [854, 184] width 32 height 12
type input "Follow up"
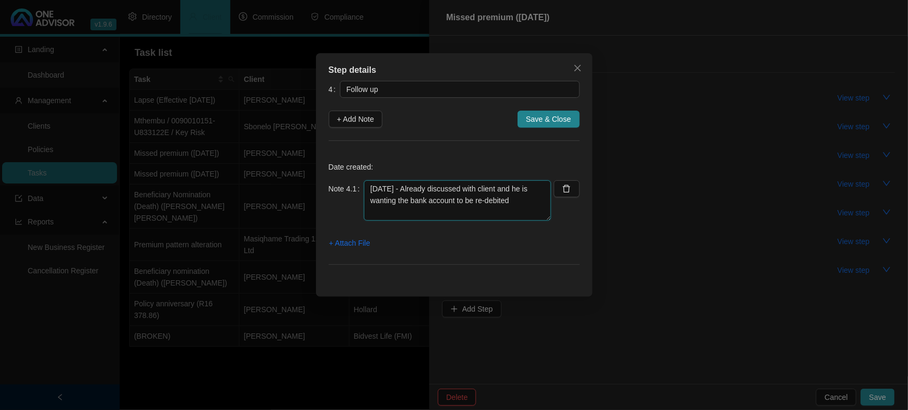
drag, startPoint x: 461, startPoint y: 202, endPoint x: 249, endPoint y: 179, distance: 213.6
click at [249, 179] on div "Step details 4 Follow up + Add Note Save & Close Date created: Note 4.1 [DATE] …" at bounding box center [454, 205] width 908 height 410
click at [536, 116] on span "Save & Close" at bounding box center [548, 119] width 45 height 12
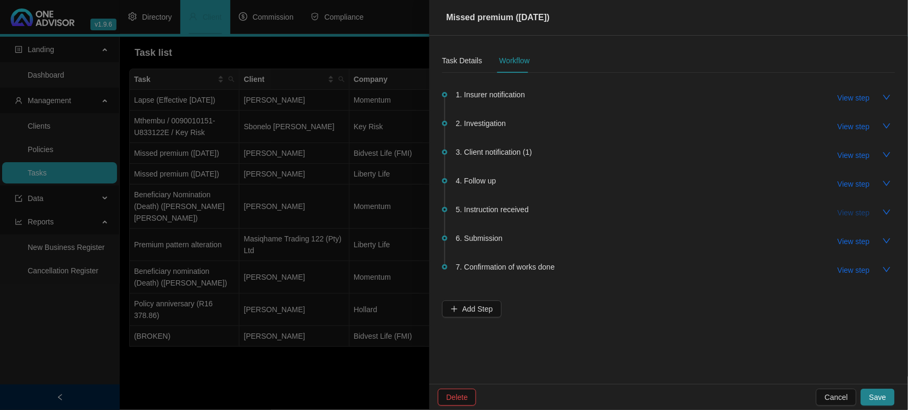
click at [863, 214] on span "View step" at bounding box center [854, 213] width 32 height 12
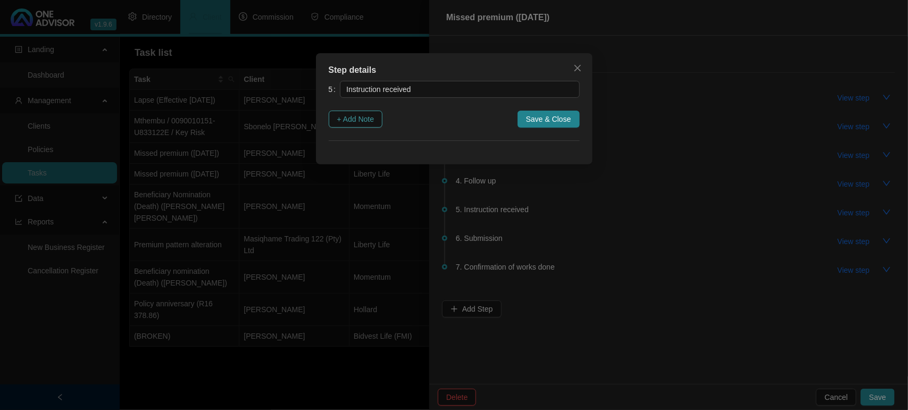
click at [365, 119] on span "+ Add Note" at bounding box center [355, 119] width 37 height 12
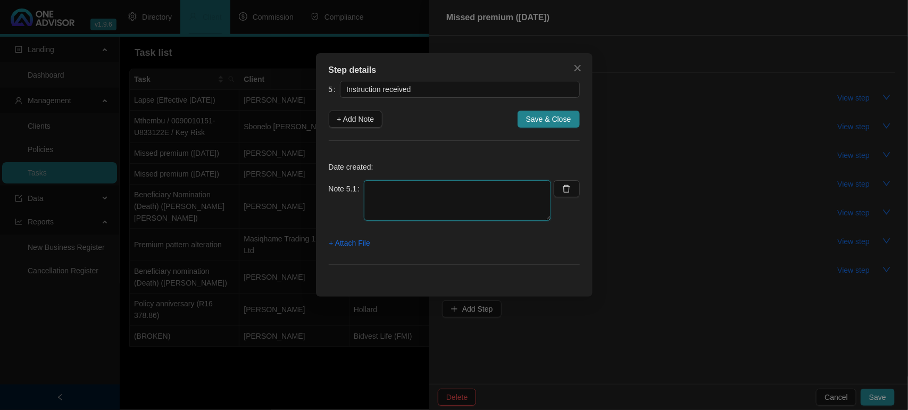
click at [473, 187] on textarea at bounding box center [457, 200] width 187 height 40
paste textarea "[DATE] - Already discussed with client and he is wanting the bank account to be…"
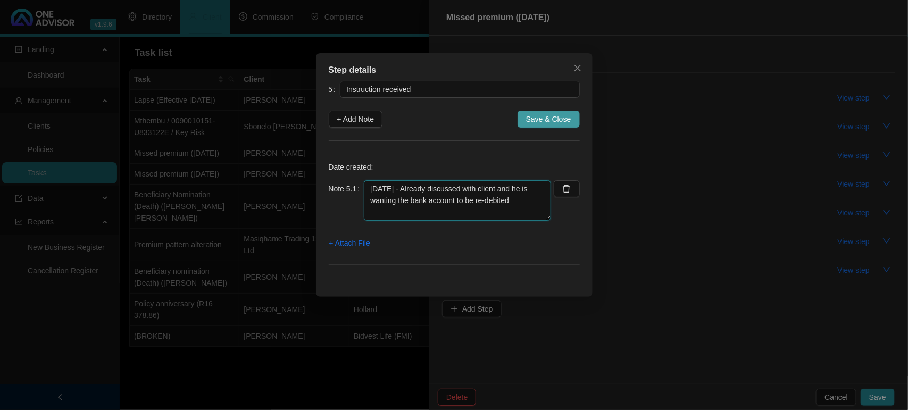
type textarea "[DATE] - Already discussed with client and he is wanting the bank account to be…"
click at [555, 122] on span "Save & Close" at bounding box center [548, 119] width 45 height 12
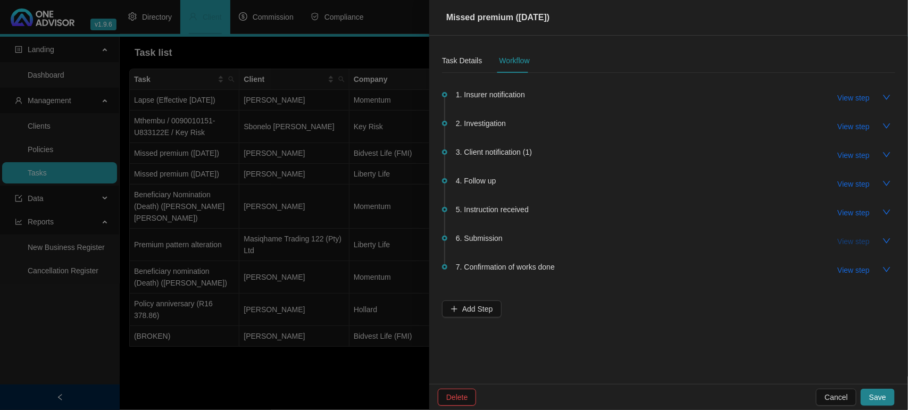
click at [841, 241] on span "View step" at bounding box center [854, 242] width 32 height 12
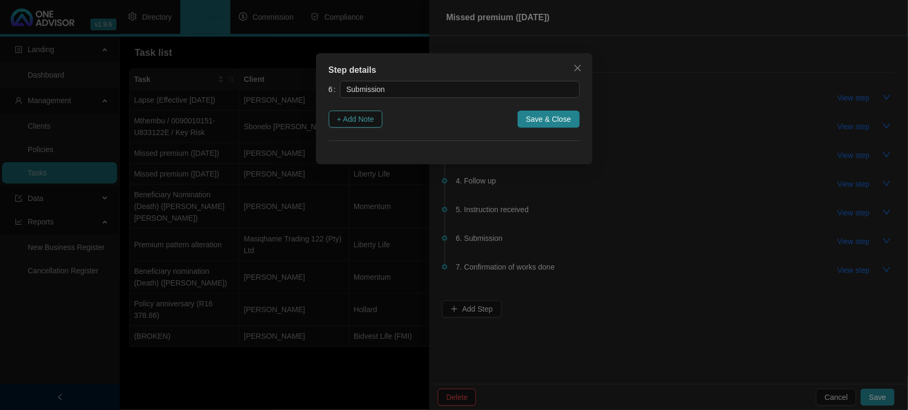
click at [383, 123] on button "+ Add Note" at bounding box center [356, 119] width 54 height 17
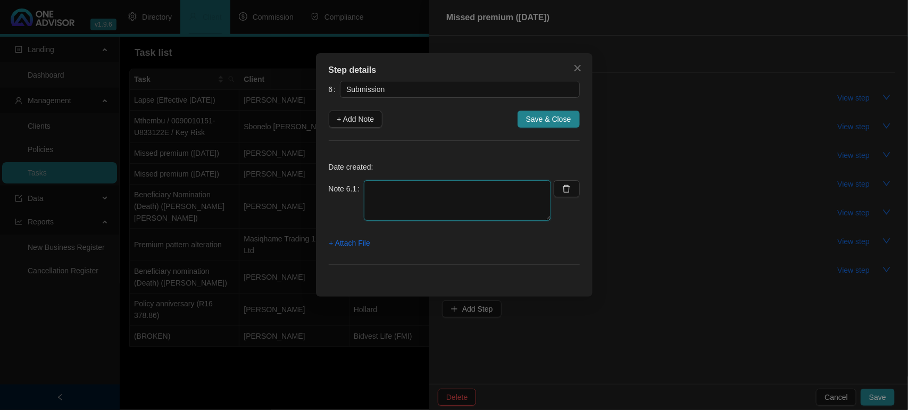
click at [453, 204] on textarea at bounding box center [457, 200] width 187 height 40
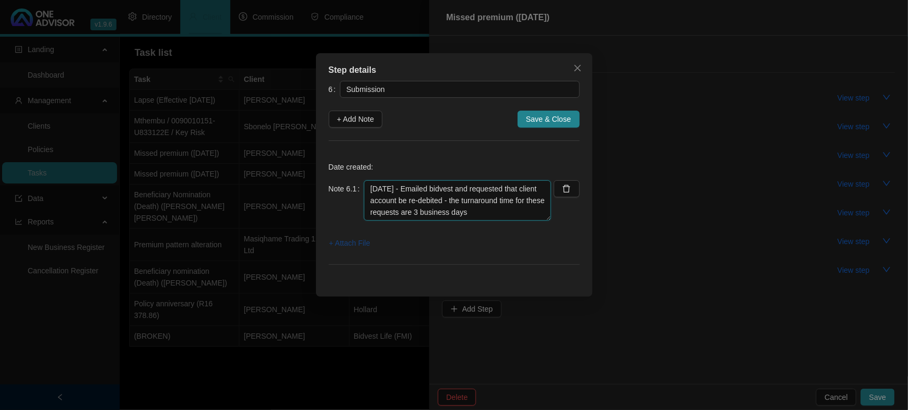
type textarea "[DATE] - Emailed bidvest and requested that client account be re-debited - the …"
click at [350, 247] on span "+ Attach File" at bounding box center [349, 243] width 41 height 12
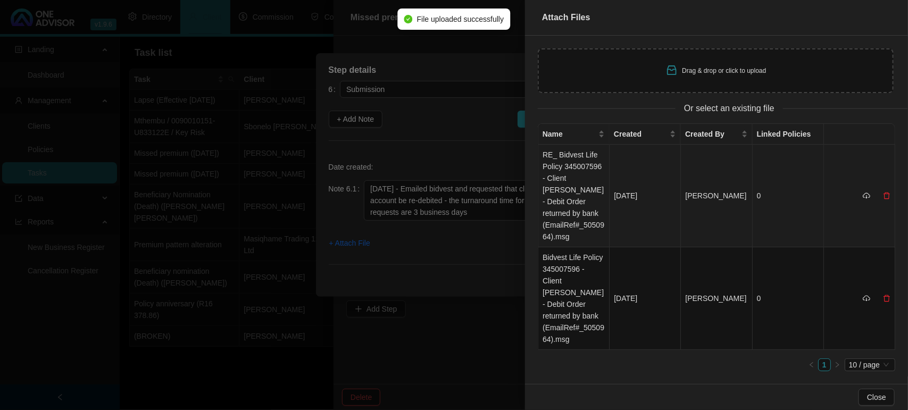
click at [572, 169] on td "RE_ Bidvest Life Policy 345007596 - Client [PERSON_NAME] - Debit Order returned…" at bounding box center [574, 196] width 71 height 103
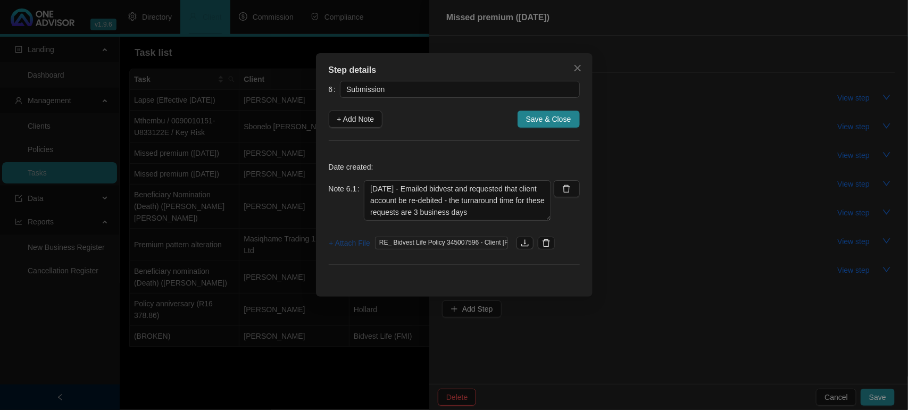
click at [352, 249] on button "+ Attach File" at bounding box center [350, 243] width 42 height 17
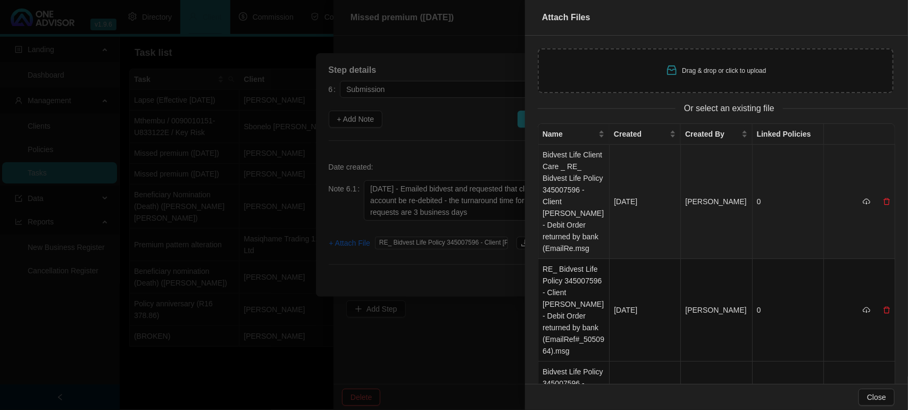
click at [575, 200] on td "Bidvest Life Client Care _ RE_ Bidvest Life Policy 345007596 - Client [PERSON_N…" at bounding box center [574, 202] width 71 height 114
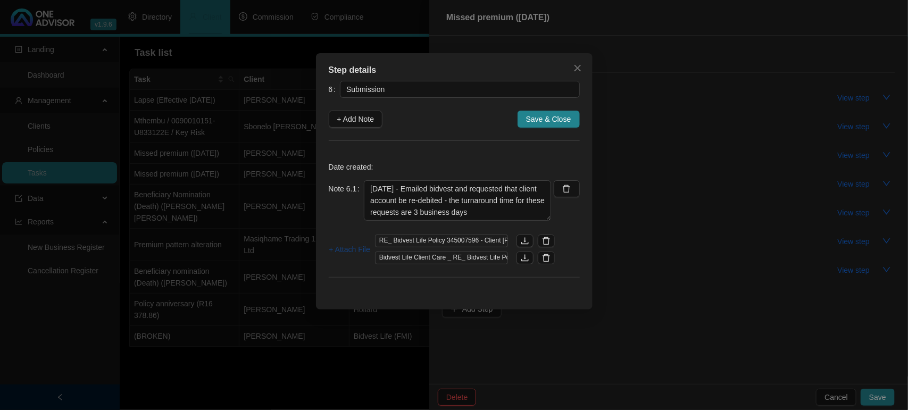
click at [354, 244] on span "+ Attach File" at bounding box center [349, 250] width 41 height 12
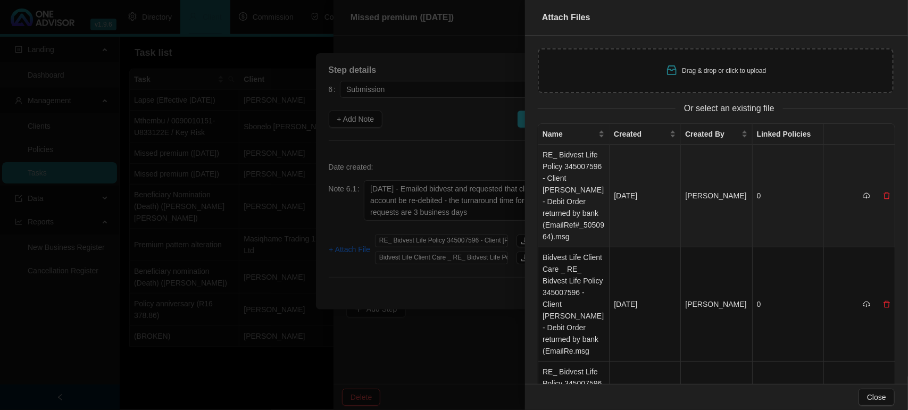
click at [571, 167] on td "RE_ Bidvest Life Policy 345007596 - Client [PERSON_NAME] - Debit Order returned…" at bounding box center [574, 196] width 71 height 103
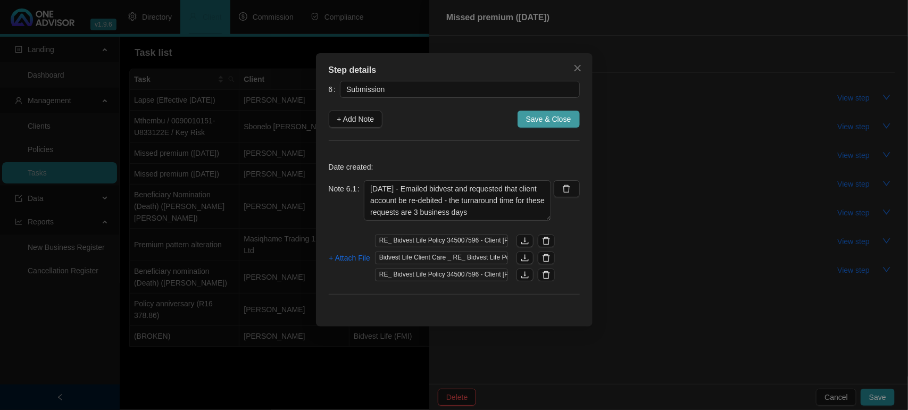
click at [544, 119] on span "Save & Close" at bounding box center [548, 119] width 45 height 12
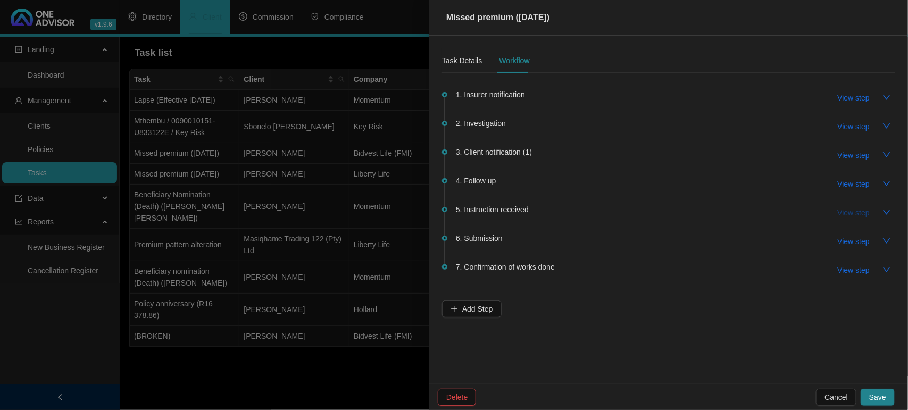
click at [861, 210] on span "View step" at bounding box center [854, 213] width 32 height 12
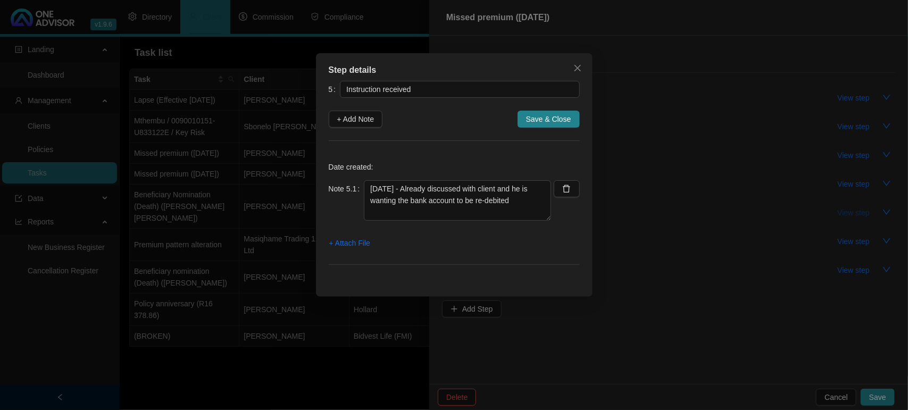
click at [861, 210] on div "Step details 5 Instruction received + Add Note Save & Close Date created: Note …" at bounding box center [454, 205] width 908 height 410
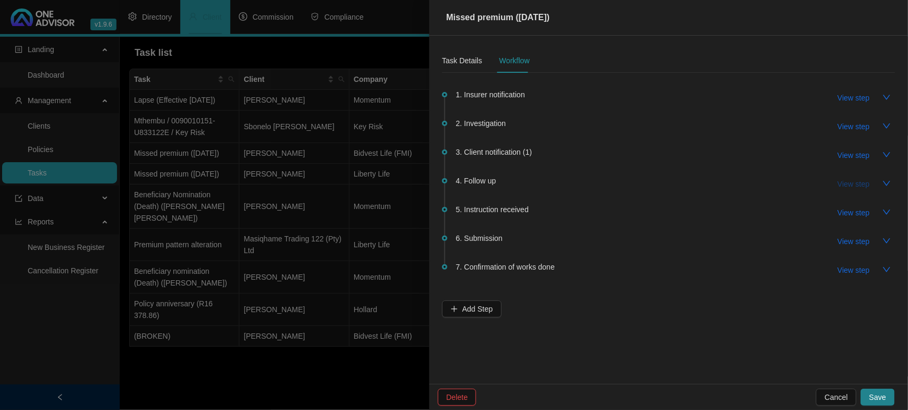
click at [865, 179] on span "View step" at bounding box center [854, 184] width 32 height 12
type input "Follow up"
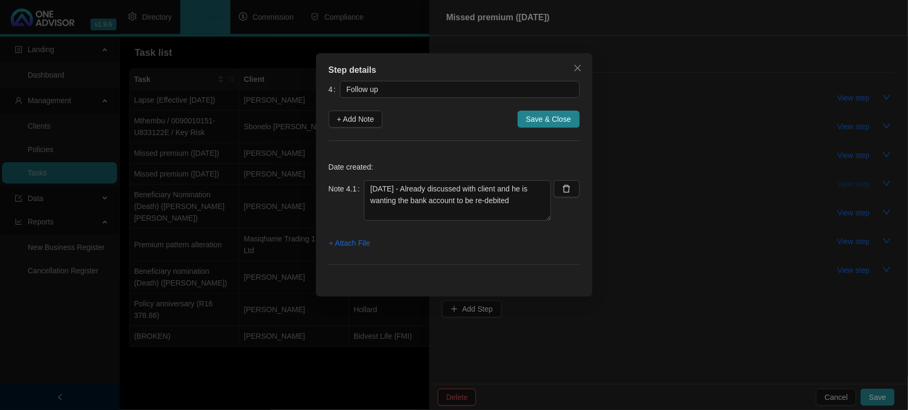
click at [865, 179] on div "Step details 4 Follow up + Add Note Save & Close Date created: Note 4.1 [DATE] …" at bounding box center [454, 205] width 908 height 410
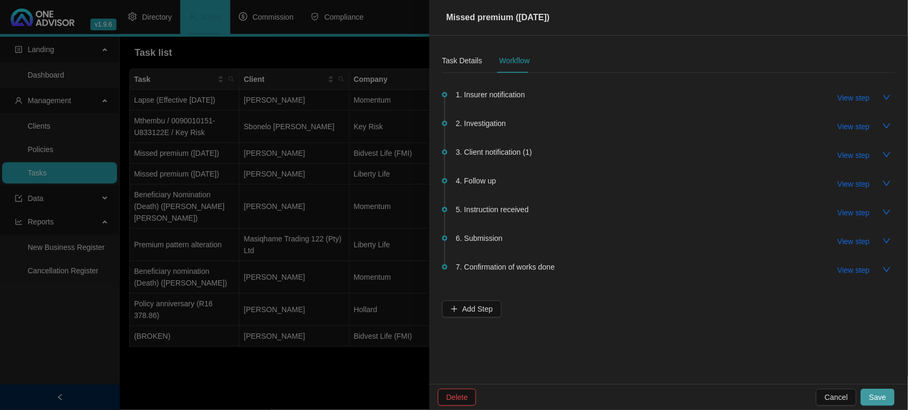
click at [883, 396] on span "Save" at bounding box center [878, 398] width 17 height 12
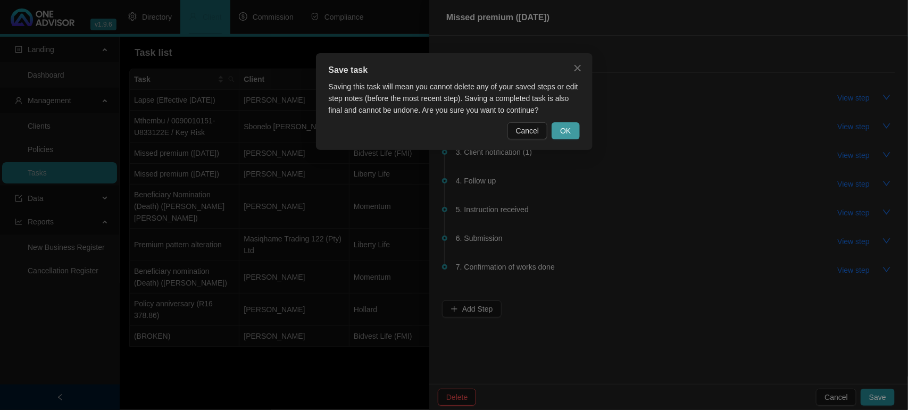
click at [568, 138] on button "OK" at bounding box center [566, 130] width 28 height 17
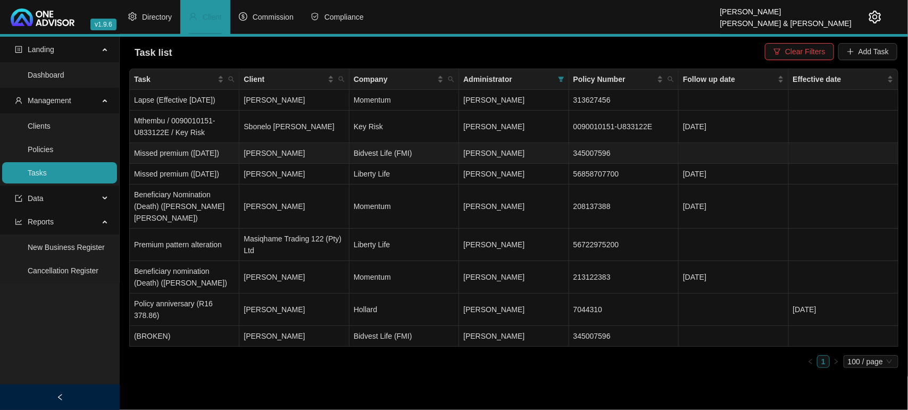
click at [189, 158] on td "Missed premium ([DATE])" at bounding box center [185, 153] width 110 height 21
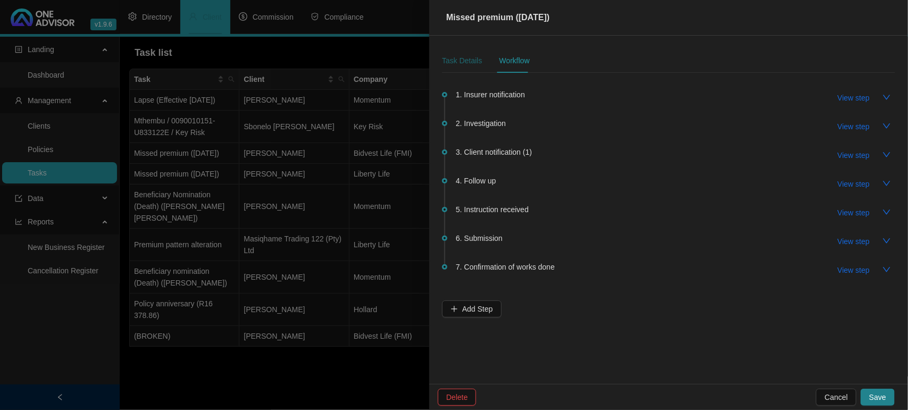
click at [458, 59] on div "Task Details" at bounding box center [462, 61] width 40 height 12
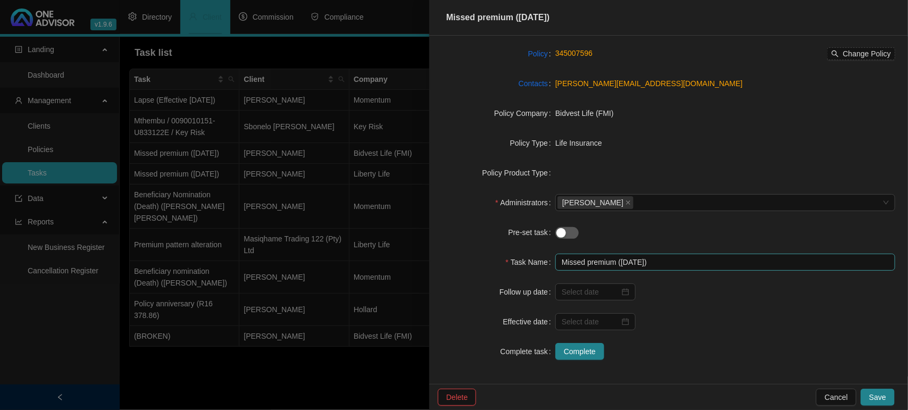
scroll to position [97, 0]
click at [626, 285] on div at bounding box center [596, 291] width 68 height 12
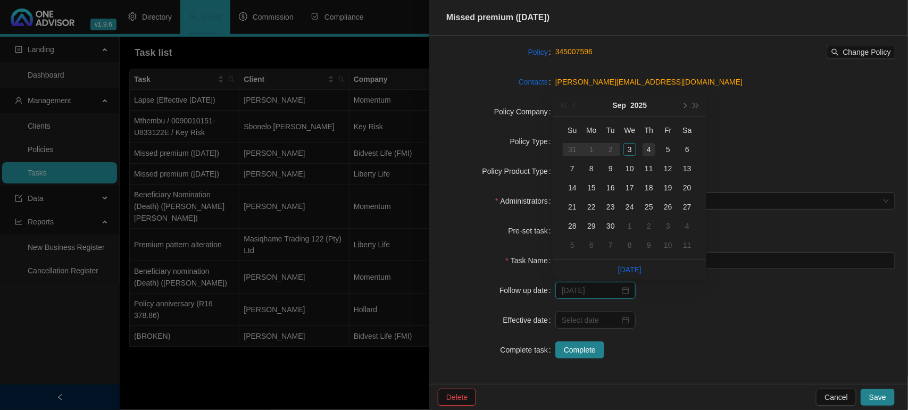
type input "[DATE]"
click at [642, 150] on td "4" at bounding box center [649, 149] width 19 height 19
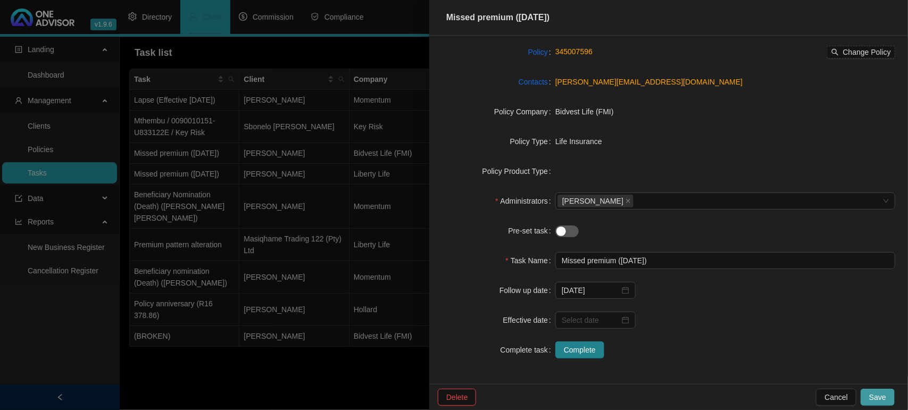
click at [874, 399] on span "Save" at bounding box center [878, 398] width 17 height 12
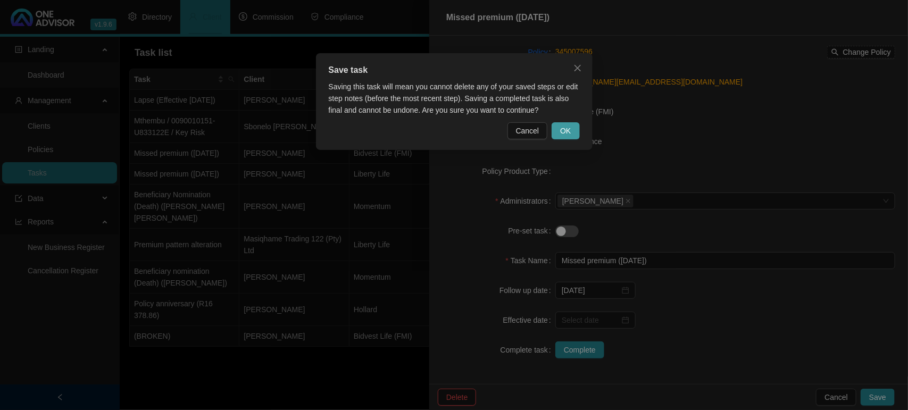
click at [568, 129] on span "OK" at bounding box center [565, 131] width 11 height 12
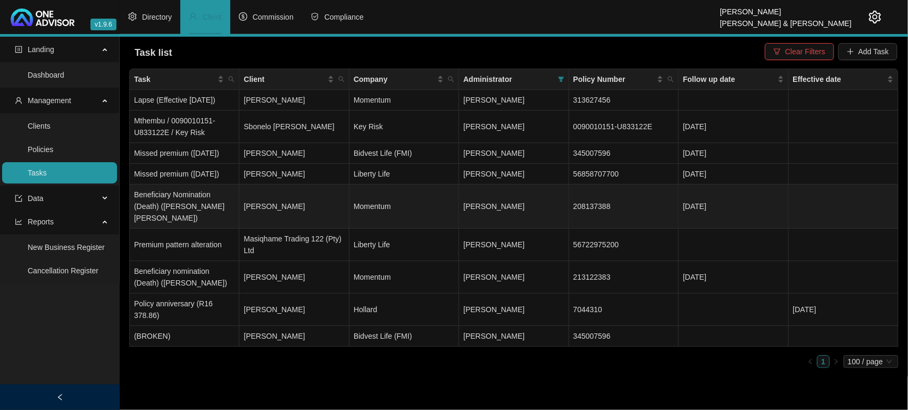
click at [181, 224] on td "Beneficiary Nomination (Death) ([PERSON_NAME] [PERSON_NAME])" at bounding box center [185, 207] width 110 height 44
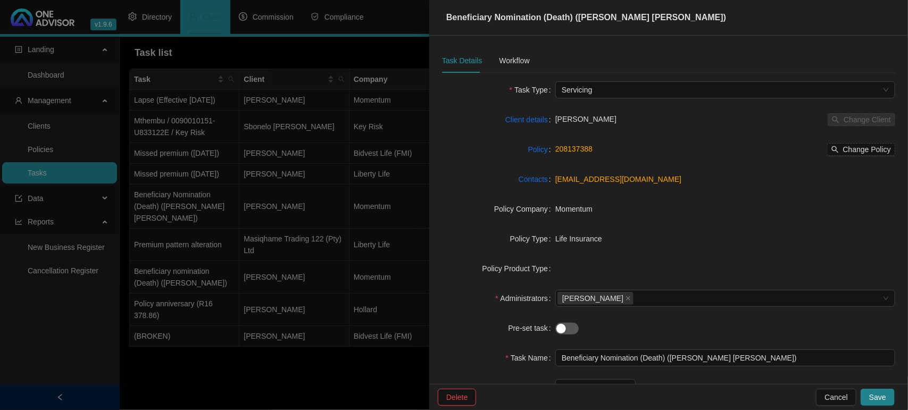
click at [193, 275] on div at bounding box center [454, 205] width 908 height 410
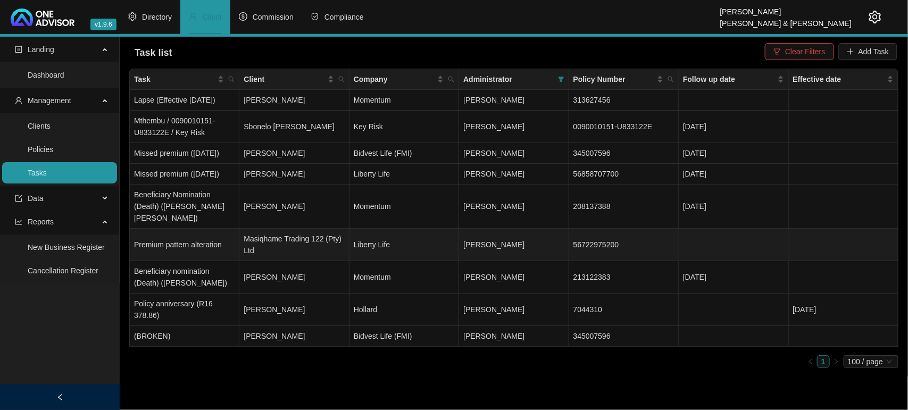
click at [181, 258] on td "Premium pattern alteration" at bounding box center [185, 245] width 110 height 32
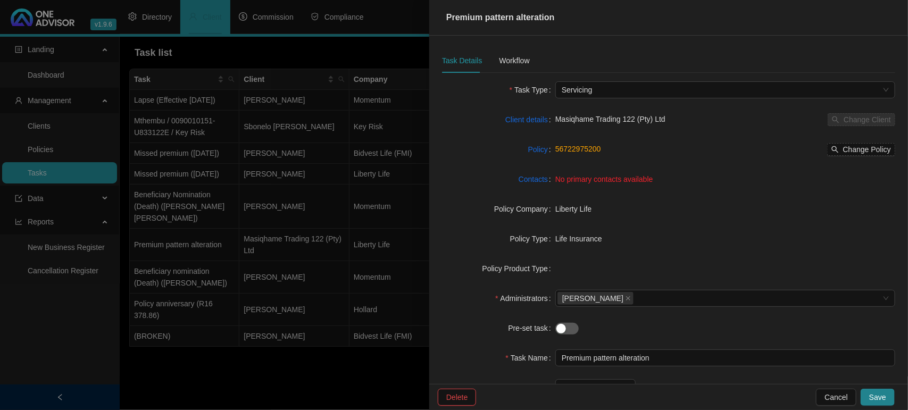
click at [592, 183] on span "No primary contacts available" at bounding box center [605, 179] width 98 height 9
click at [535, 177] on link "Contacts" at bounding box center [533, 179] width 29 height 12
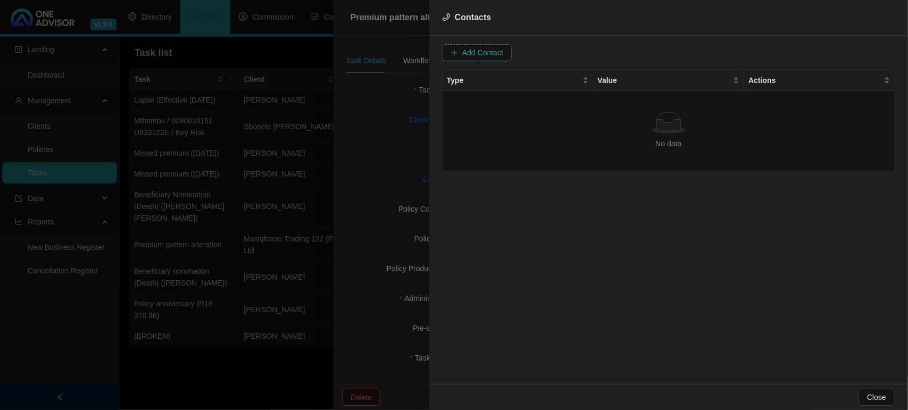
click at [472, 47] on span "Add Contact" at bounding box center [482, 53] width 41 height 12
click at [508, 55] on input "text" at bounding box center [521, 52] width 106 height 17
paste input "[EMAIL_ADDRESS][DOMAIN_NAME]"
click at [640, 51] on span at bounding box center [646, 53] width 67 height 16
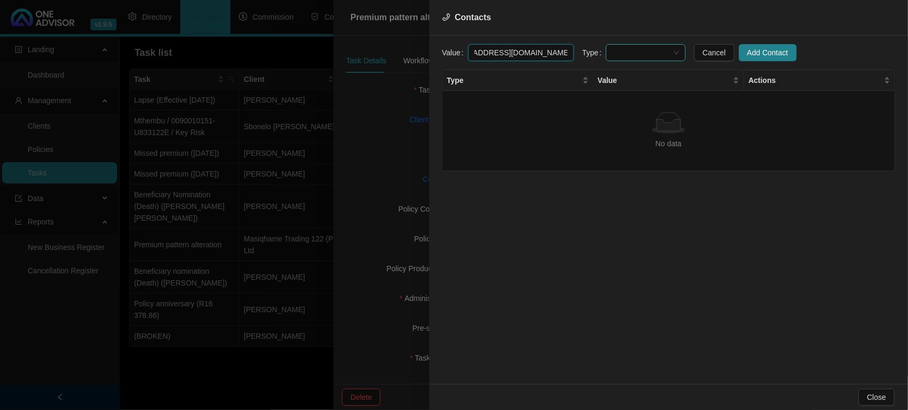
type input "[EMAIL_ADDRESS][DOMAIN_NAME]"
click at [632, 123] on div "Primary Email Address" at bounding box center [635, 125] width 63 height 12
click at [752, 54] on span "Add Contact" at bounding box center [768, 53] width 41 height 12
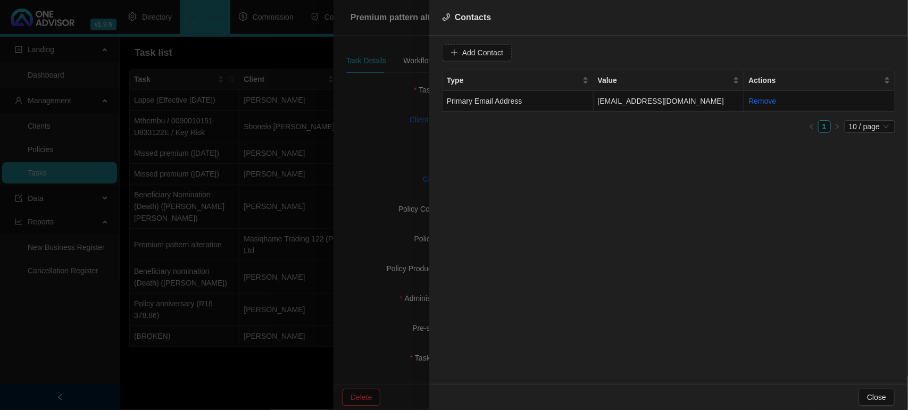
click at [373, 164] on div at bounding box center [454, 205] width 908 height 410
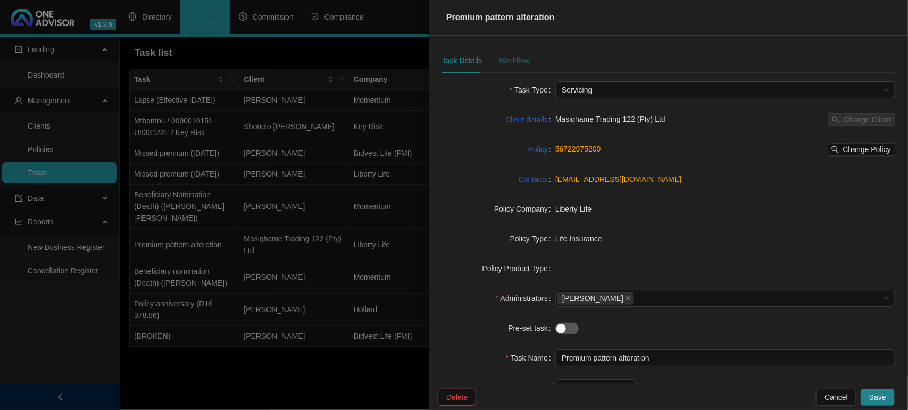
click at [522, 62] on div "Workflow" at bounding box center [514, 61] width 30 height 12
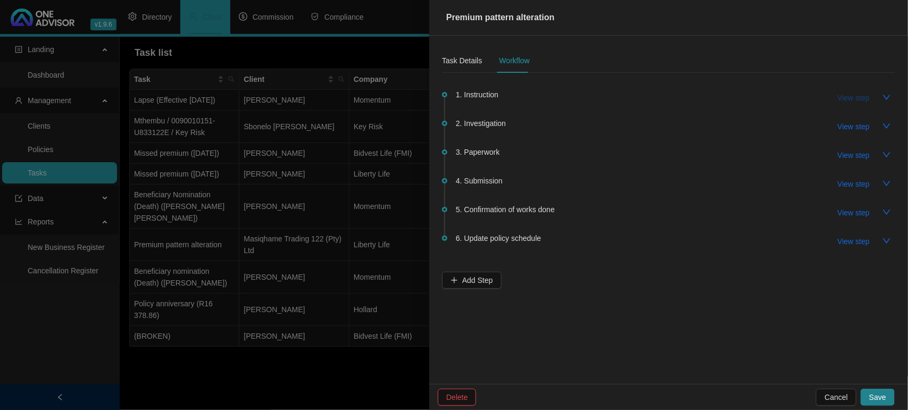
click at [846, 94] on span "View step" at bounding box center [854, 98] width 32 height 12
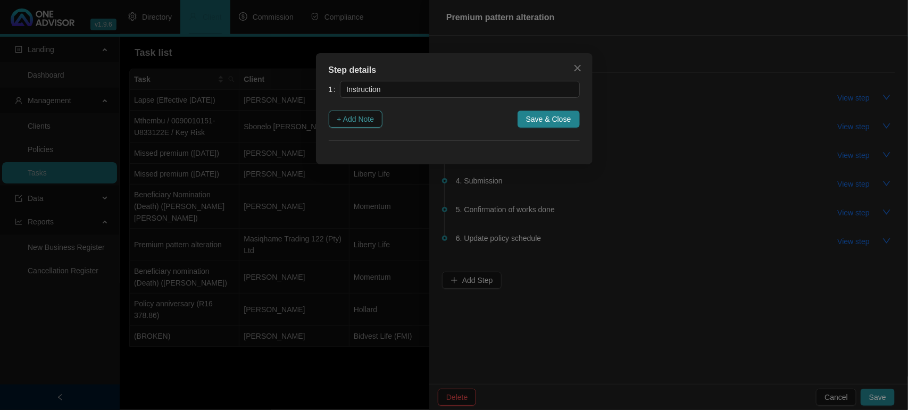
click at [375, 118] on span "+ Add Note" at bounding box center [355, 119] width 37 height 12
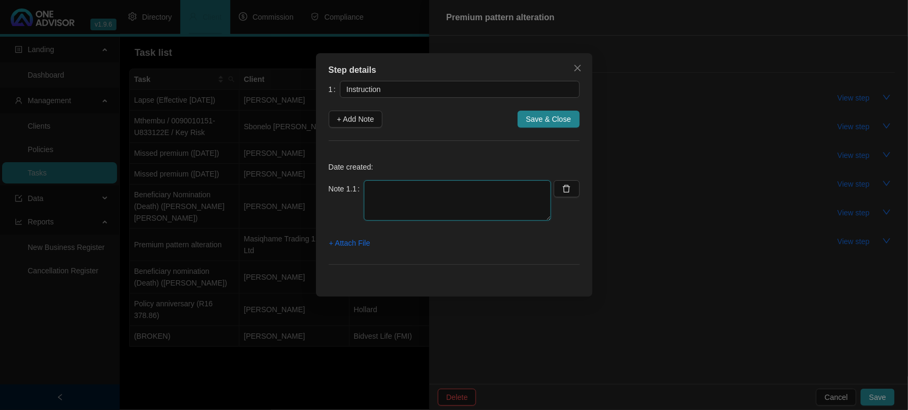
click at [392, 201] on textarea at bounding box center [457, 200] width 187 height 40
click at [445, 214] on textarea "[DATE] - [PERSON_NAME] requested that we do alteration quotes" at bounding box center [457, 200] width 187 height 40
paste textarea "4. We looked at the value in converting your R50m life cover from compulsory 5%…"
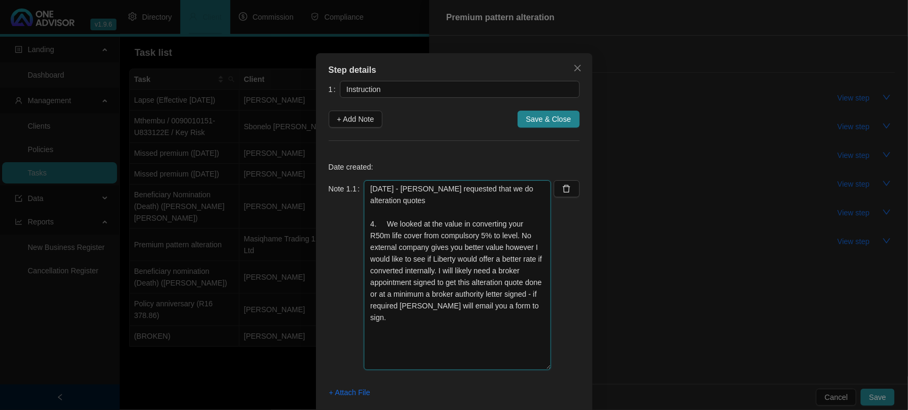
drag, startPoint x: 550, startPoint y: 219, endPoint x: 546, endPoint y: 362, distance: 143.2
click at [546, 368] on div "[DATE] - [PERSON_NAME] requested that we do alteration quotes 4. We looked at t…" at bounding box center [457, 275] width 187 height 190
click at [382, 222] on textarea "[DATE] - [PERSON_NAME] requested that we do alteration quotes 4. We looked at t…" at bounding box center [457, 274] width 187 height 189
drag, startPoint x: 398, startPoint y: 267, endPoint x: 519, endPoint y: 309, distance: 128.9
click at [519, 309] on textarea "[DATE] - [PERSON_NAME] requested that we do alteration quotes We looked at the …" at bounding box center [457, 274] width 187 height 189
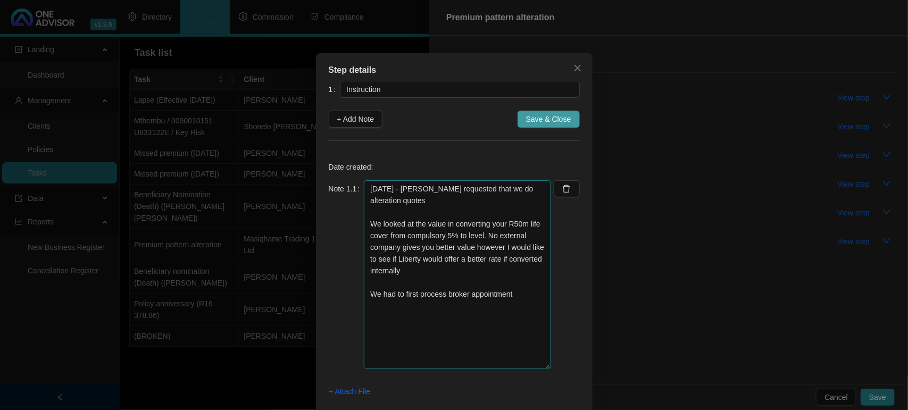
type textarea "[DATE] - [PERSON_NAME] requested that we do alteration quotes We looked at the …"
click at [541, 120] on span "Save & Close" at bounding box center [548, 119] width 45 height 12
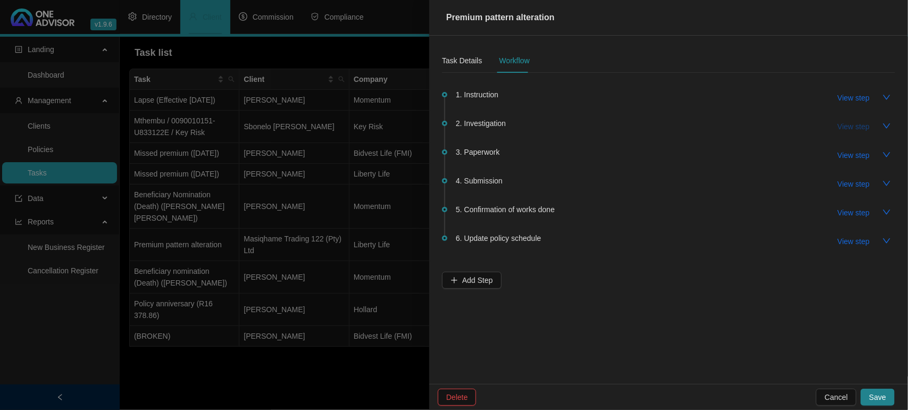
click at [847, 126] on span "View step" at bounding box center [854, 127] width 32 height 12
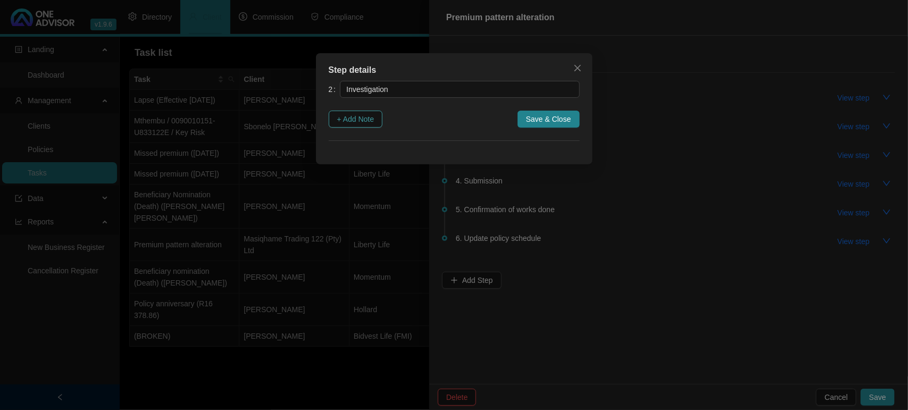
click at [365, 115] on span "+ Add Note" at bounding box center [355, 119] width 37 height 12
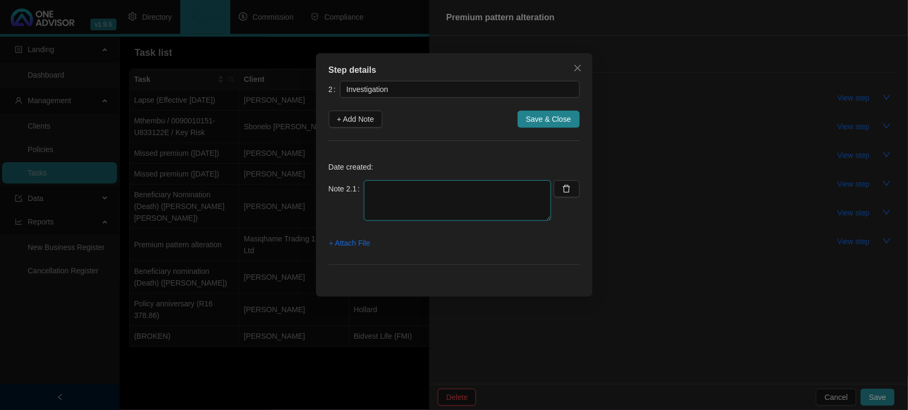
click at [434, 209] on textarea at bounding box center [457, 200] width 187 height 40
type textarea "[DATE] - Requested Alteration quote from [PERSON_NAME]"
click at [352, 236] on button "+ Attach File" at bounding box center [350, 243] width 42 height 17
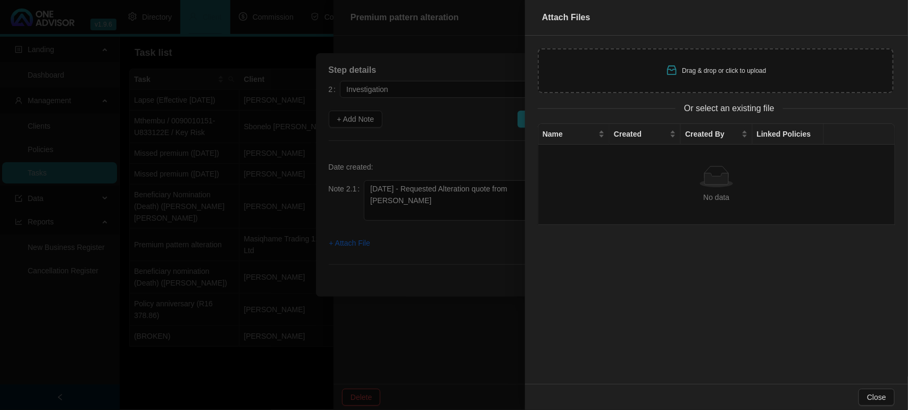
click at [591, 75] on div "Drag & drop or click to upload" at bounding box center [716, 70] width 356 height 45
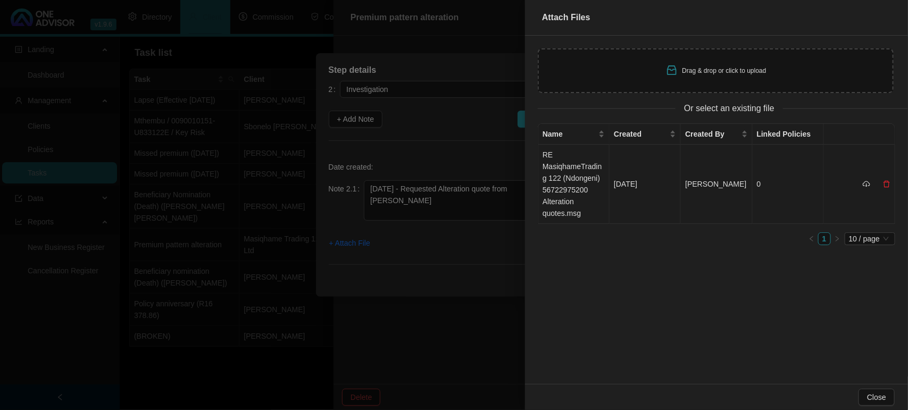
click at [575, 181] on td "RE MasiqhameTrading 122 (Ndongeni) 56722975200 Alteration quotes.msg" at bounding box center [574, 184] width 71 height 79
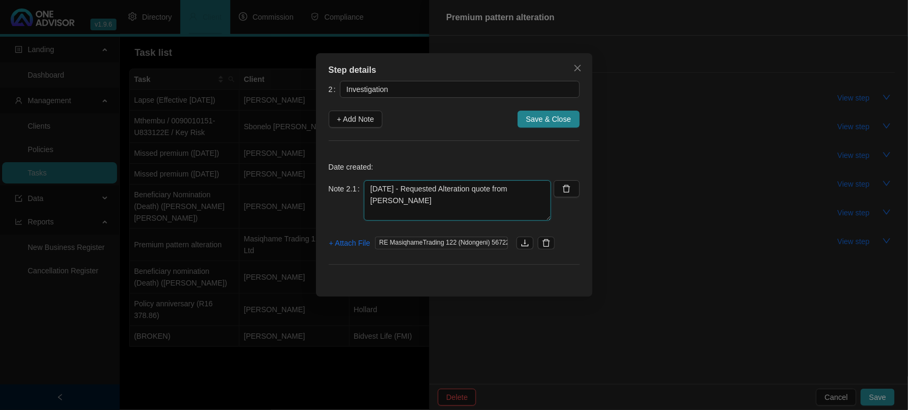
click at [381, 195] on textarea "[DATE] - Requested Alteration quote from [PERSON_NAME]" at bounding box center [457, 200] width 187 height 40
click at [547, 242] on icon "delete" at bounding box center [546, 243] width 9 height 9
click at [344, 244] on span "+ Attach File" at bounding box center [349, 243] width 41 height 12
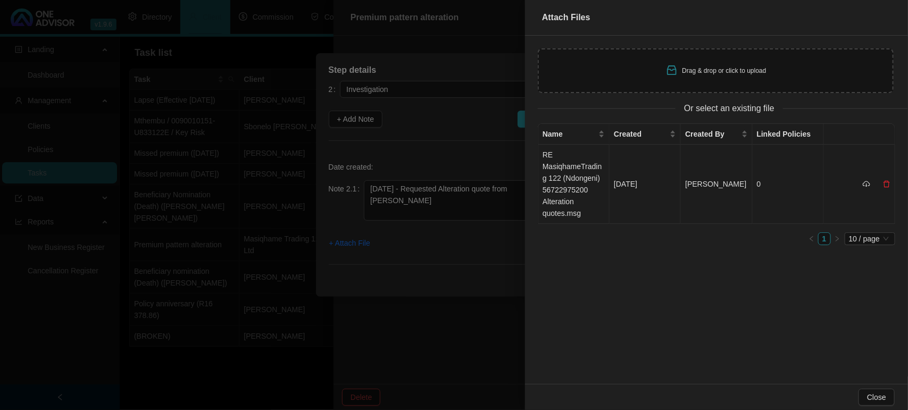
click at [568, 200] on td "RE MasiqhameTrading 122 (Ndongeni) 56722975200 Alteration quotes.msg" at bounding box center [574, 184] width 71 height 79
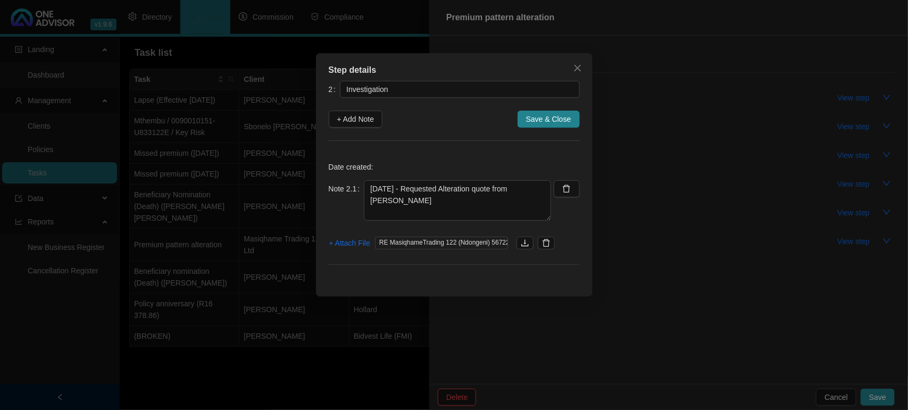
click at [435, 243] on span "RE MasiqhameTrading 122 (Ndongeni) 56722975200 Alteration quotes.msg" at bounding box center [441, 243] width 133 height 13
click at [524, 245] on icon "download" at bounding box center [525, 243] width 9 height 9
drag, startPoint x: 368, startPoint y: 118, endPoint x: 407, endPoint y: 192, distance: 83.1
click at [368, 118] on span "+ Add Note" at bounding box center [355, 119] width 37 height 12
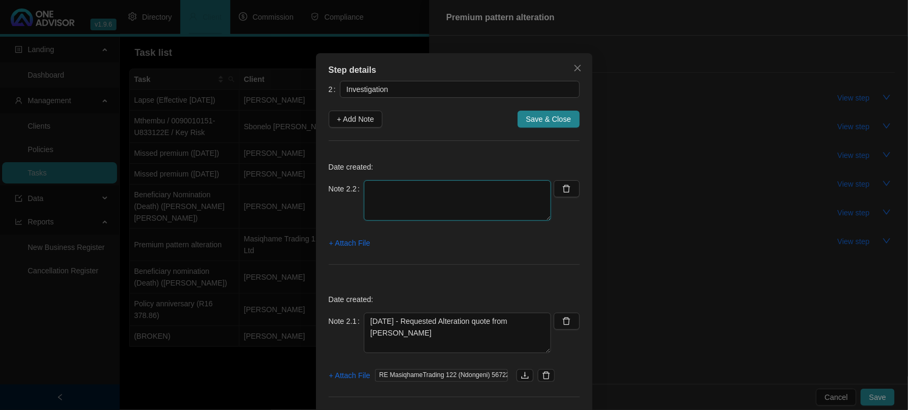
click at [450, 210] on textarea at bounding box center [457, 200] width 187 height 40
type textarea "[DATE] - Received notification we were appointed / however we still have no acc…"
drag, startPoint x: 368, startPoint y: 322, endPoint x: 370, endPoint y: 336, distance: 14.5
click at [370, 333] on textarea "[DATE] - Requested Alteration quote from [PERSON_NAME]" at bounding box center [457, 333] width 187 height 40
type textarea "[DATE] - Requested Alteration quote from [PERSON_NAME]"
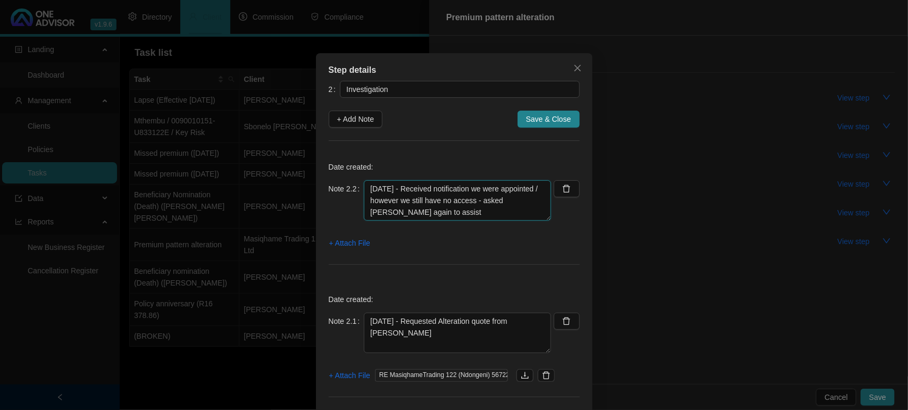
click at [373, 193] on textarea "[DATE] - Received notification we were appointed / however we still have no acc…" at bounding box center [457, 200] width 187 height 40
type textarea "[DATE] - Received notification we were appointed / however we still have no acc…"
click at [362, 116] on span "+ Add Note" at bounding box center [355, 119] width 37 height 12
type textarea "[DATE] - Received notification we were appointed / however we still have no acc…"
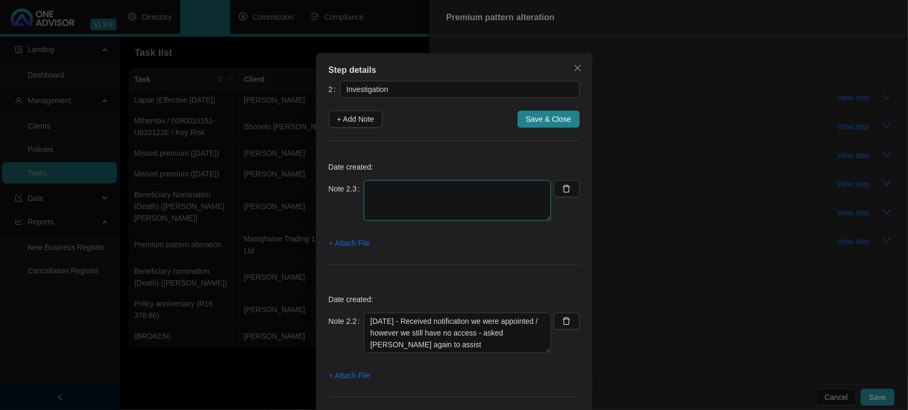
click at [381, 197] on textarea at bounding box center [457, 200] width 187 height 40
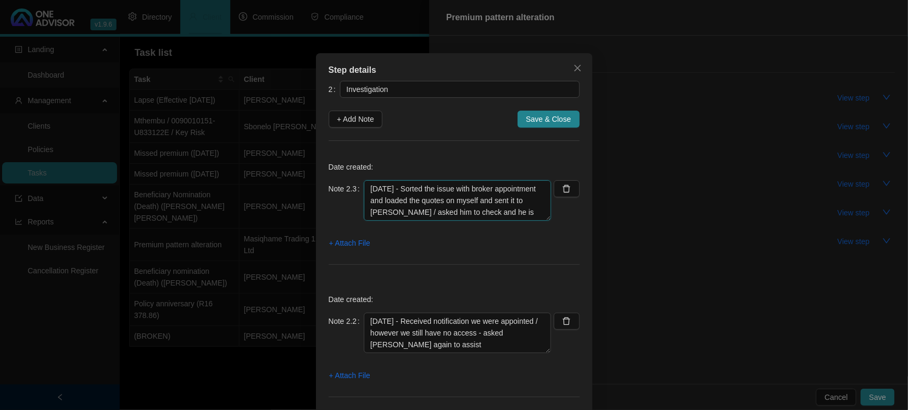
scroll to position [9, 0]
click at [336, 243] on span "+ Attach File" at bounding box center [349, 243] width 41 height 12
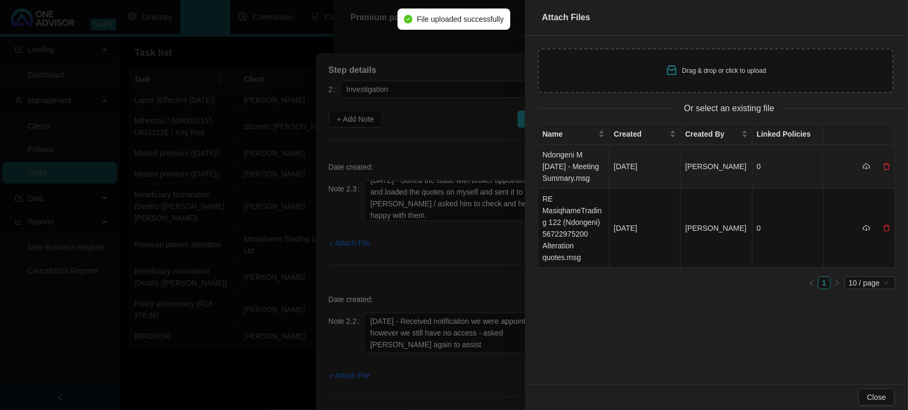
click at [559, 179] on td "Ndongeni M [DATE] - Meeting Summary.msg" at bounding box center [574, 167] width 71 height 44
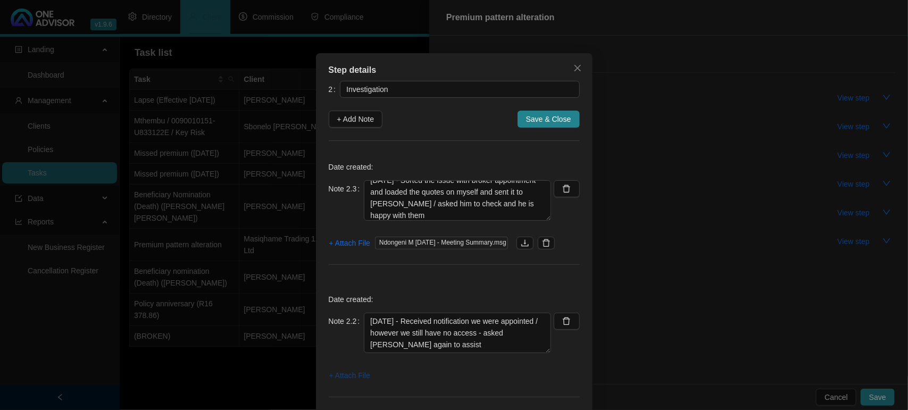
click at [363, 376] on span "+ Attach File" at bounding box center [349, 376] width 41 height 12
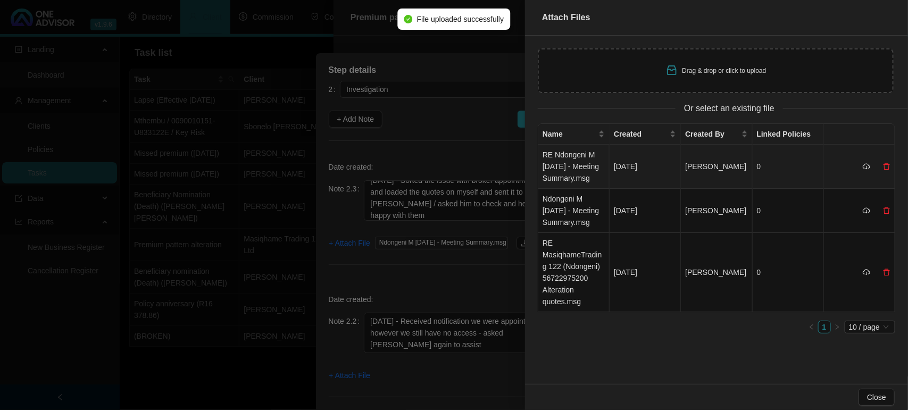
click at [573, 173] on td "RE Ndongeni M [DATE] - Meeting Summary.msg" at bounding box center [574, 167] width 71 height 44
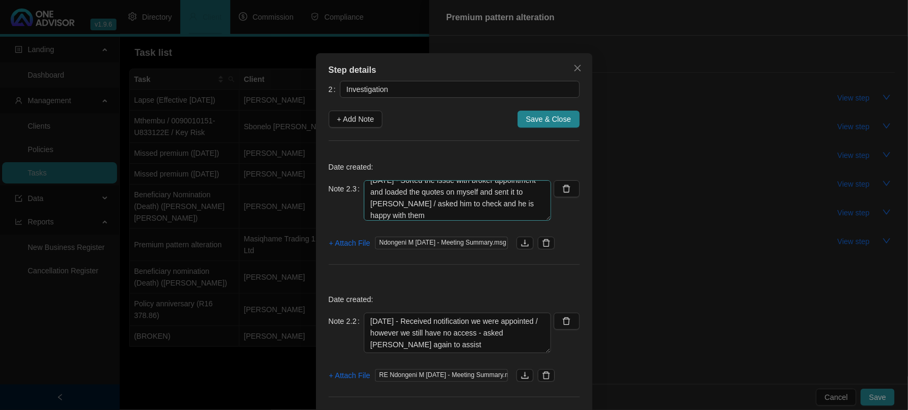
scroll to position [11, 0]
click at [438, 212] on textarea "[DATE] - Sorted the issue with broker appointment and loaded the quotes on myse…" at bounding box center [457, 200] width 187 height 40
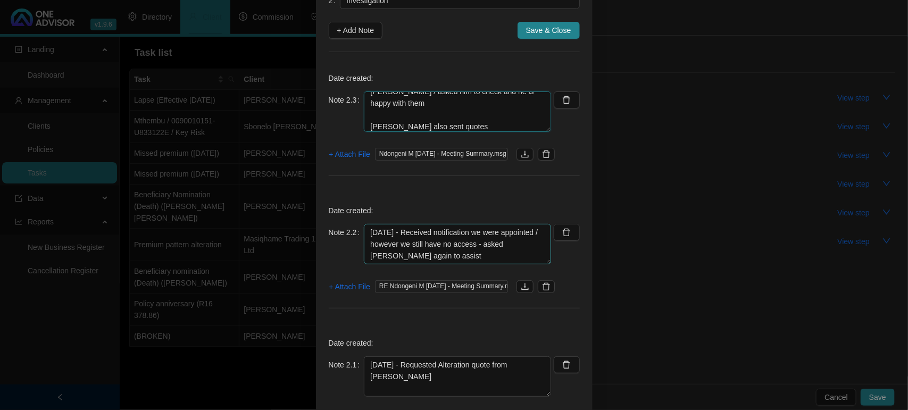
scroll to position [67, 0]
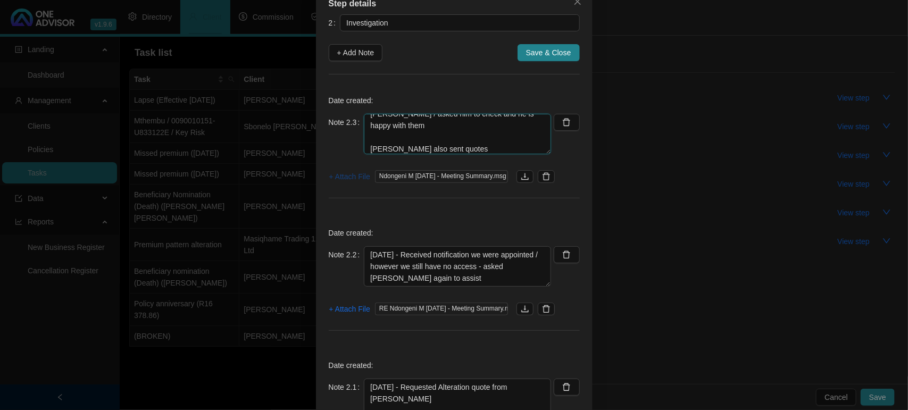
type textarea "[DATE] - Sorted the issue with broker appointment and loaded the quotes on myse…"
click at [331, 179] on span "+ Attach File" at bounding box center [349, 177] width 41 height 12
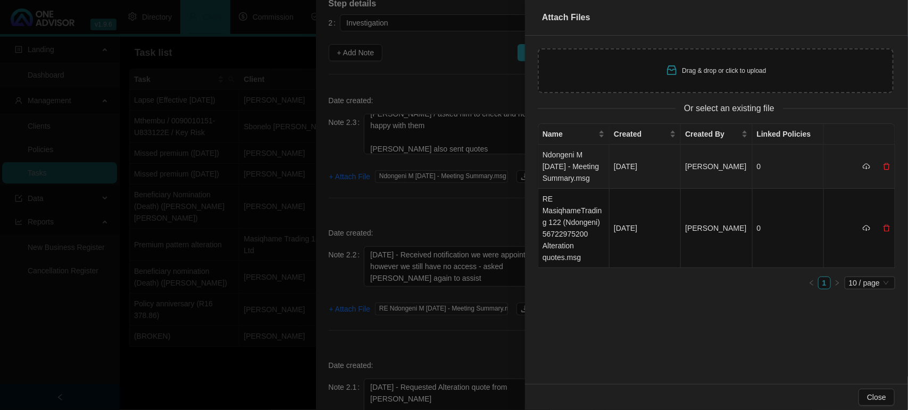
click at [576, 165] on td "Ndongeni M [DATE] - Meeting Summary.msg" at bounding box center [574, 167] width 71 height 44
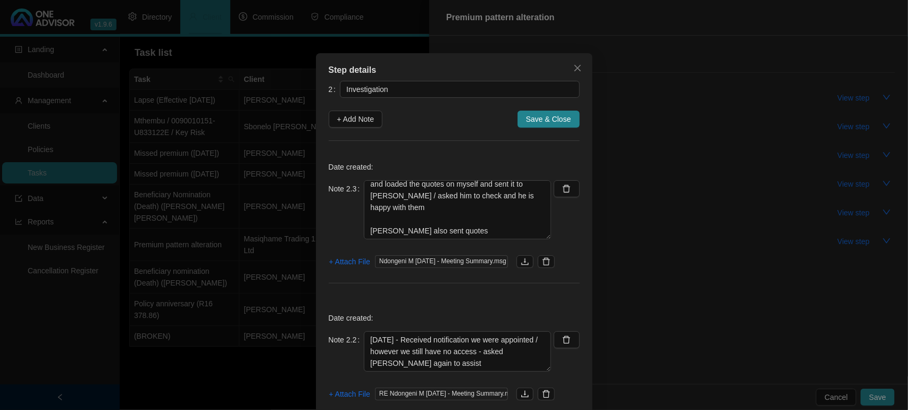
scroll to position [0, 0]
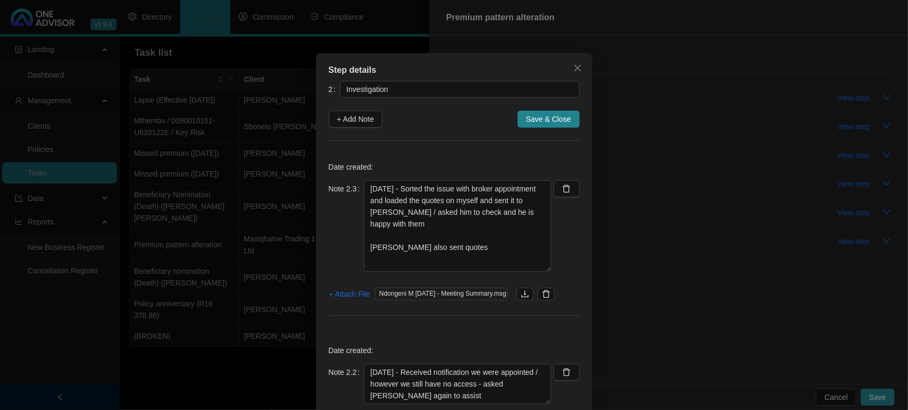
drag, startPoint x: 543, startPoint y: 217, endPoint x: 552, endPoint y: 269, distance: 52.4
click at [552, 269] on div "Note 2.3 [DATE] - Sorted the issue with broker appointment and loaded the quote…" at bounding box center [454, 232] width 251 height 104
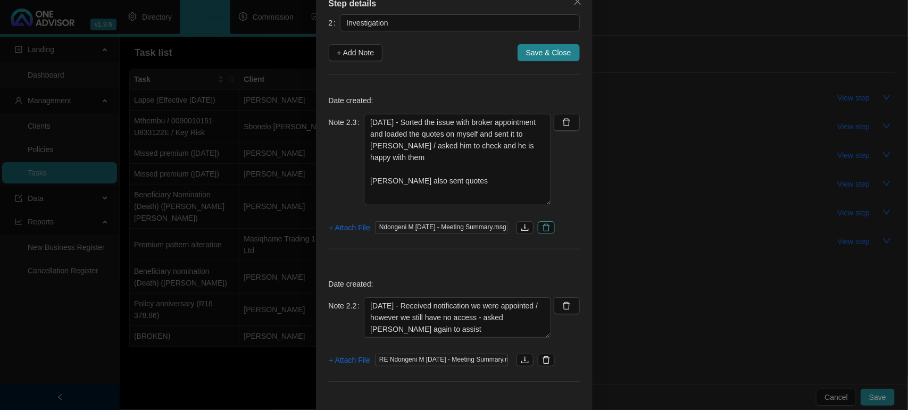
click at [544, 225] on icon "delete" at bounding box center [546, 228] width 9 height 9
click at [353, 229] on span "+ Attach File" at bounding box center [349, 228] width 41 height 12
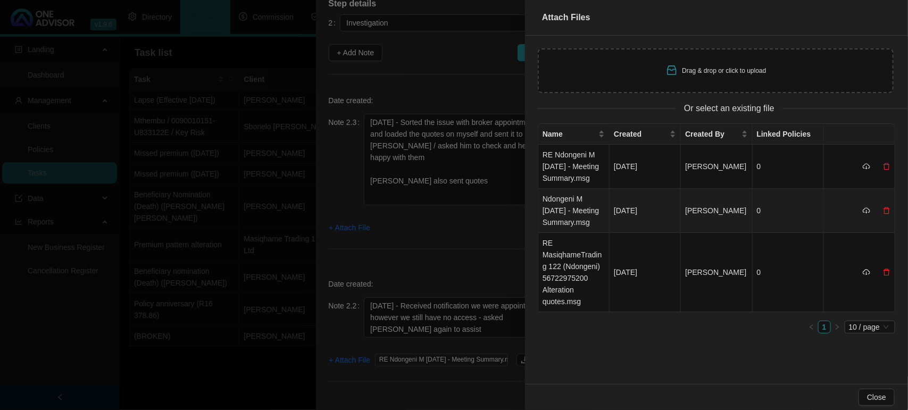
click at [575, 233] on td "Ndongeni M [DATE] - Meeting Summary.msg" at bounding box center [574, 211] width 71 height 44
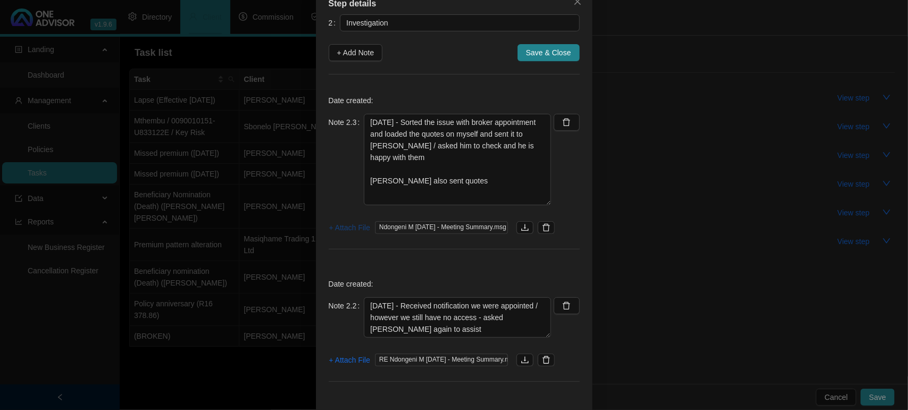
click at [355, 229] on span "+ Attach File" at bounding box center [349, 228] width 41 height 12
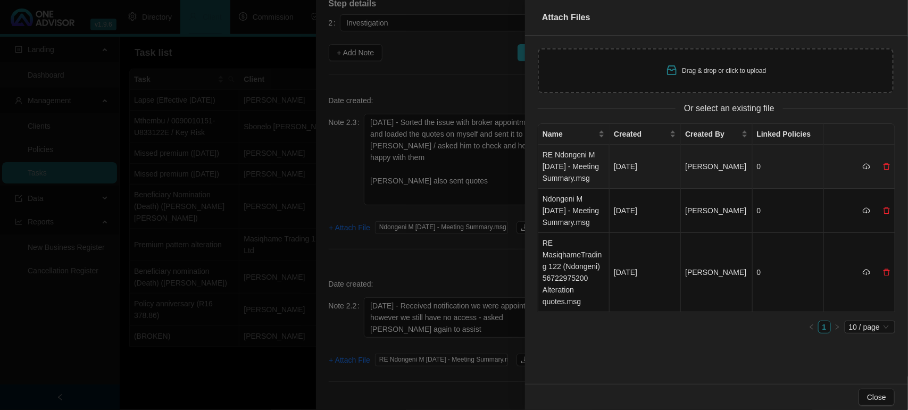
click at [567, 171] on td "RE Ndongeni M [DATE] - Meeting Summary.msg" at bounding box center [574, 167] width 71 height 44
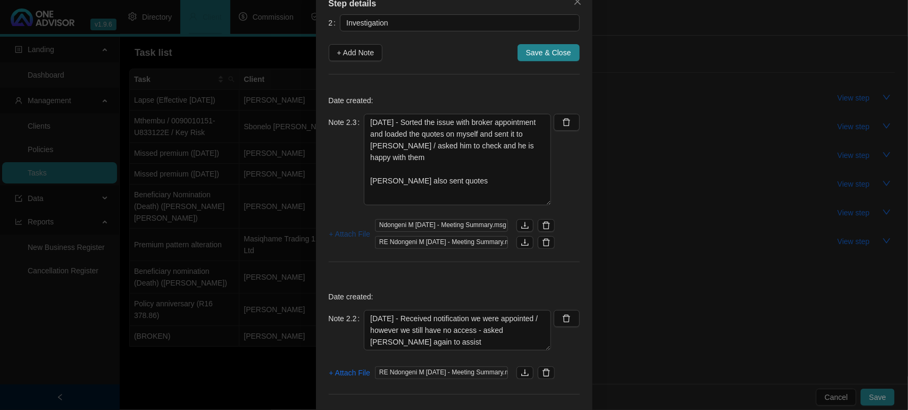
click at [329, 235] on span "+ Attach File" at bounding box center [349, 234] width 41 height 12
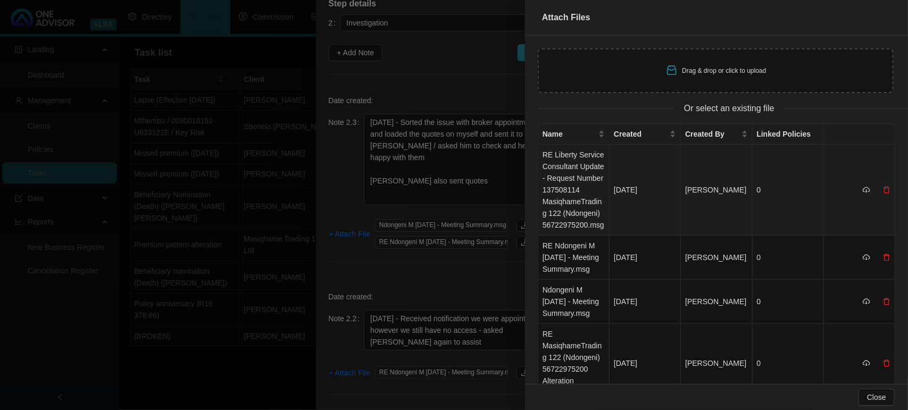
click at [559, 195] on td "RE Liberty Service Consultant Update - Request Number 137508114 MasiqhameTradin…" at bounding box center [574, 190] width 71 height 91
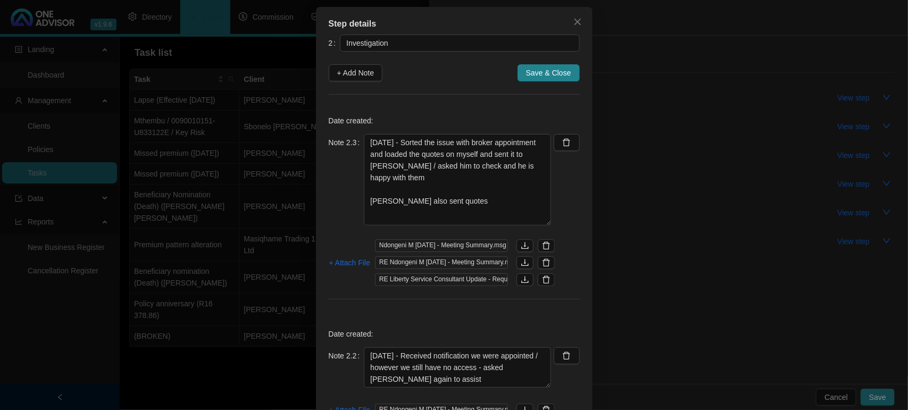
scroll to position [0, 0]
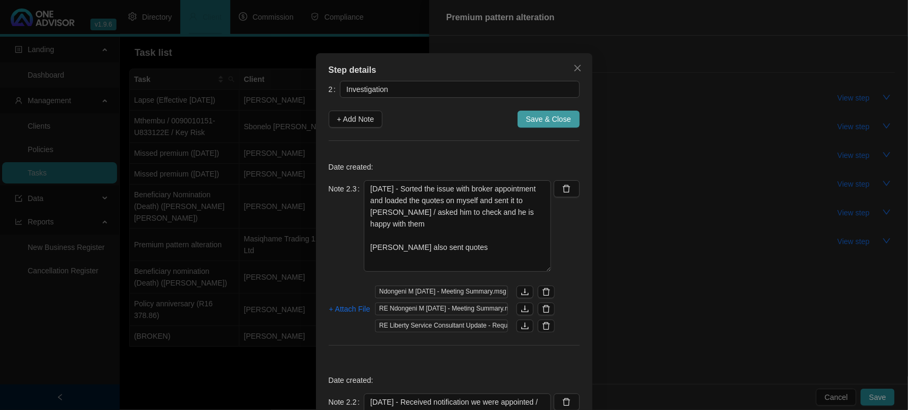
click at [536, 117] on span "Save & Close" at bounding box center [548, 119] width 45 height 12
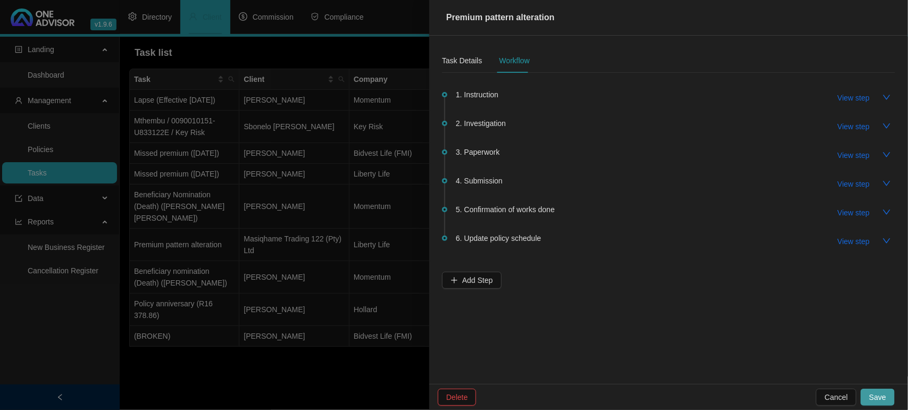
click at [891, 402] on button "Save" at bounding box center [878, 397] width 34 height 17
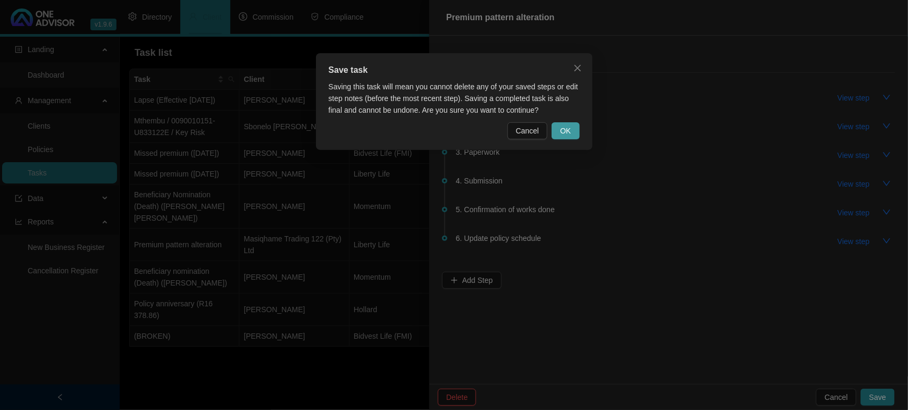
click at [566, 129] on span "OK" at bounding box center [565, 131] width 11 height 12
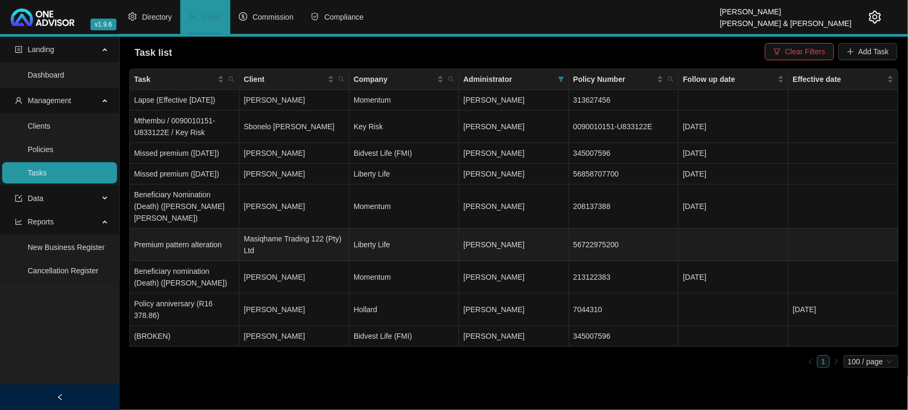
click at [274, 251] on td "Masiqhame Trading 122 (Pty) Ltd" at bounding box center [294, 245] width 110 height 32
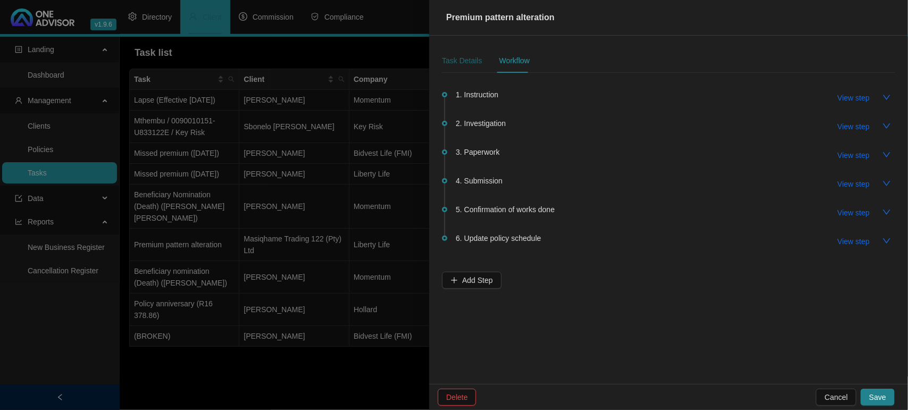
click at [461, 63] on div "Task Details" at bounding box center [462, 61] width 40 height 12
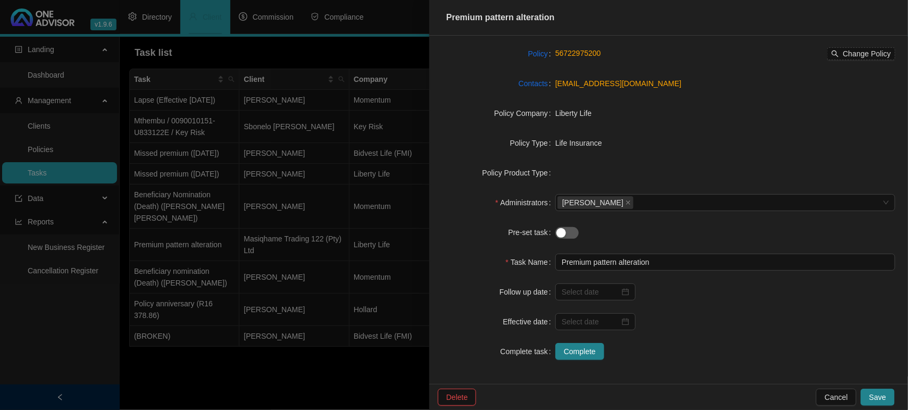
scroll to position [97, 0]
click at [625, 290] on div at bounding box center [596, 291] width 68 height 12
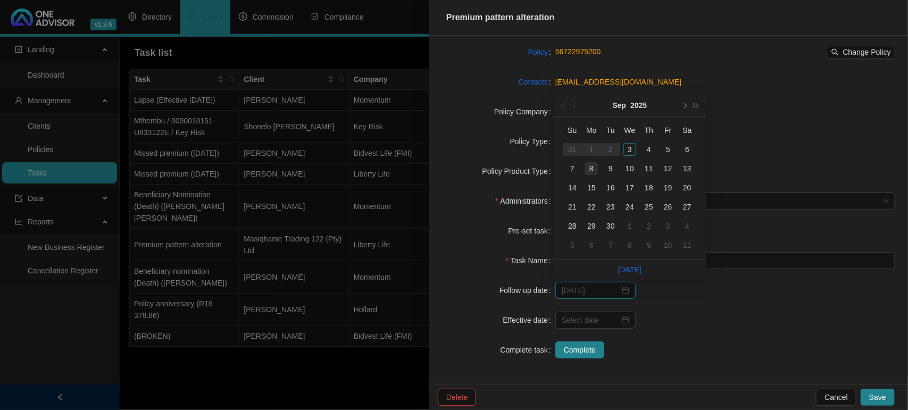
type input "[DATE]"
click at [593, 171] on div "8" at bounding box center [591, 168] width 13 height 13
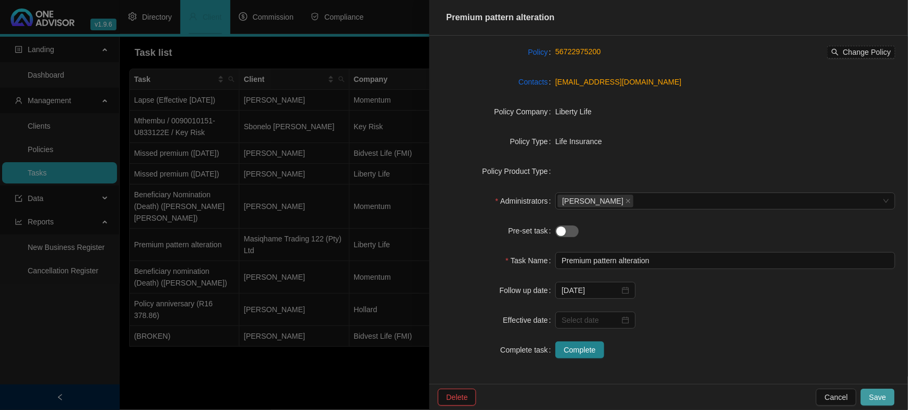
click at [890, 394] on button "Save" at bounding box center [878, 397] width 34 height 17
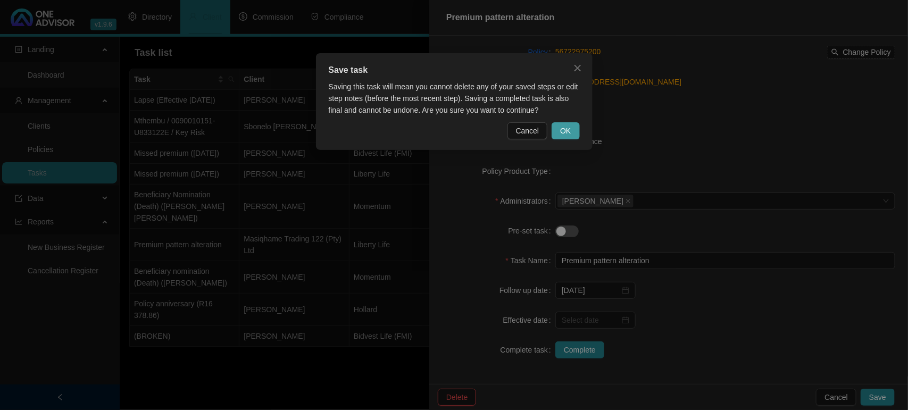
click at [576, 138] on button "OK" at bounding box center [566, 130] width 28 height 17
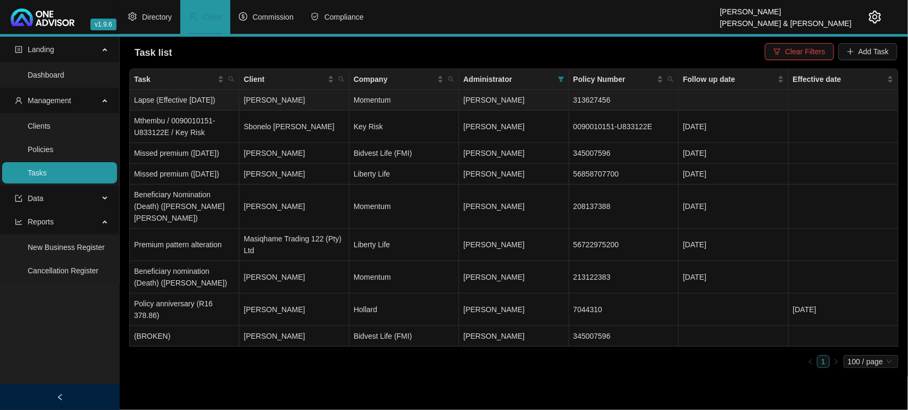
click at [530, 101] on td "[PERSON_NAME]" at bounding box center [514, 100] width 110 height 21
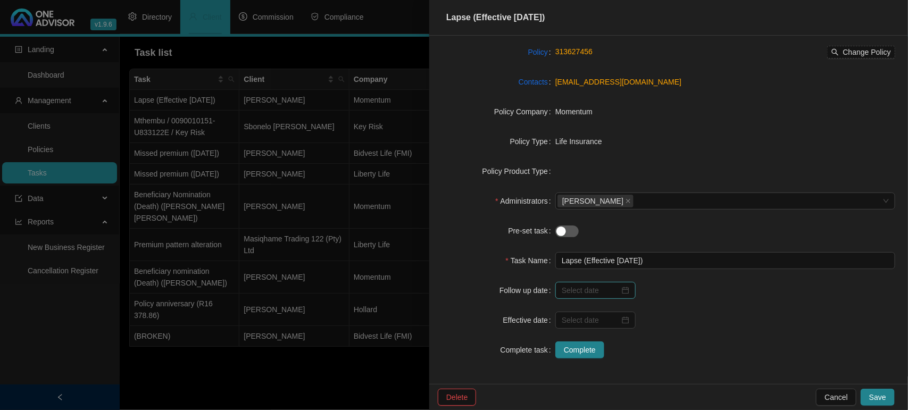
click at [628, 285] on div at bounding box center [596, 290] width 80 height 17
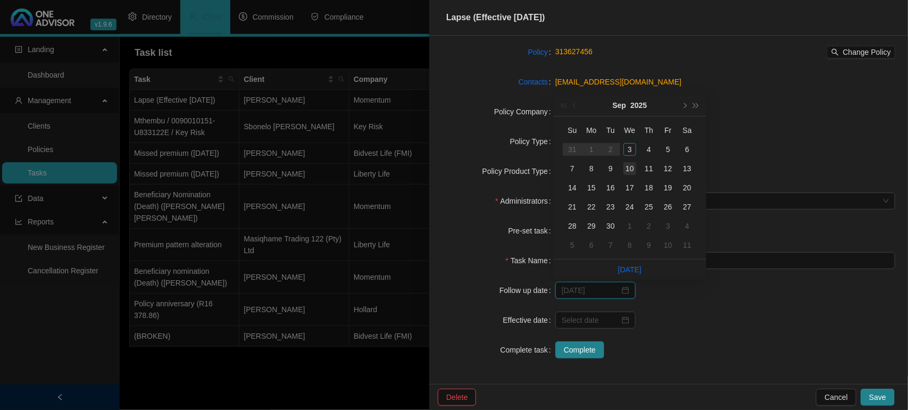
type input "[DATE]"
click at [631, 169] on div "10" at bounding box center [630, 168] width 13 height 13
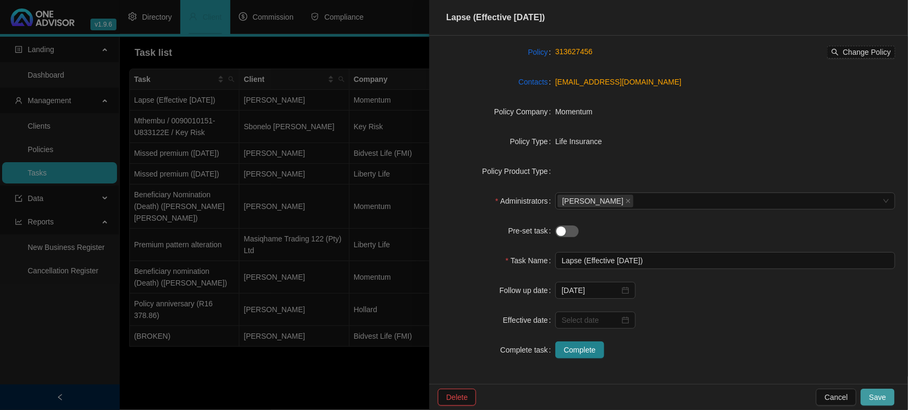
click at [889, 395] on button "Save" at bounding box center [878, 397] width 34 height 17
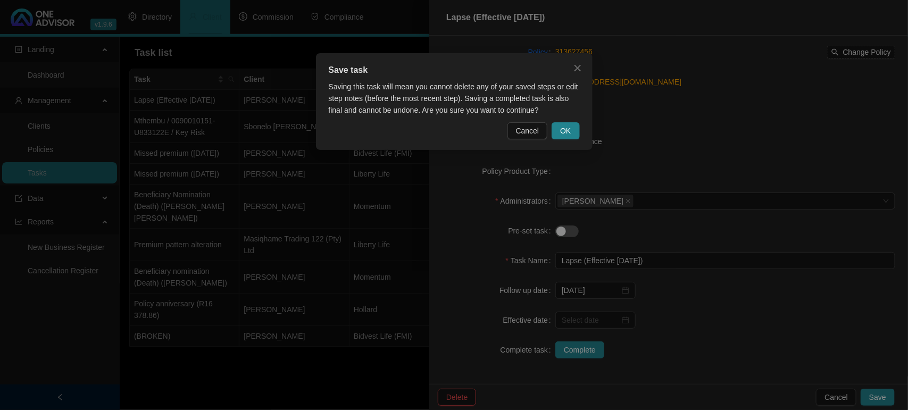
click at [568, 139] on div "Save task Saving this task will mean you cannot delete any of your saved steps …" at bounding box center [454, 101] width 277 height 97
click at [571, 134] on span "OK" at bounding box center [565, 131] width 11 height 12
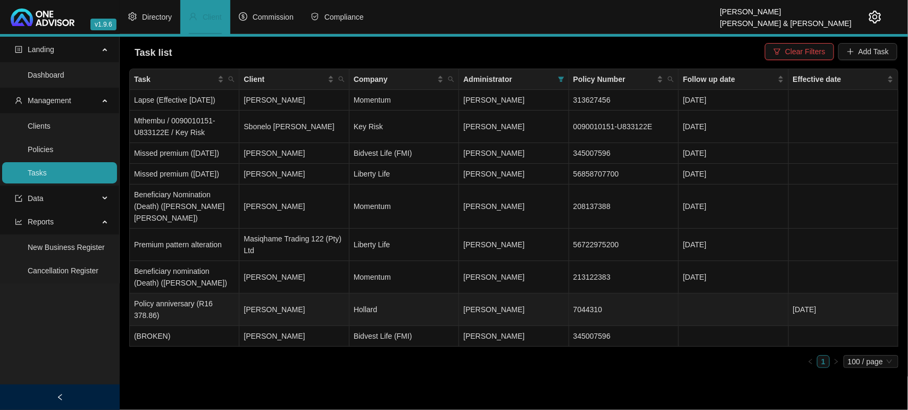
click at [501, 314] on span "[PERSON_NAME]" at bounding box center [494, 309] width 61 height 9
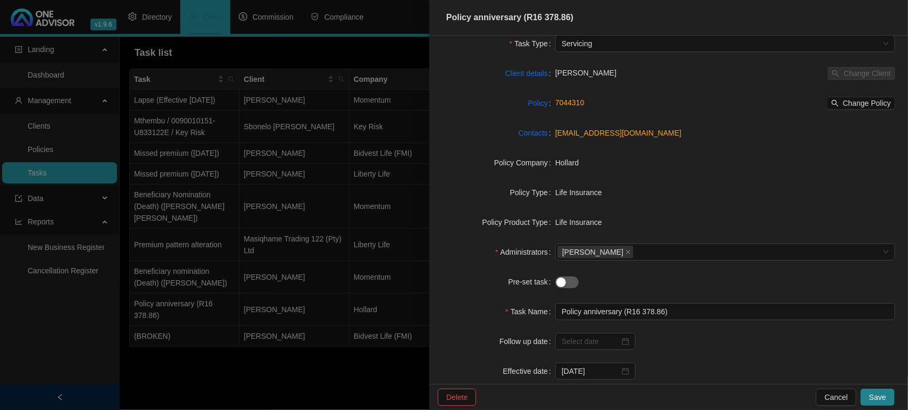
scroll to position [0, 0]
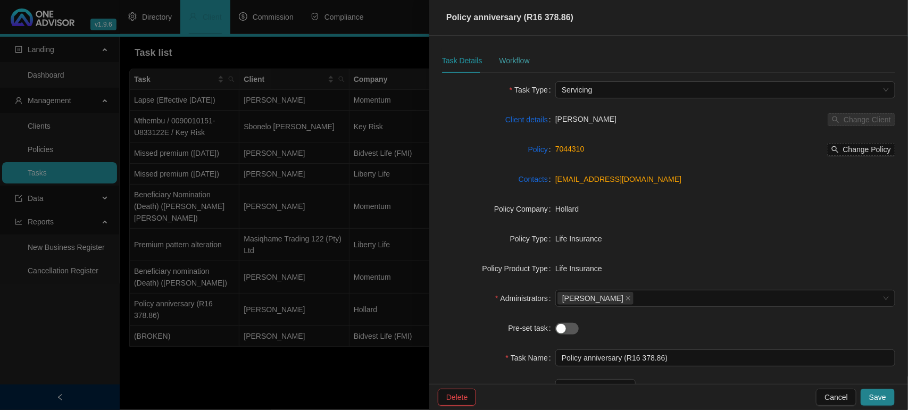
click at [507, 53] on div "Workflow" at bounding box center [514, 60] width 30 height 24
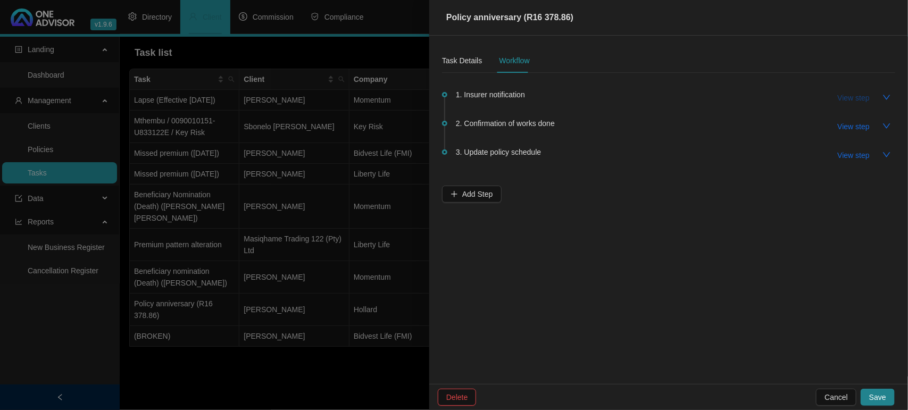
click at [850, 95] on span "View step" at bounding box center [854, 98] width 32 height 12
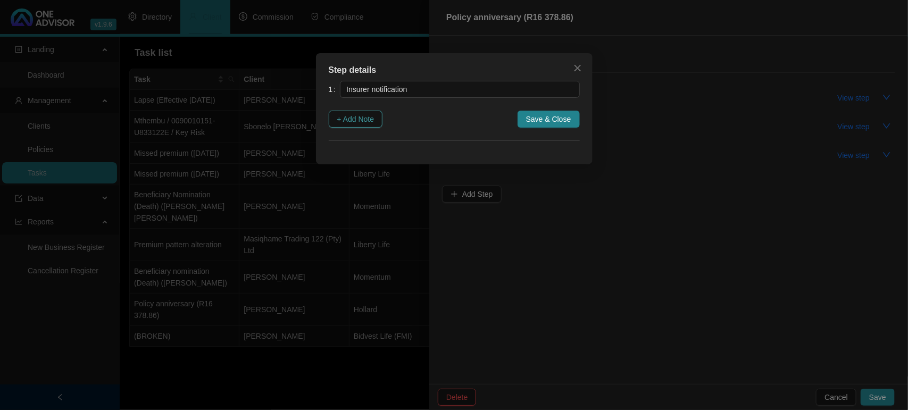
click at [358, 122] on span "+ Add Note" at bounding box center [355, 119] width 37 height 12
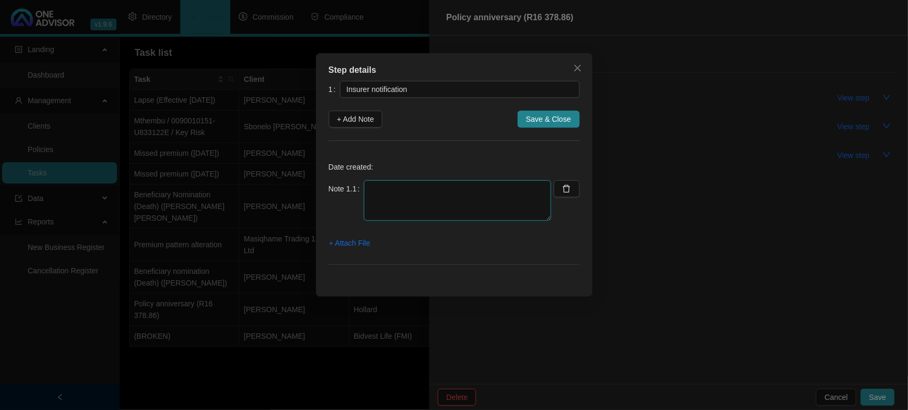
click at [402, 188] on textarea at bounding box center [457, 200] width 187 height 40
type textarea "[DATE]- Hollard sent a projected policy anniversary"
click at [339, 246] on span "+ Attach File" at bounding box center [349, 243] width 41 height 12
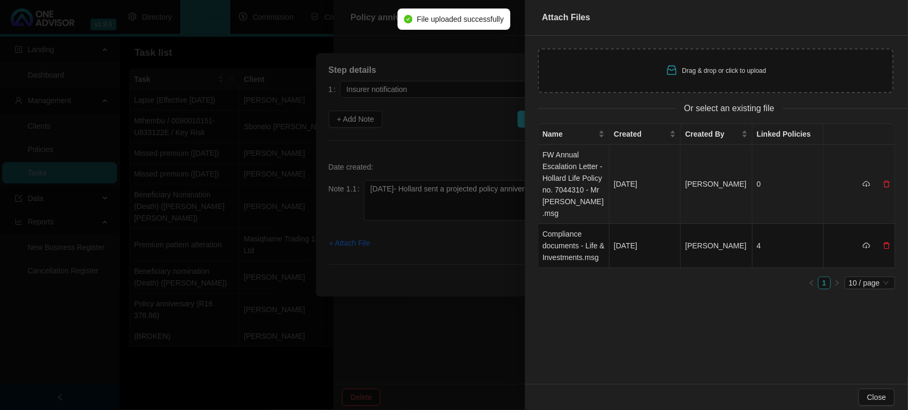
click at [576, 169] on td "FW Annual Escalation Letter - Hollard Life Policy no. 7044310 - Mr [PERSON_NAME…" at bounding box center [574, 184] width 71 height 79
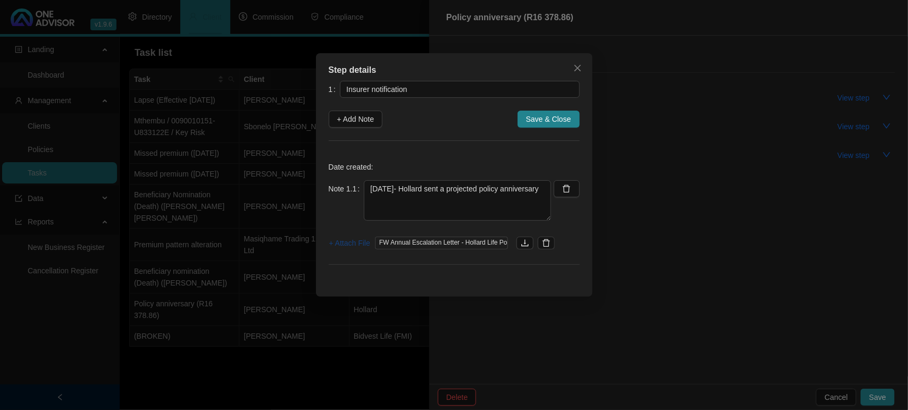
click at [350, 246] on span "+ Attach File" at bounding box center [349, 243] width 41 height 12
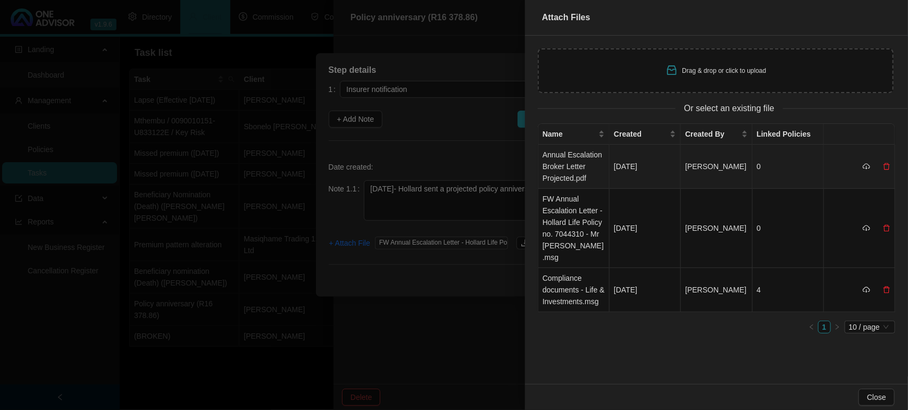
click at [555, 170] on td "Annual Escalation Broker Letter Projected.pdf" at bounding box center [574, 167] width 71 height 44
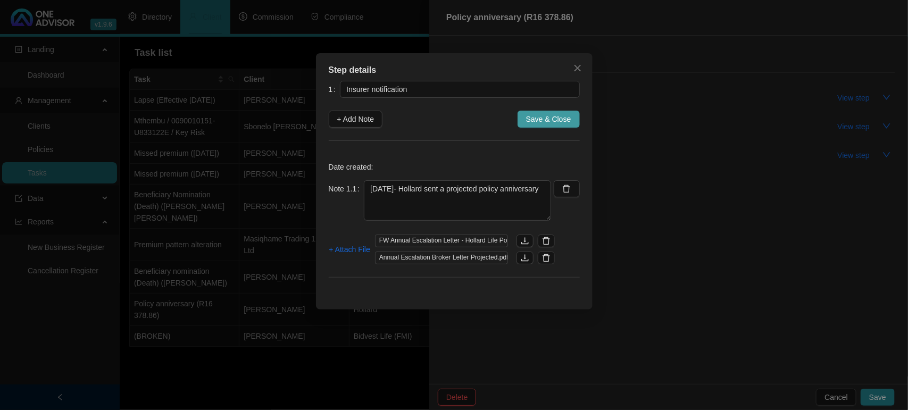
click at [552, 118] on span "Save & Close" at bounding box center [548, 119] width 45 height 12
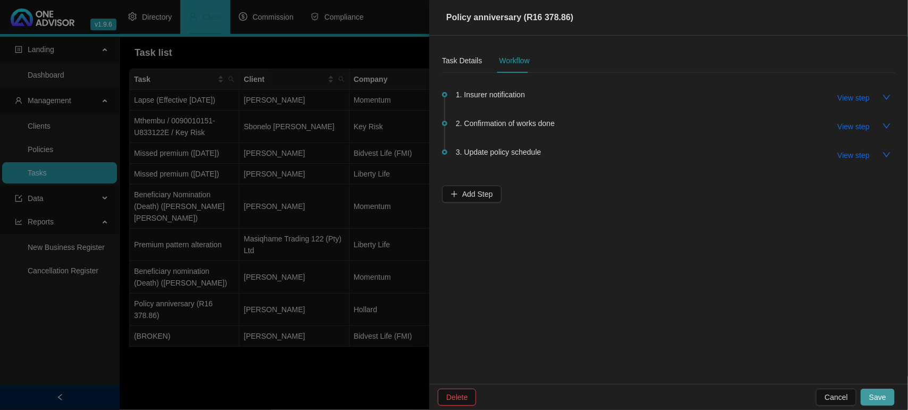
click at [880, 392] on span "Save" at bounding box center [878, 398] width 17 height 12
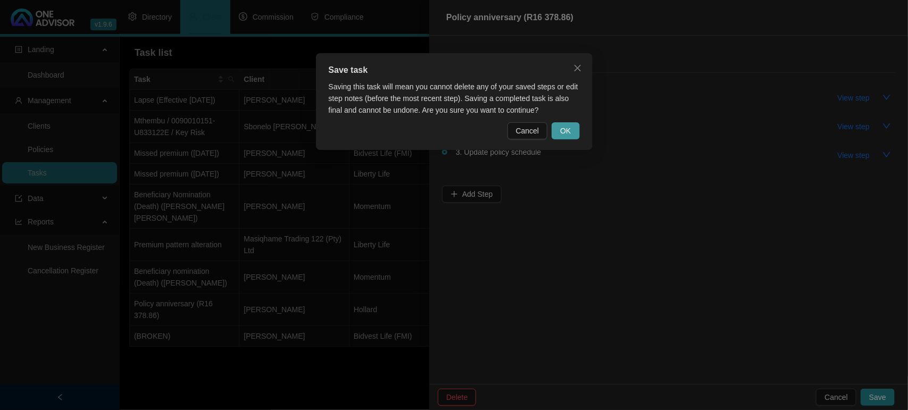
click at [563, 131] on span "OK" at bounding box center [565, 131] width 11 height 12
